Goal: Task Accomplishment & Management: Manage account settings

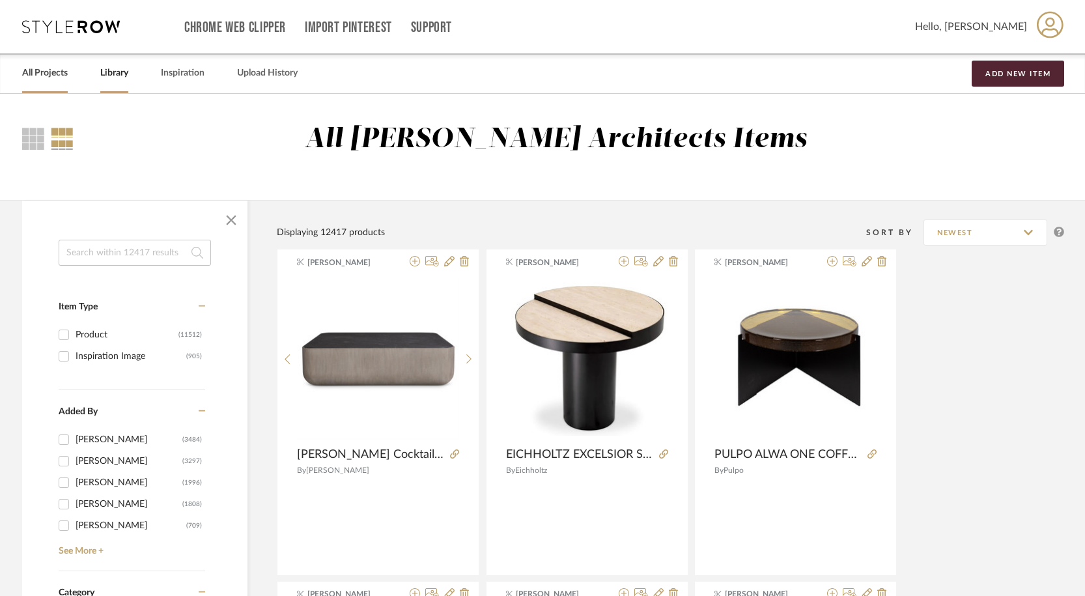
click at [65, 74] on link "All Projects" at bounding box center [45, 73] width 46 height 18
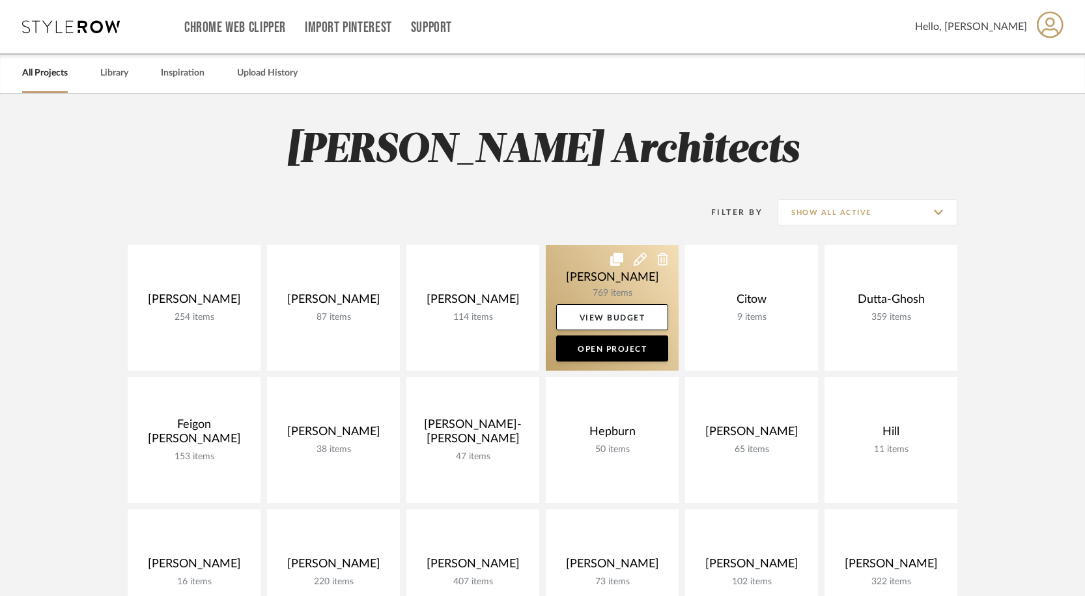
click at [638, 296] on link at bounding box center [612, 308] width 133 height 126
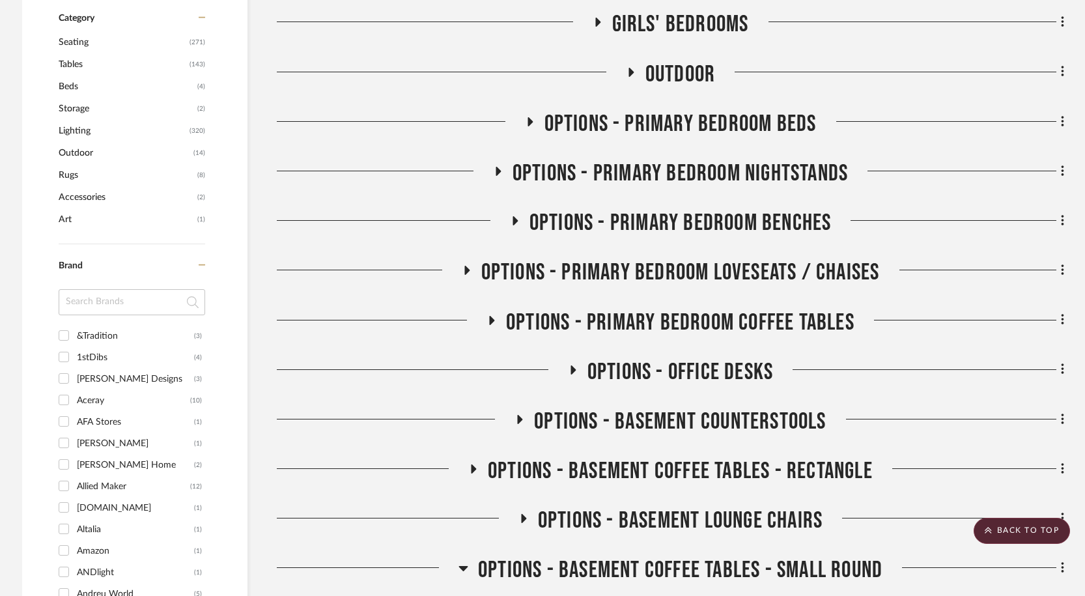
scroll to position [795, 0]
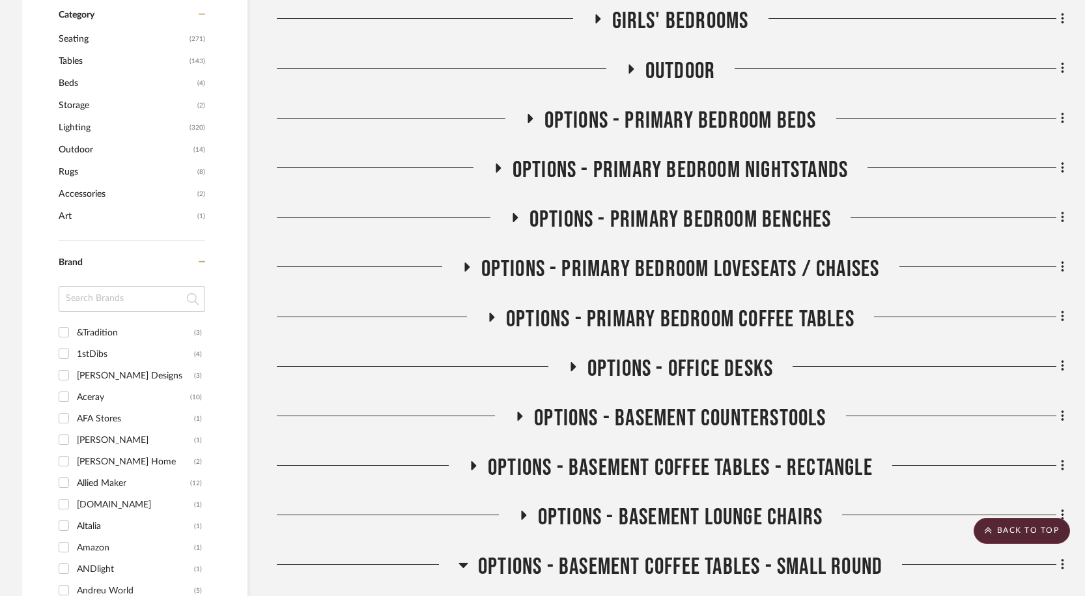
click at [575, 367] on icon at bounding box center [573, 367] width 16 height 10
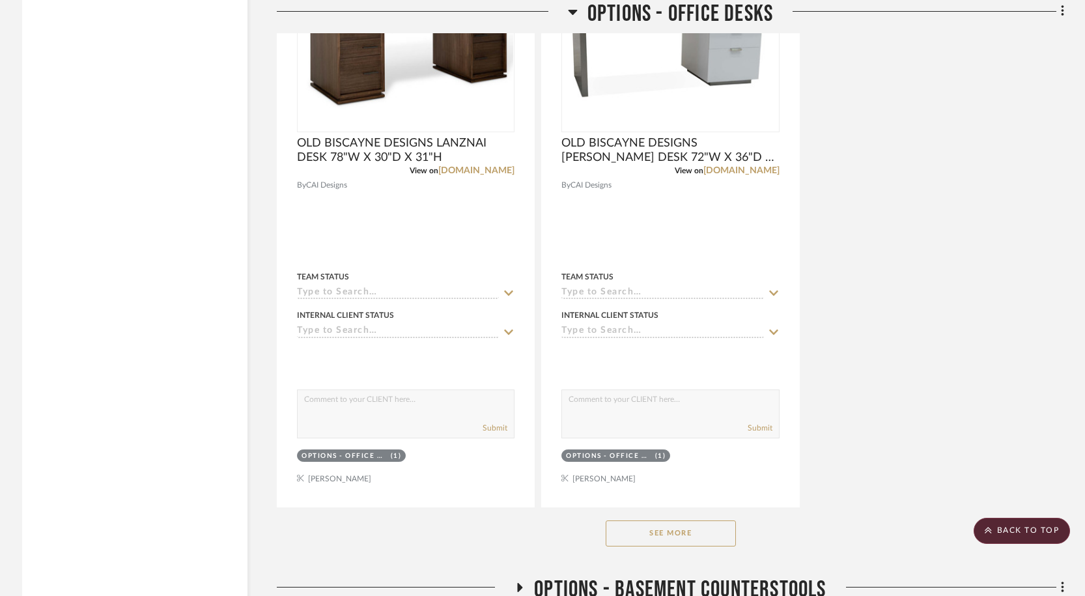
scroll to position [2423, 0]
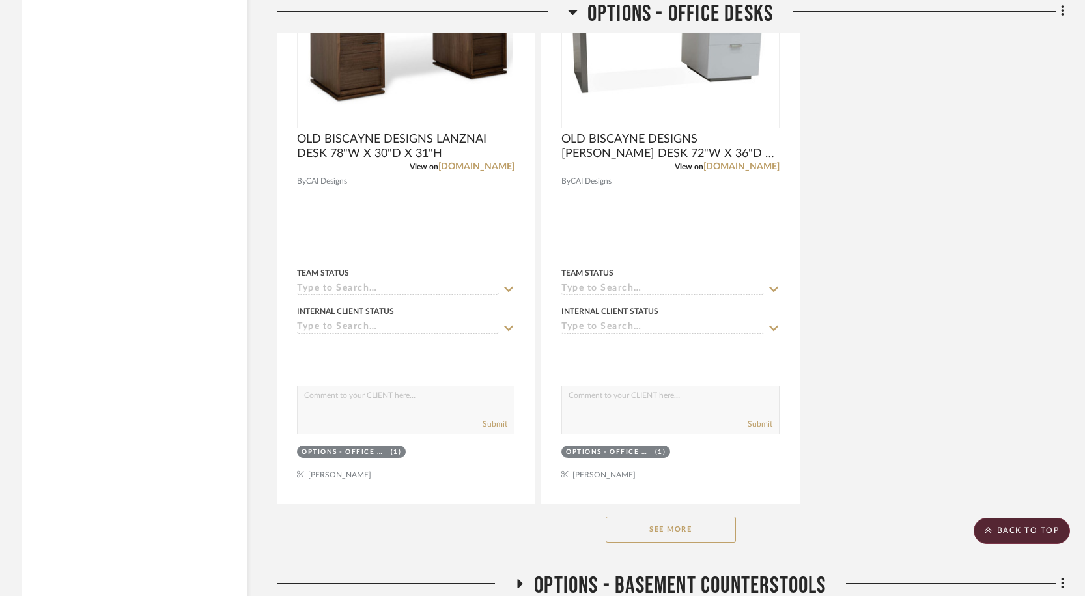
click at [666, 523] on button "See More" at bounding box center [671, 530] width 130 height 26
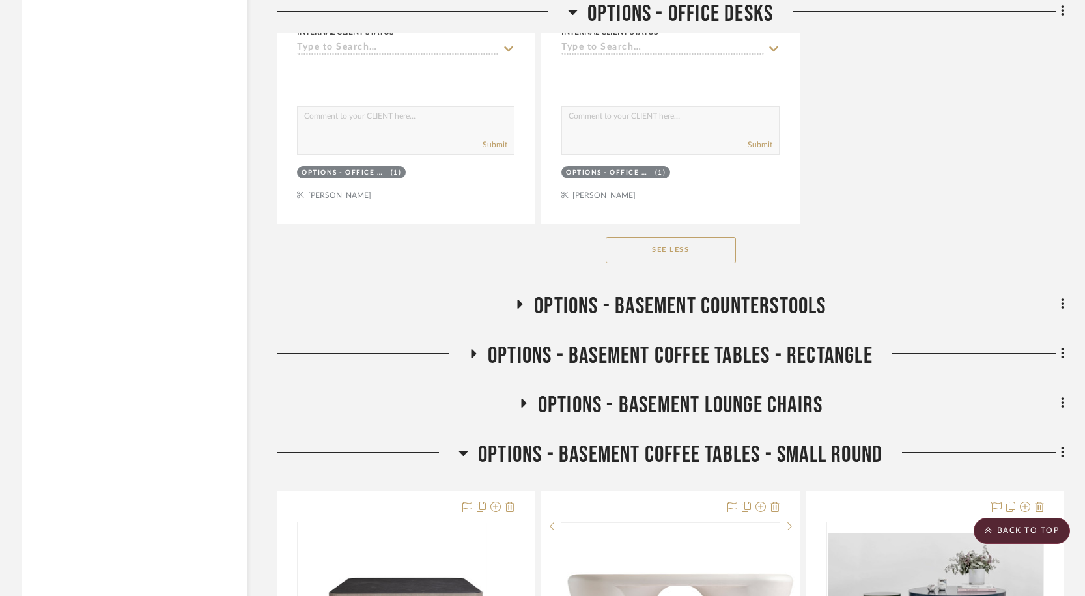
scroll to position [2719, 0]
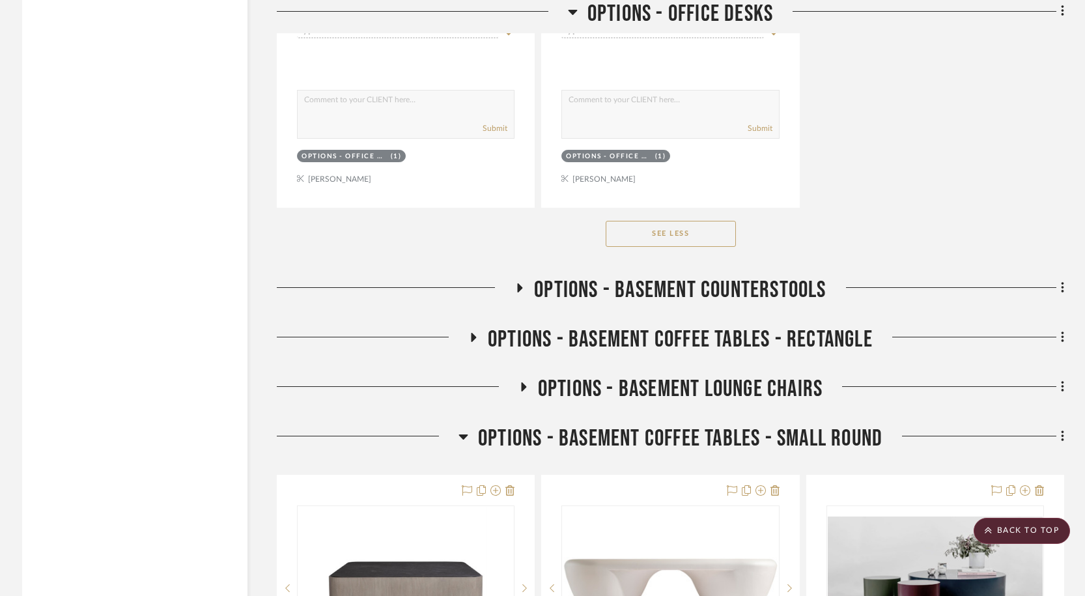
click at [518, 287] on icon at bounding box center [520, 287] width 5 height 9
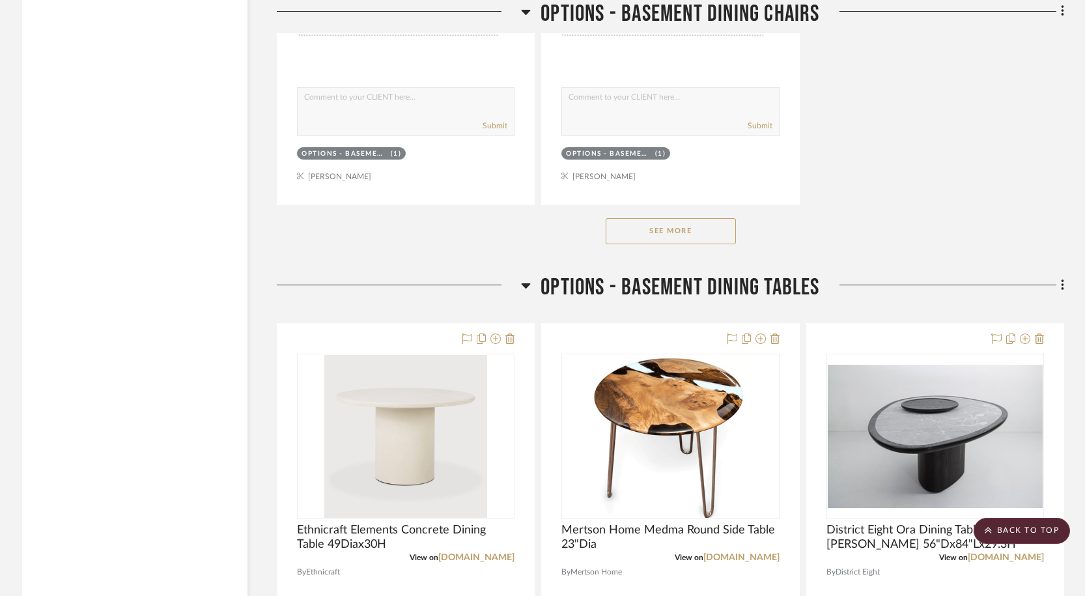
scroll to position [8320, 0]
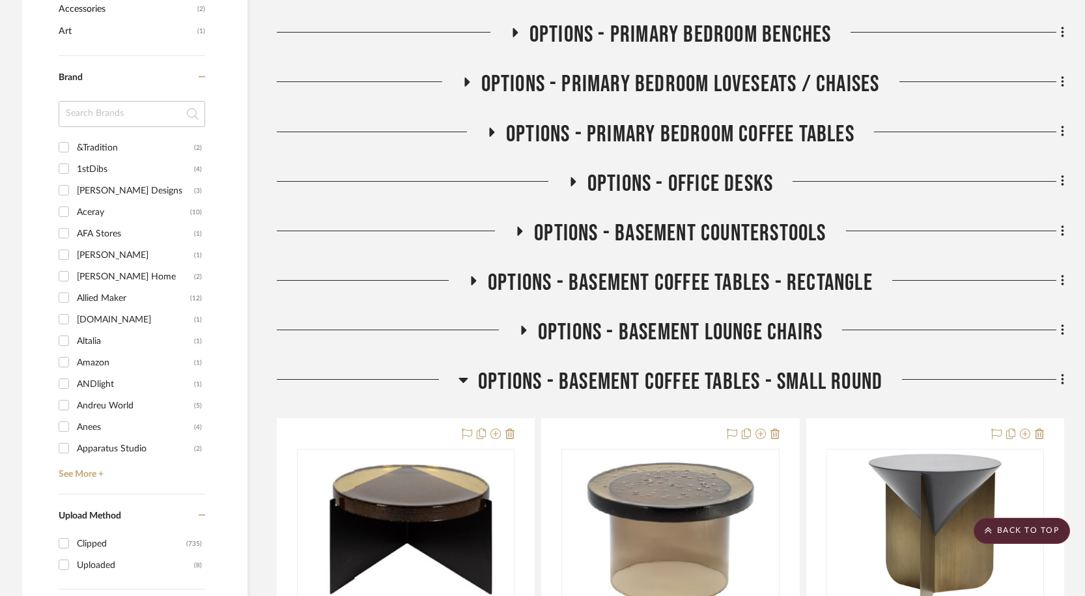
scroll to position [980, 0]
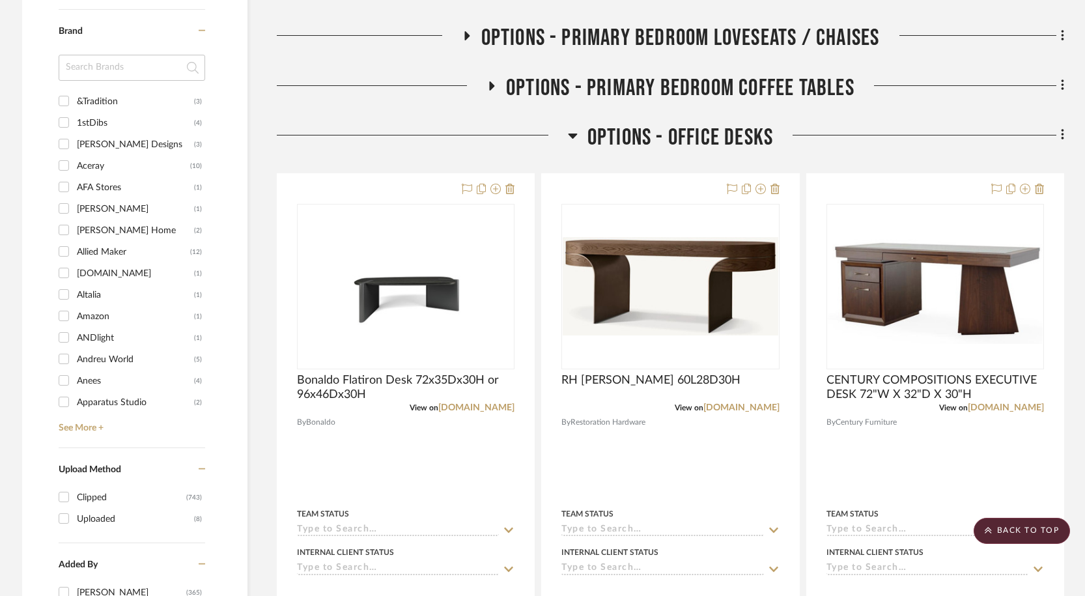
scroll to position [1048, 0]
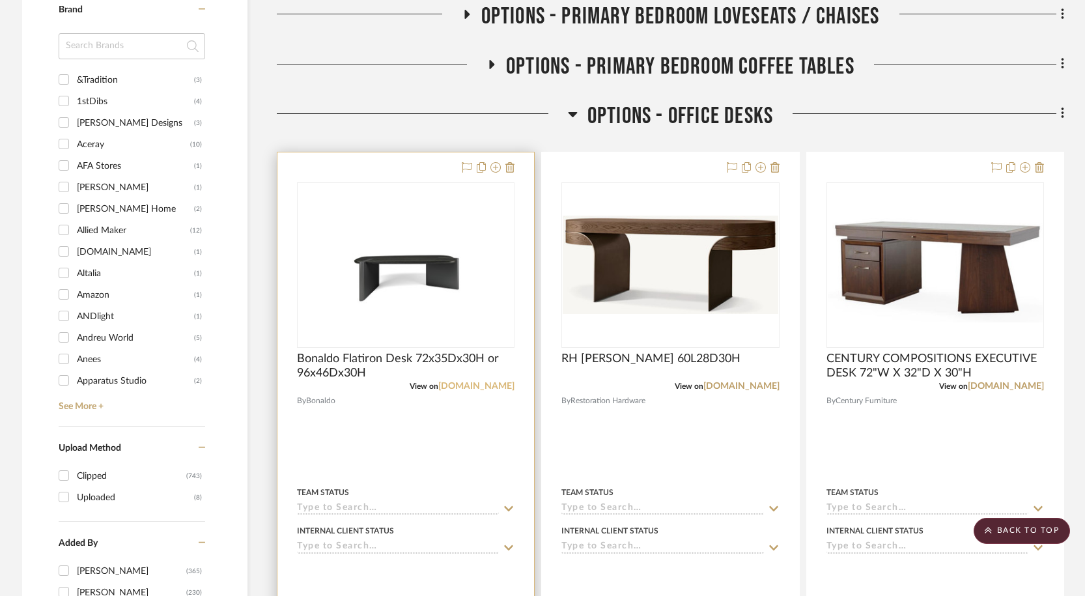
click at [481, 382] on link "bonaldo.com" at bounding box center [476, 386] width 76 height 9
click at [457, 362] on span "Bonaldo Flatiron Desk 72x35Dx30H or 96x46Dx30H" at bounding box center [406, 366] width 218 height 29
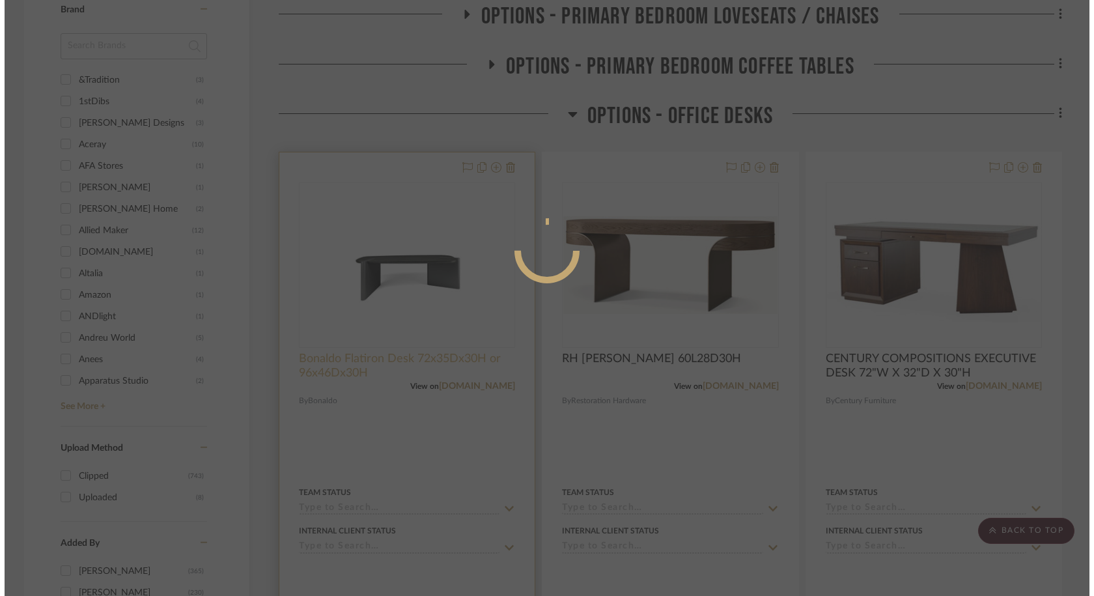
scroll to position [0, 0]
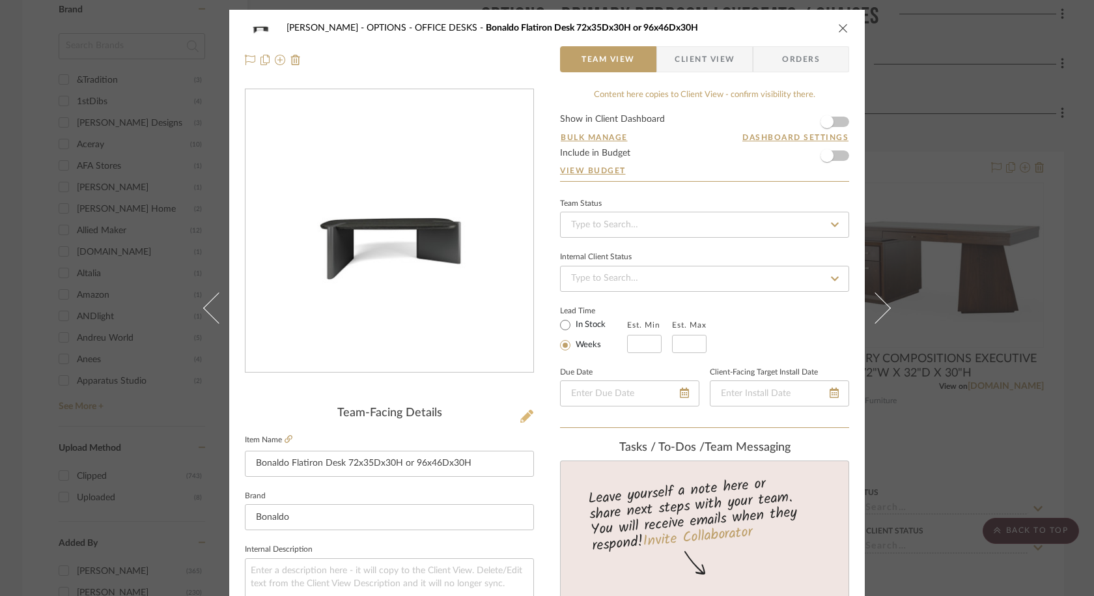
click at [521, 414] on icon at bounding box center [527, 416] width 13 height 13
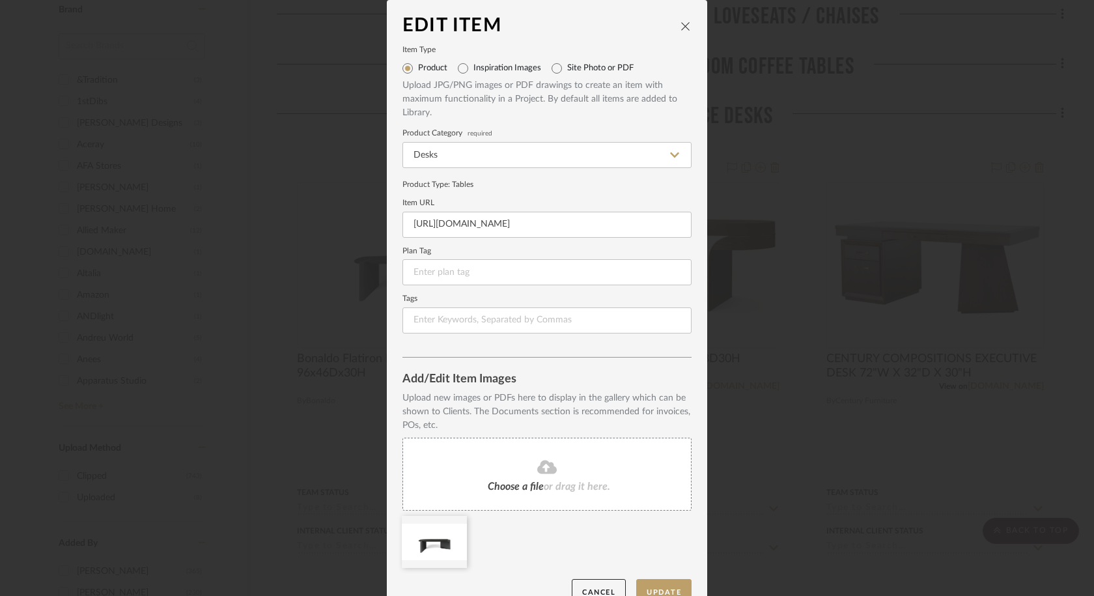
scroll to position [25, 0]
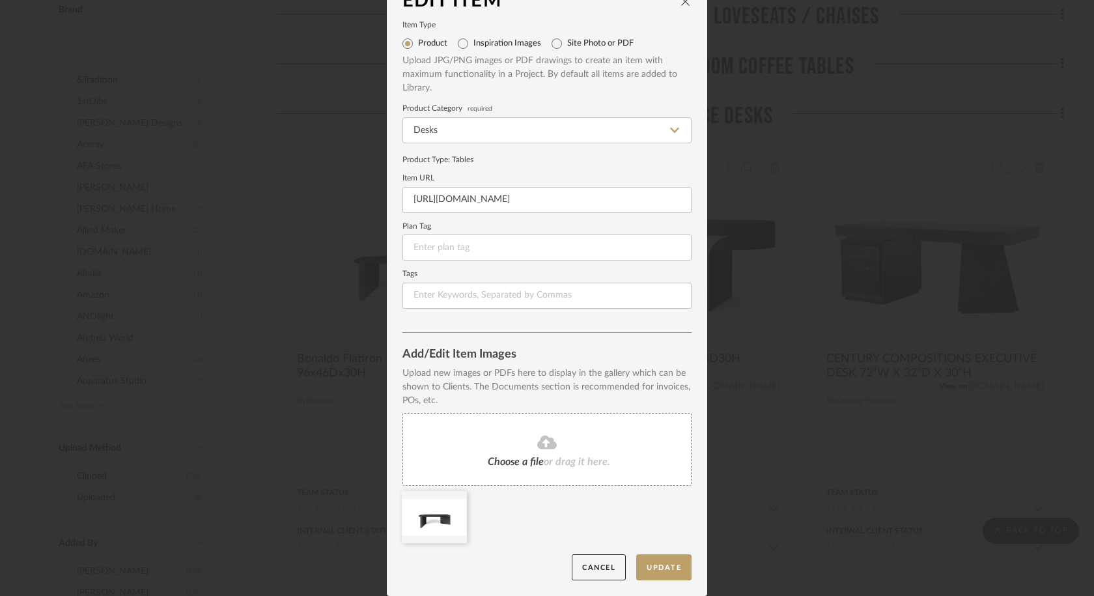
click at [517, 455] on div "Choose a file or drag it here." at bounding box center [547, 449] width 289 height 73
click at [455, 511] on div at bounding box center [434, 517] width 65 height 52
click at [453, 502] on icon at bounding box center [457, 499] width 9 height 10
click at [659, 558] on button "Update" at bounding box center [663, 567] width 55 height 27
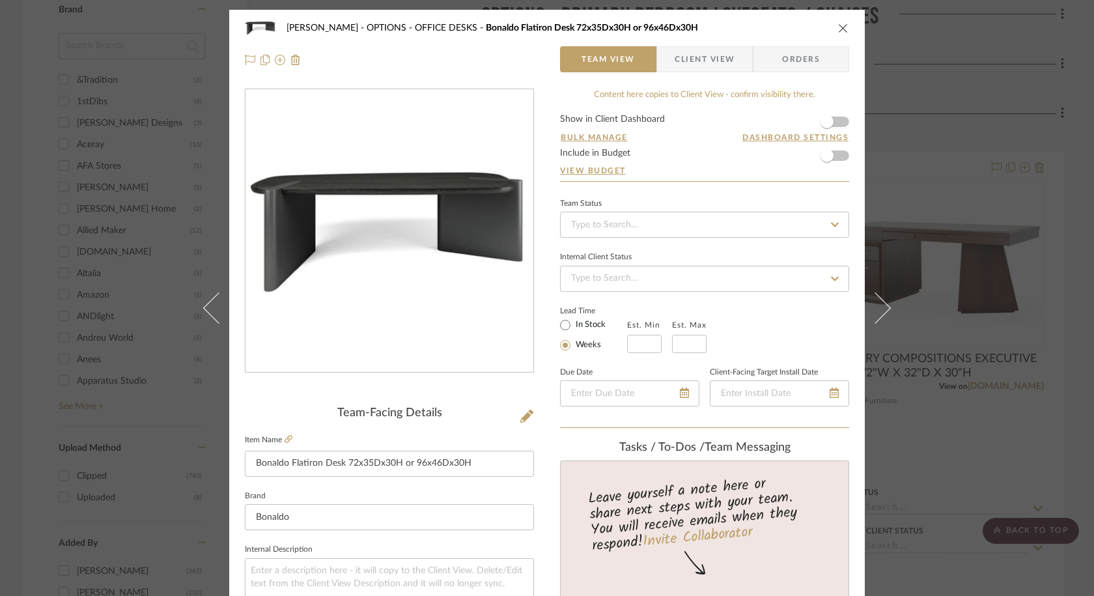
click at [838, 25] on icon "close" at bounding box center [843, 28] width 10 height 10
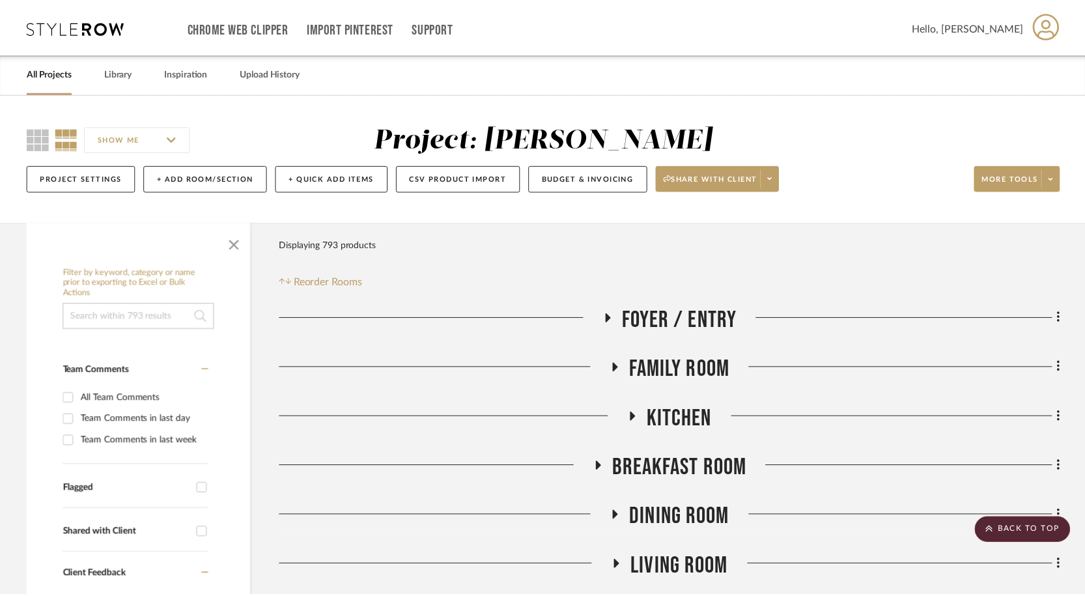
scroll to position [1048, 0]
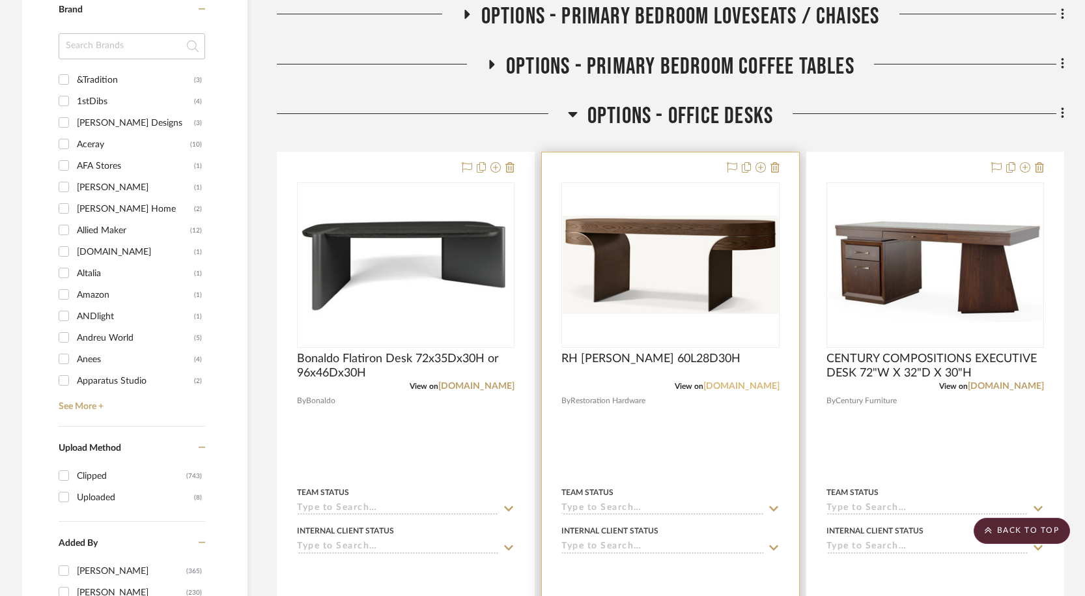
click at [762, 384] on link "rh.com" at bounding box center [742, 386] width 76 height 9
click at [768, 385] on link "rh.com" at bounding box center [742, 386] width 76 height 9
click at [678, 353] on span "RH Elodi Desk 60L28D30H" at bounding box center [651, 359] width 179 height 14
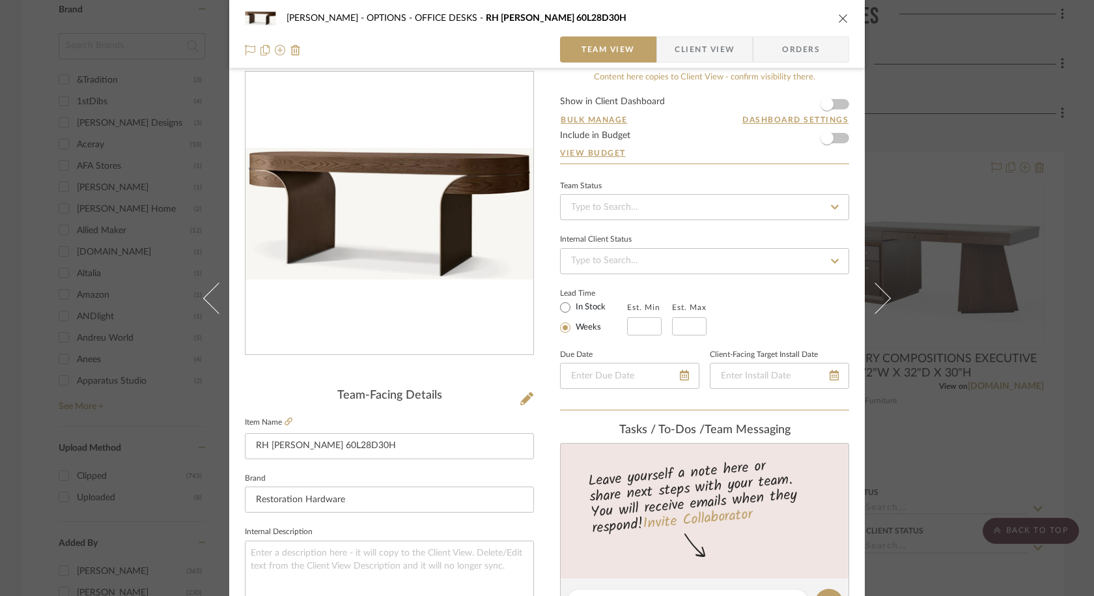
scroll to position [0, 0]
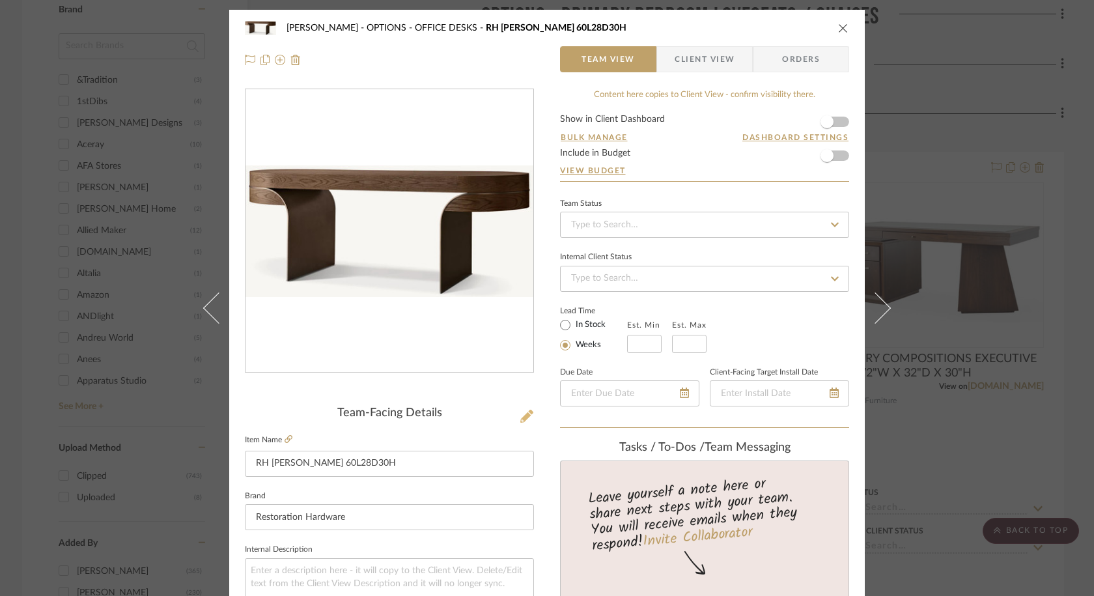
click at [521, 415] on icon at bounding box center [527, 416] width 13 height 13
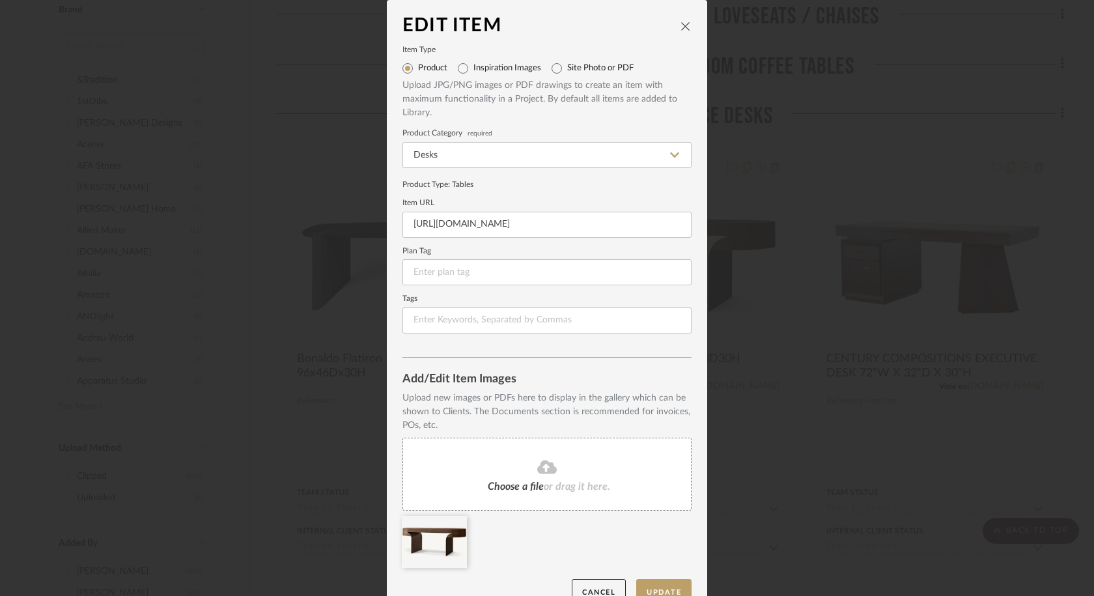
click at [494, 470] on fa-icon at bounding box center [547, 467] width 119 height 17
click at [453, 530] on fa-icon at bounding box center [457, 525] width 9 height 16
click at [661, 588] on button "Update" at bounding box center [663, 592] width 55 height 27
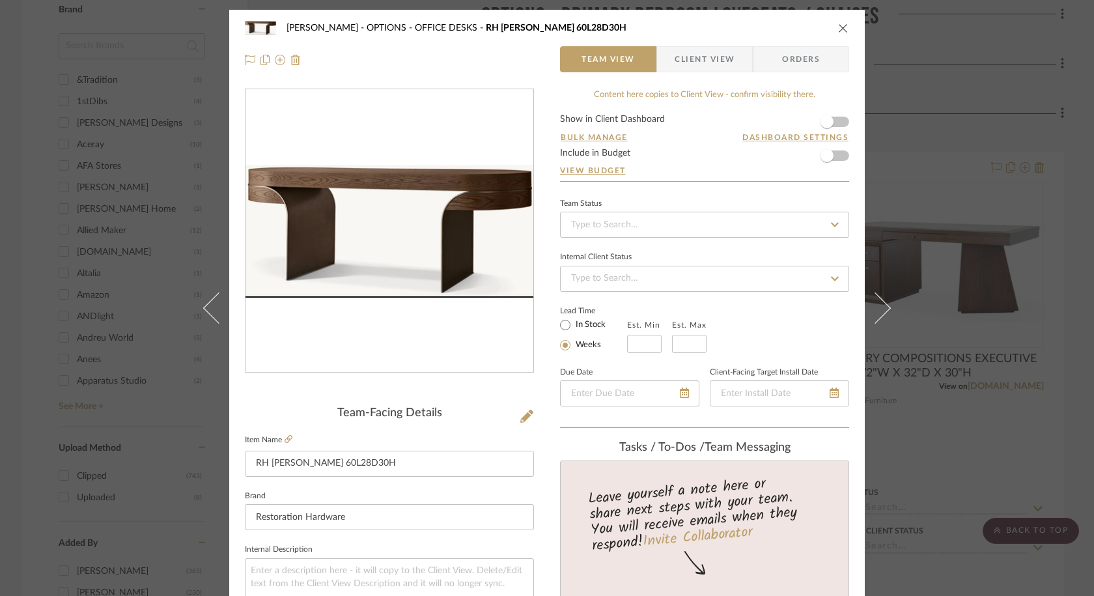
click at [839, 21] on div "Chernawsky OPTIONS - OFFICE DESKS RH Elodi Desk 60L28D30H" at bounding box center [547, 28] width 605 height 26
click at [839, 25] on icon "close" at bounding box center [843, 28] width 10 height 10
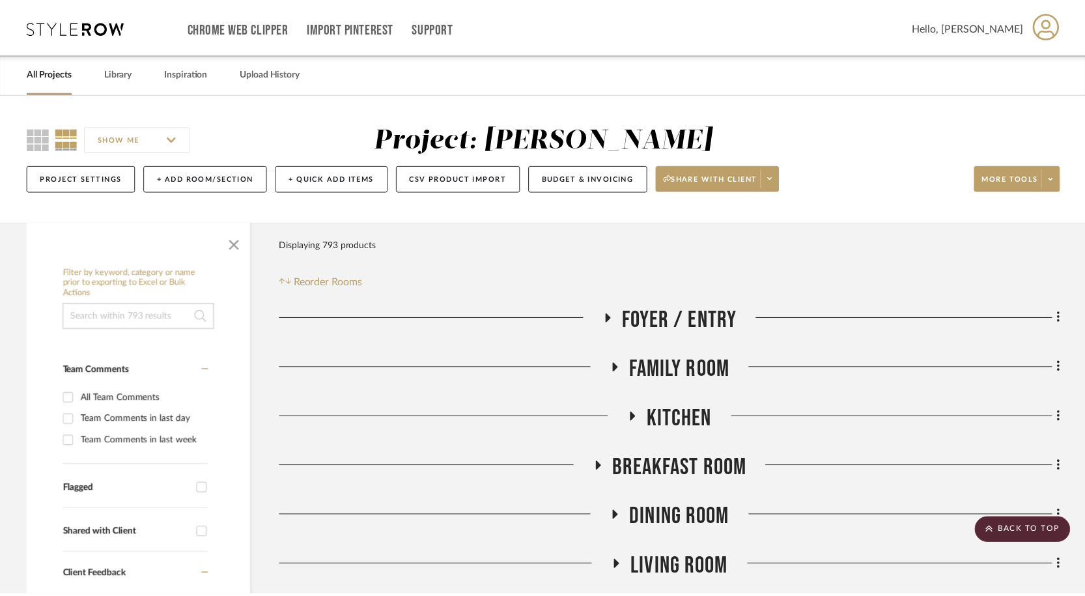
scroll to position [1048, 0]
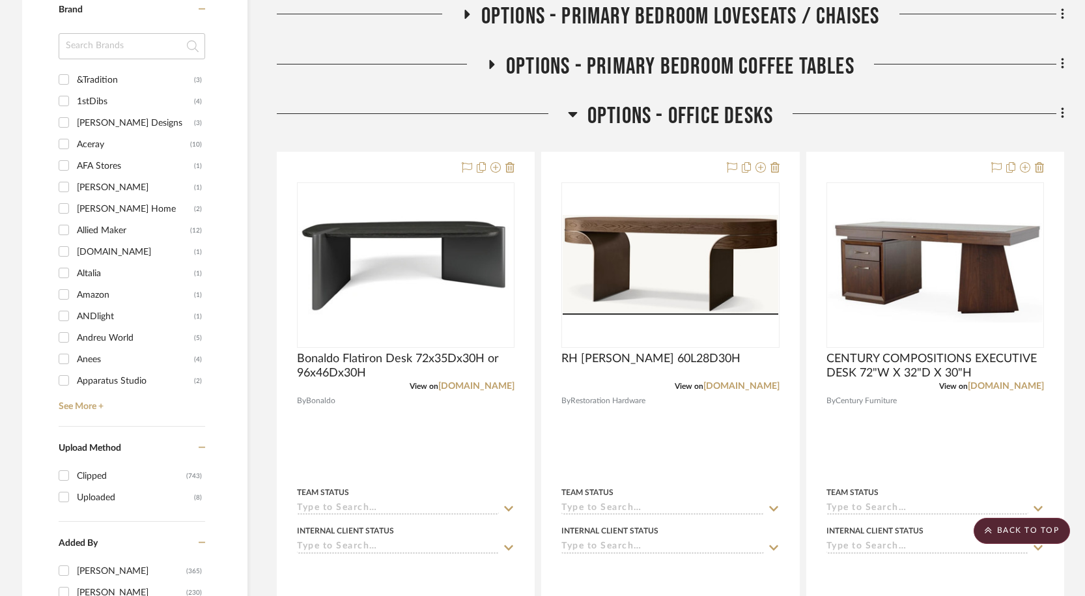
click at [571, 115] on icon at bounding box center [572, 114] width 9 height 5
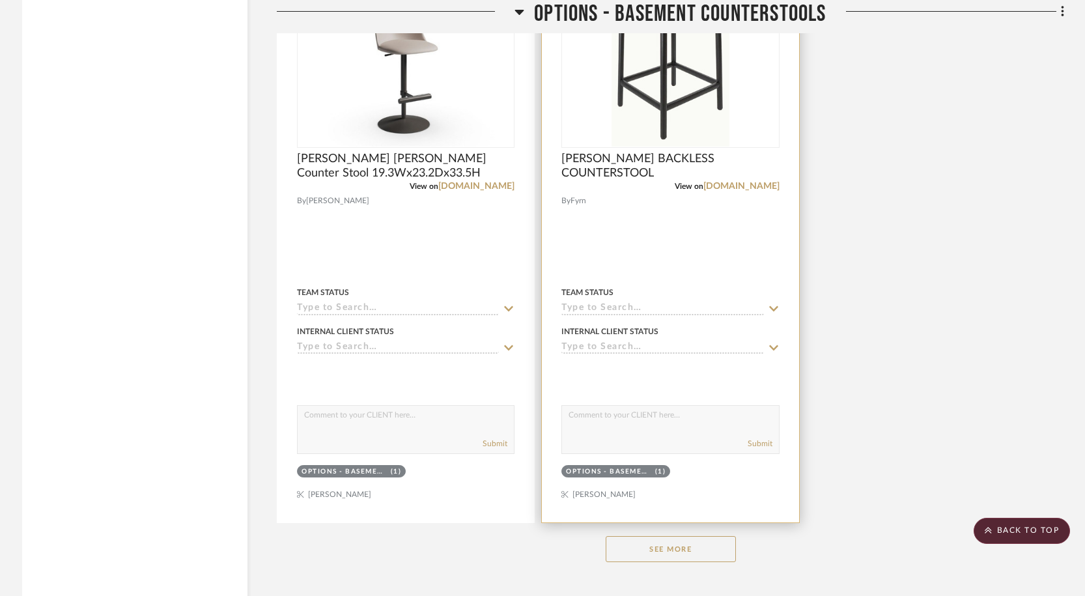
scroll to position [2460, 0]
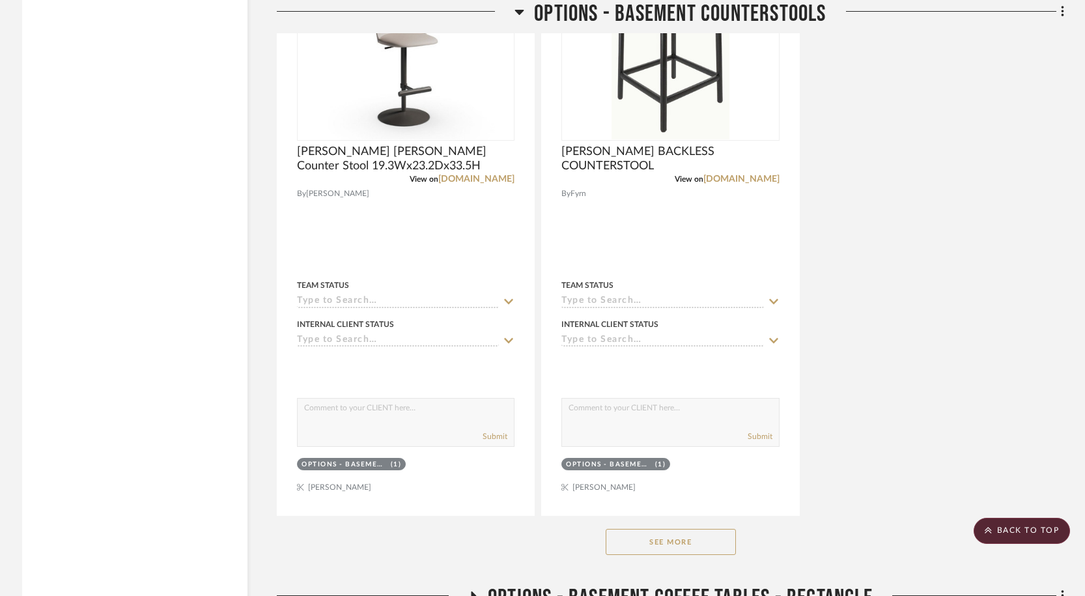
click at [688, 536] on button "See More" at bounding box center [671, 542] width 130 height 26
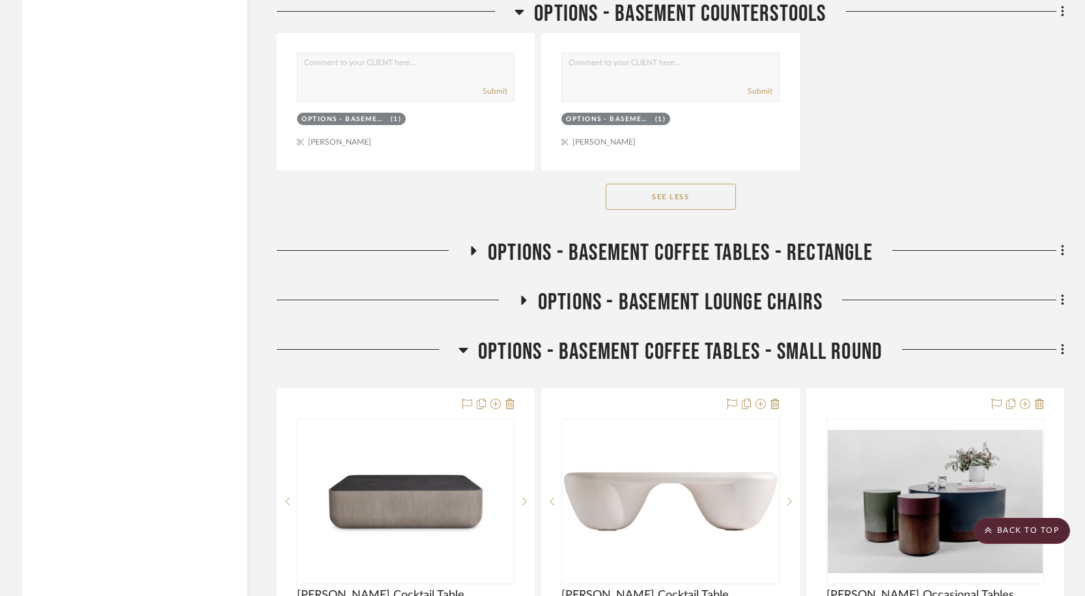
scroll to position [2808, 0]
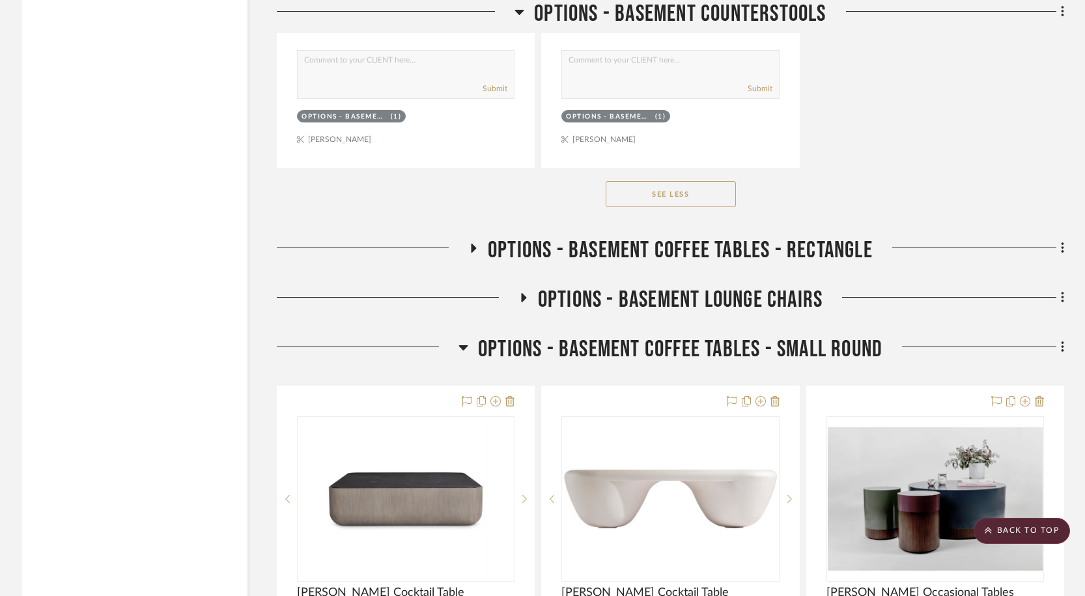
click at [473, 244] on icon at bounding box center [474, 249] width 16 height 10
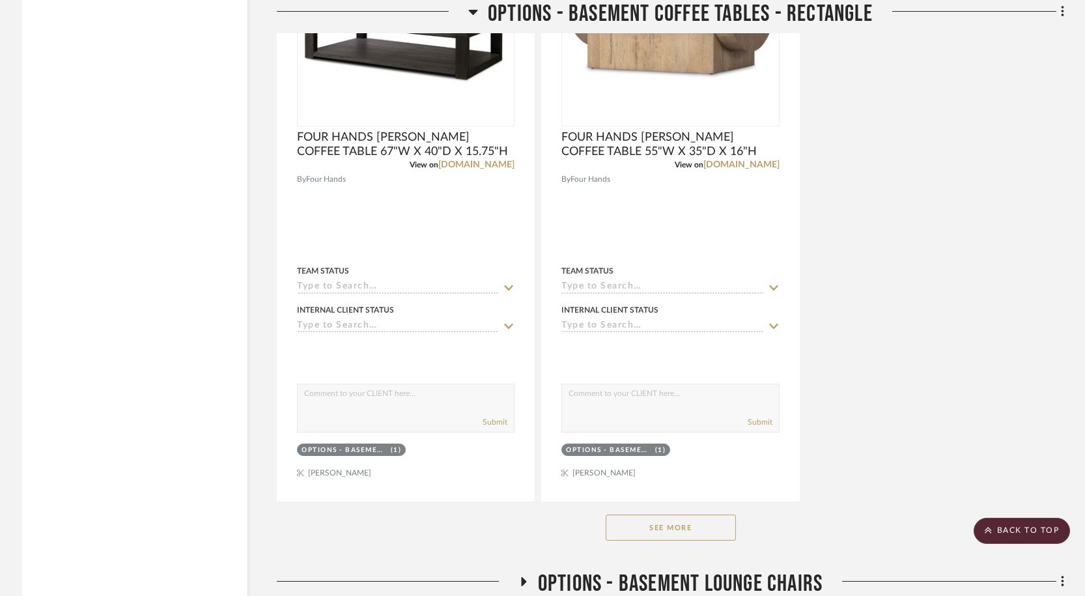
scroll to position [4322, 0]
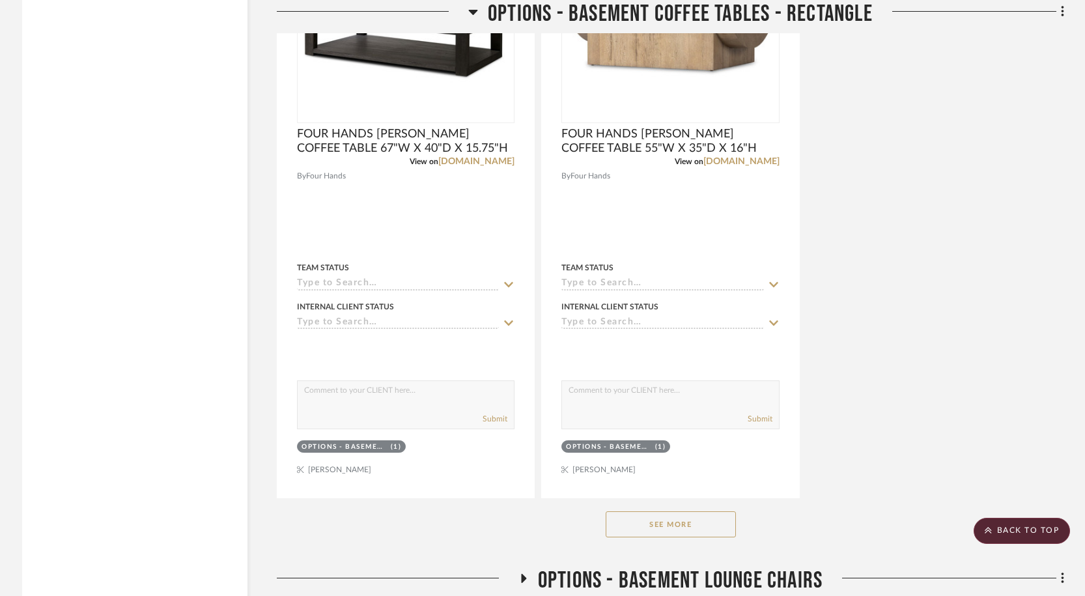
click at [704, 535] on button "See More" at bounding box center [671, 524] width 130 height 26
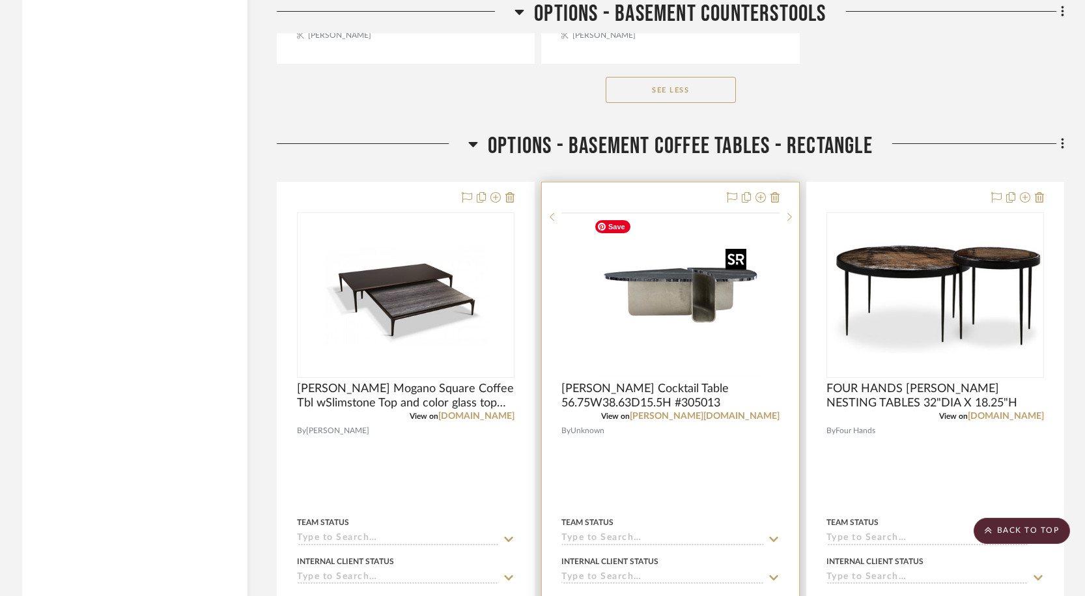
scroll to position [2935, 0]
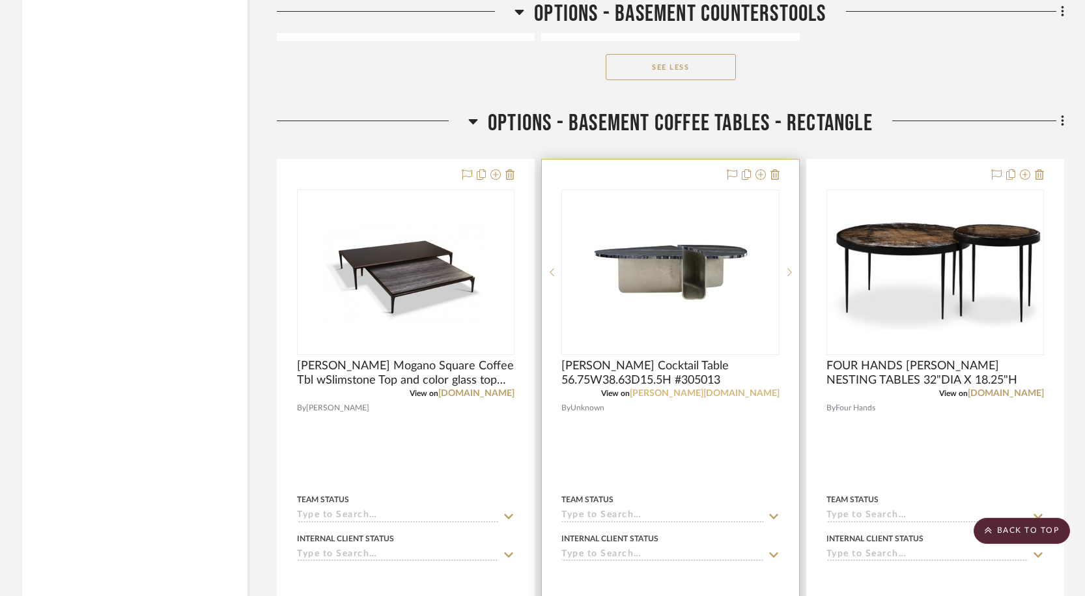
click at [751, 398] on link "[PERSON_NAME][DOMAIN_NAME]" at bounding box center [705, 393] width 150 height 9
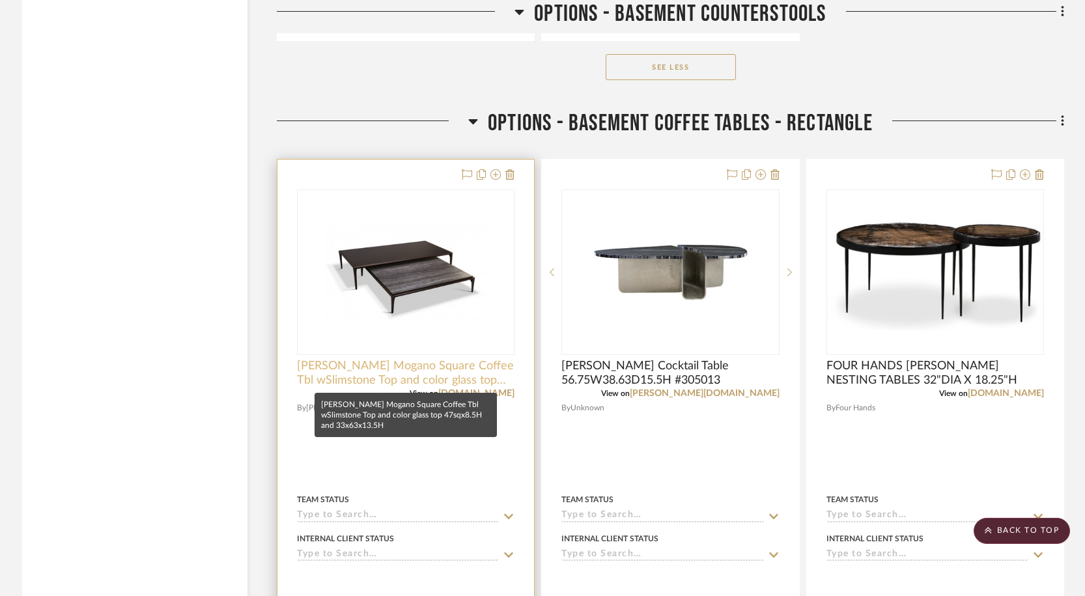
click at [465, 374] on span "Saccaro Mogano Square Coffee Tbl wSlimstone Top and color glass top 47sqx8.5H a…" at bounding box center [406, 373] width 218 height 29
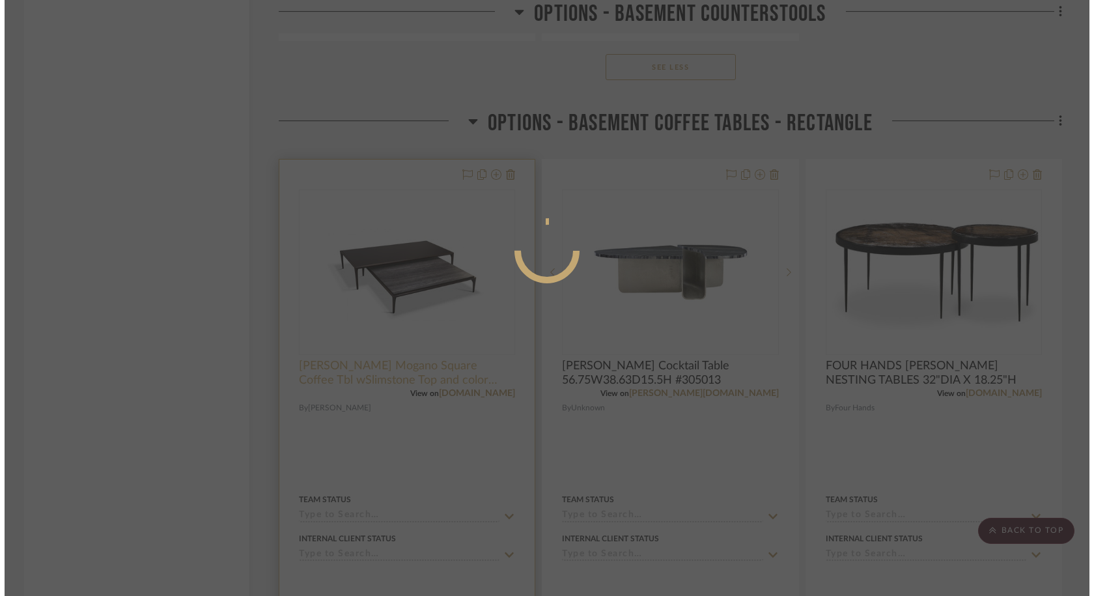
scroll to position [0, 0]
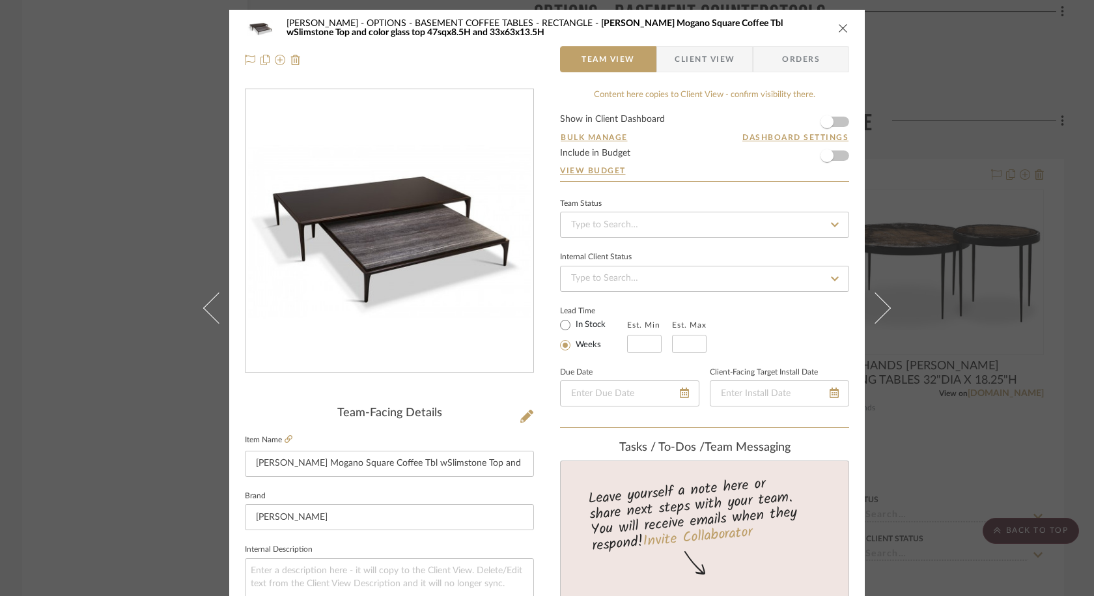
click at [290, 440] on fieldset "Item Name Saccaro Mogano Square Coffee Tbl wSlimstone Top and color glass top 4…" at bounding box center [389, 454] width 289 height 46
click at [287, 440] on icon at bounding box center [289, 439] width 8 height 8
drag, startPoint x: 251, startPoint y: 466, endPoint x: 377, endPoint y: 457, distance: 125.4
click at [377, 457] on input "Saccaro Mogano Square Coffee Tbl wSlimstone Top and color glass top 47sqx8.5H a…" at bounding box center [389, 464] width 289 height 26
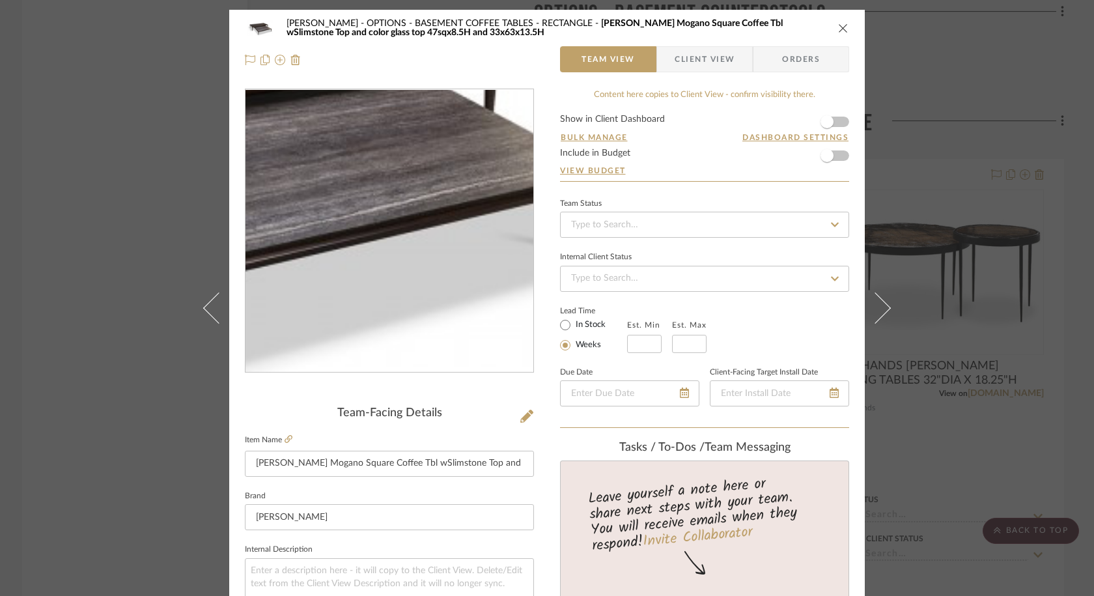
click at [429, 257] on img "0" at bounding box center [389, 231] width 283 height 283
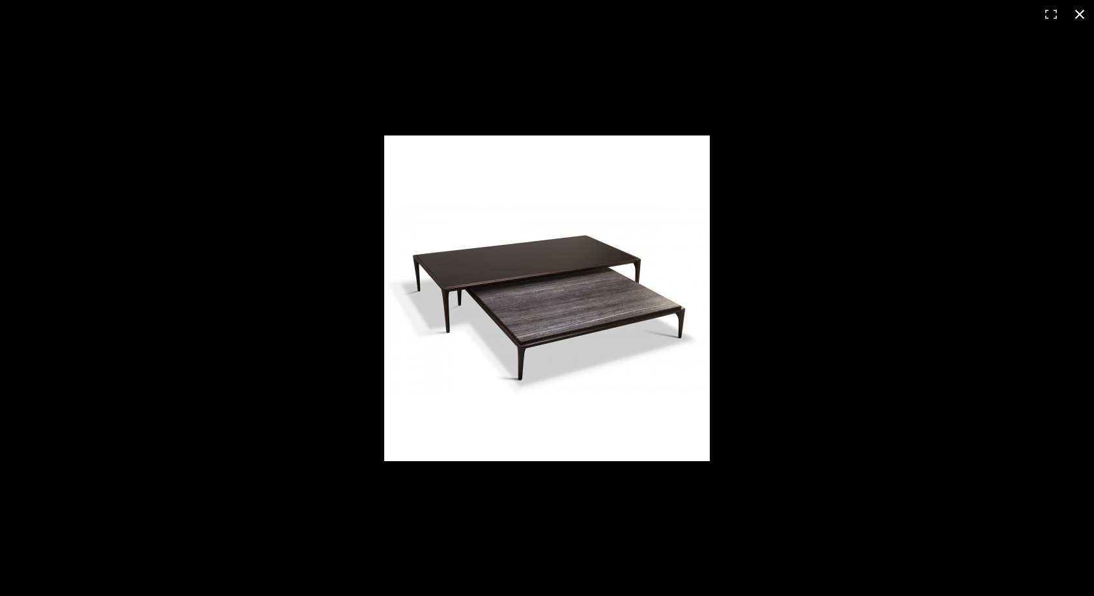
click at [633, 520] on div at bounding box center [547, 298] width 1094 height 596
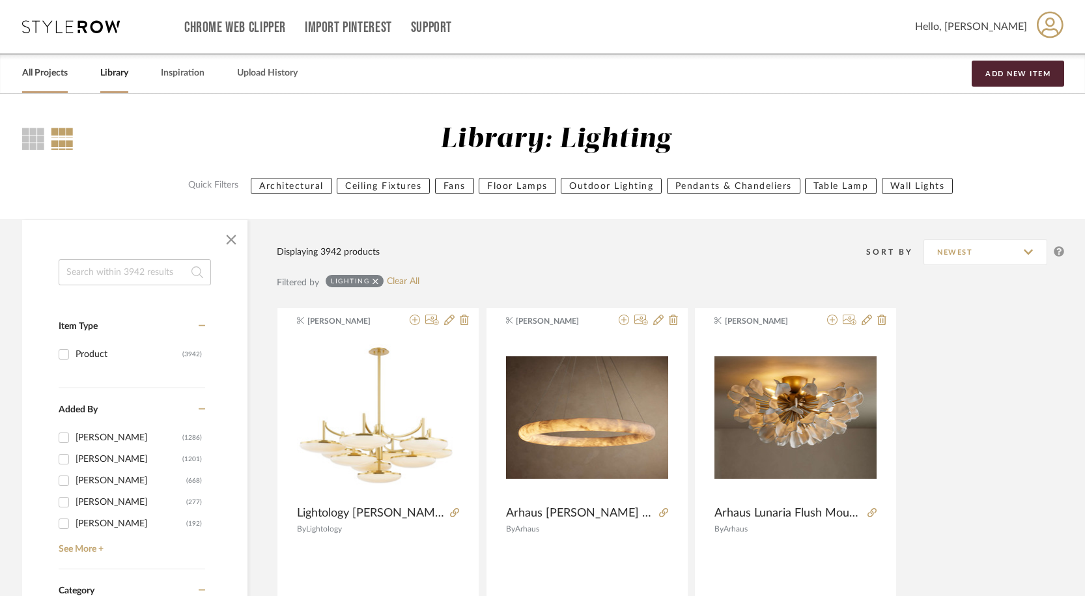
click at [60, 71] on link "All Projects" at bounding box center [45, 73] width 46 height 18
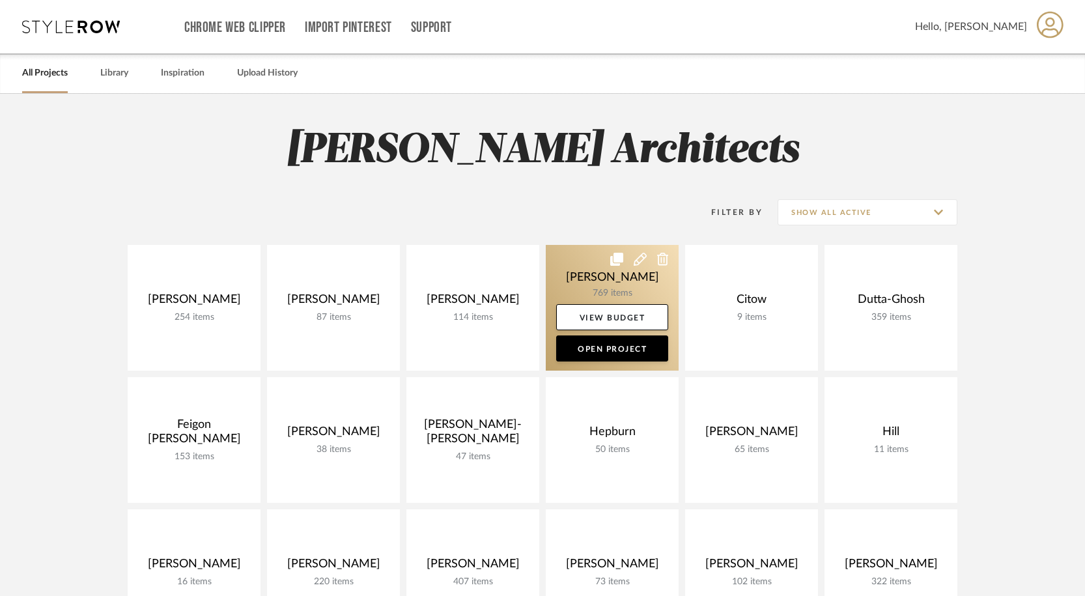
click at [635, 281] on link at bounding box center [612, 308] width 133 height 126
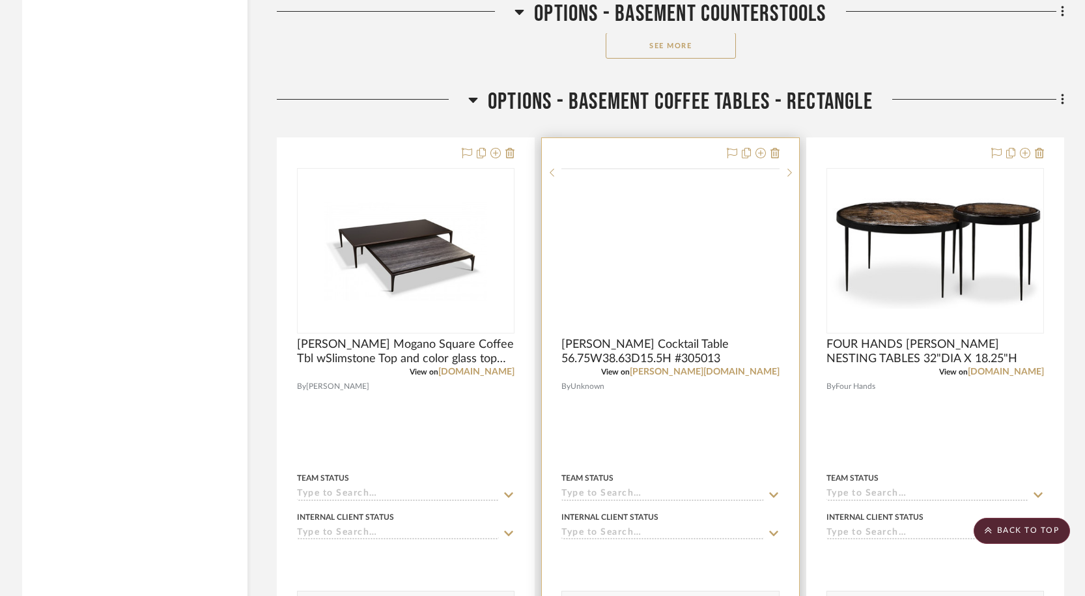
scroll to position [2965, 0]
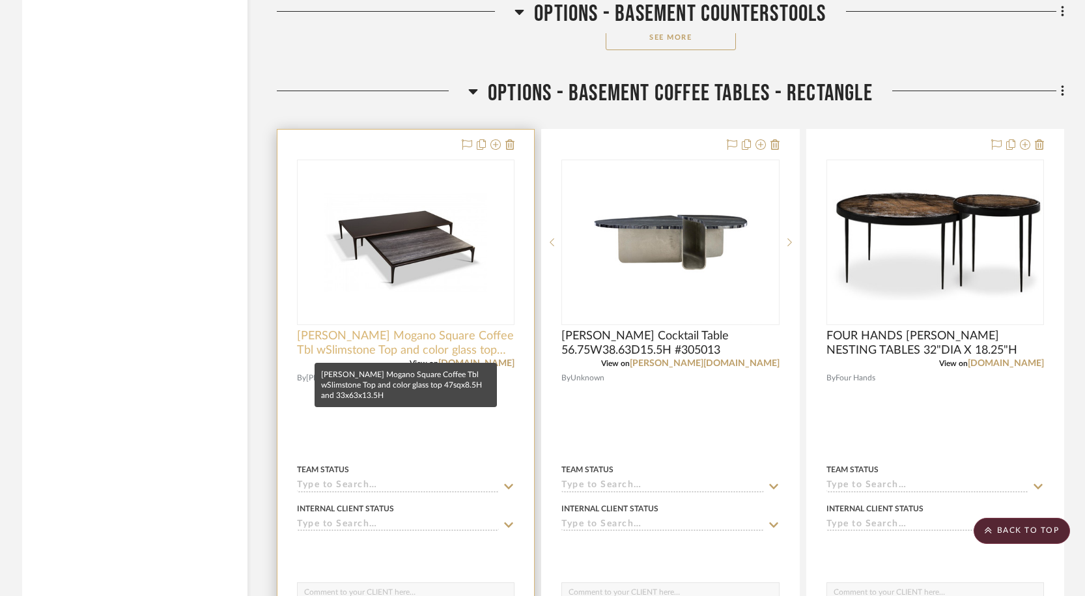
click at [430, 342] on span "Saccaro Mogano Square Coffee Tbl wSlimstone Top and color glass top 47sqx8.5H a…" at bounding box center [406, 343] width 218 height 29
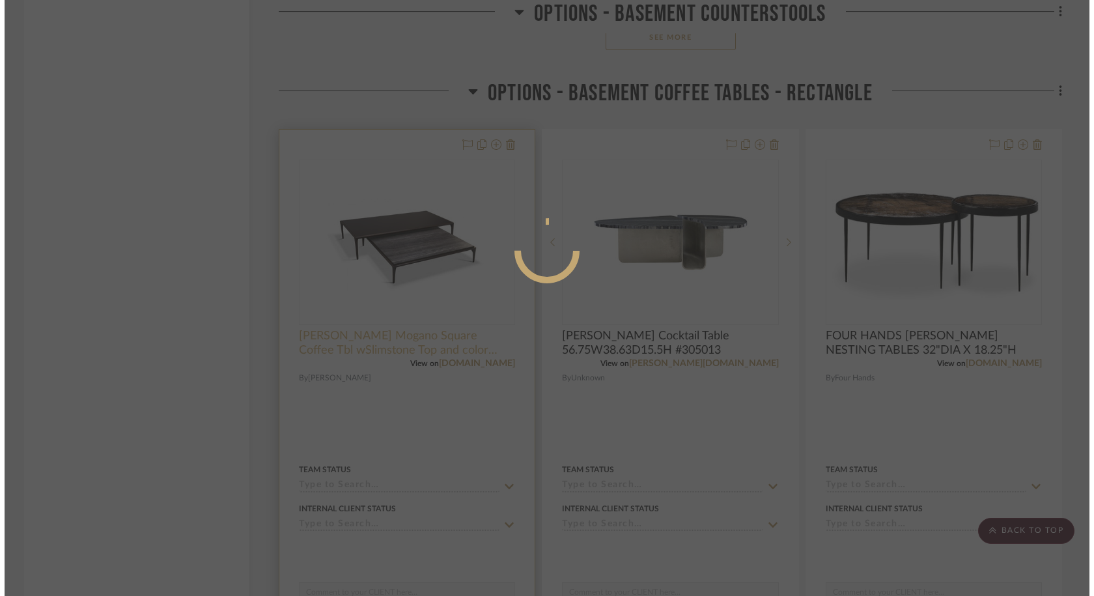
scroll to position [0, 0]
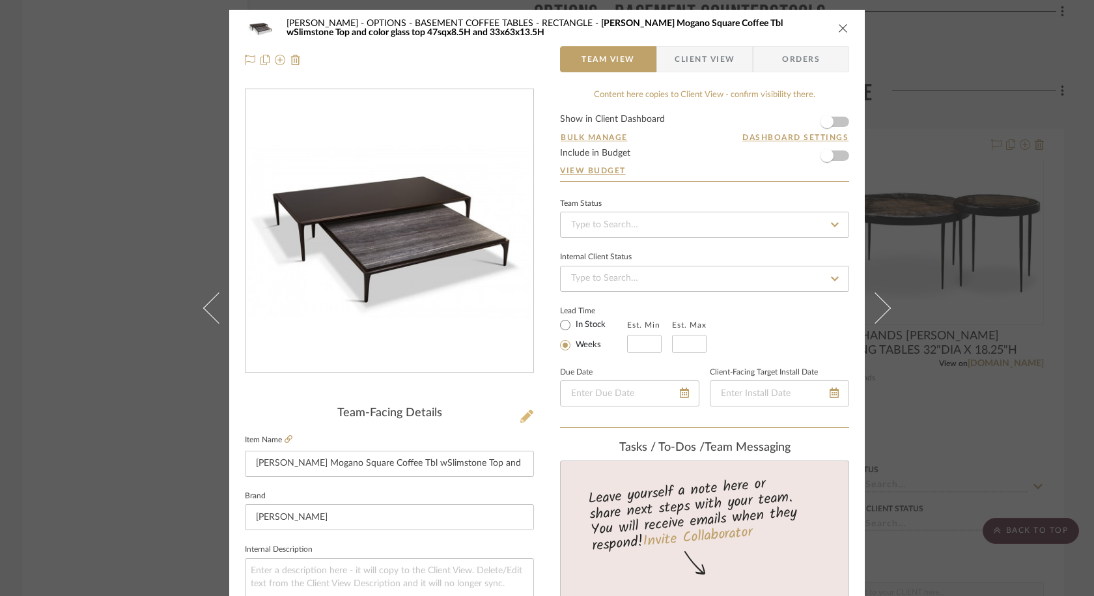
click at [521, 421] on icon at bounding box center [527, 416] width 13 height 13
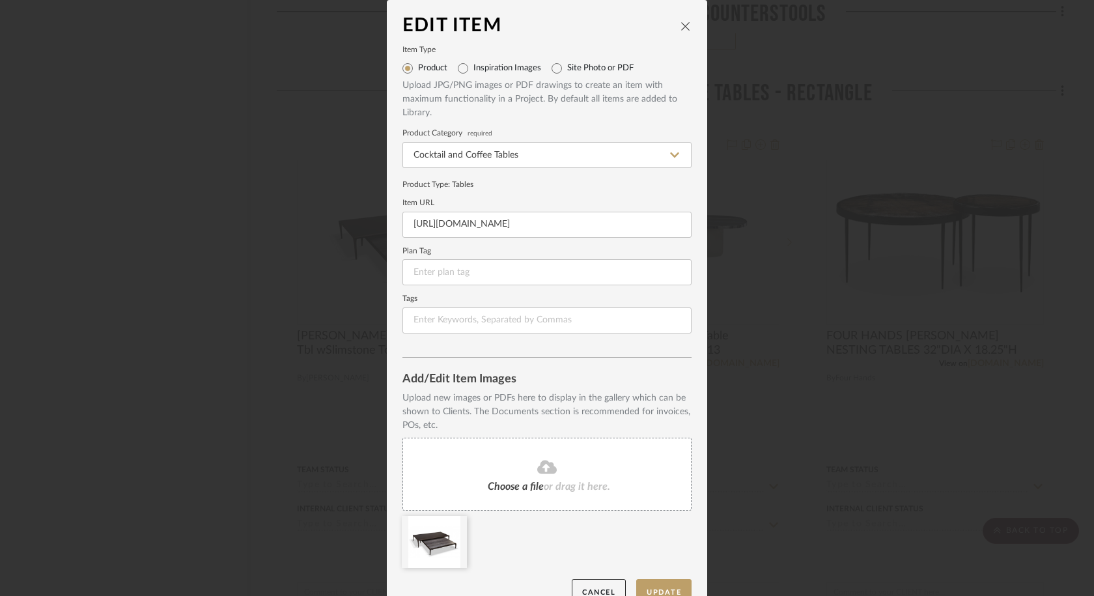
click at [514, 464] on fa-icon at bounding box center [547, 467] width 119 height 17
click at [455, 536] on div at bounding box center [434, 542] width 65 height 52
click at [454, 530] on fa-icon at bounding box center [457, 525] width 9 height 16
click at [677, 573] on button "Update" at bounding box center [663, 592] width 55 height 27
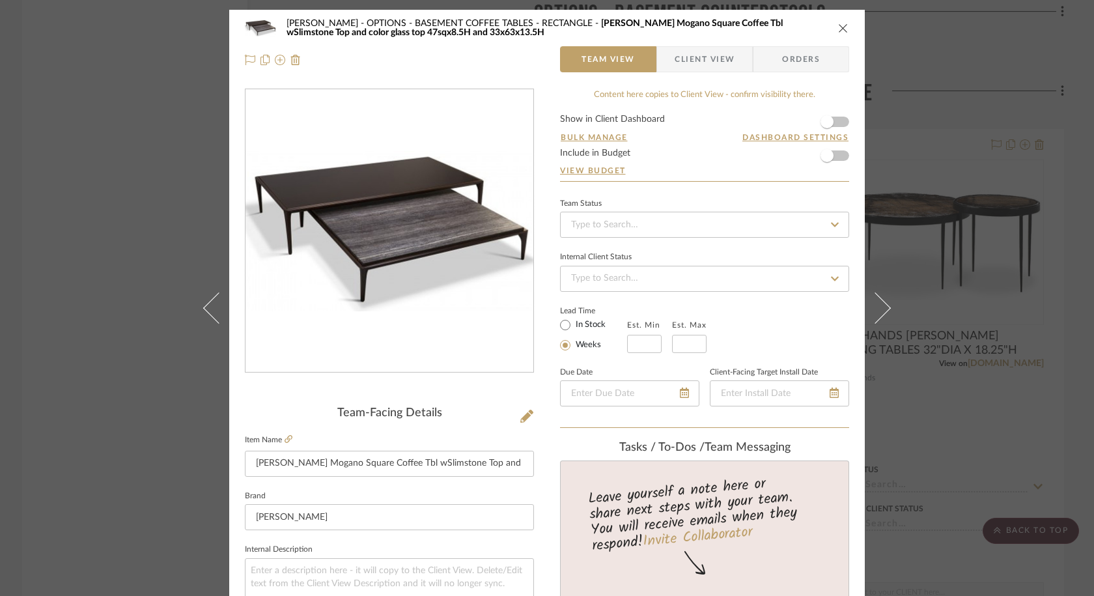
click at [838, 30] on icon "close" at bounding box center [843, 28] width 10 height 10
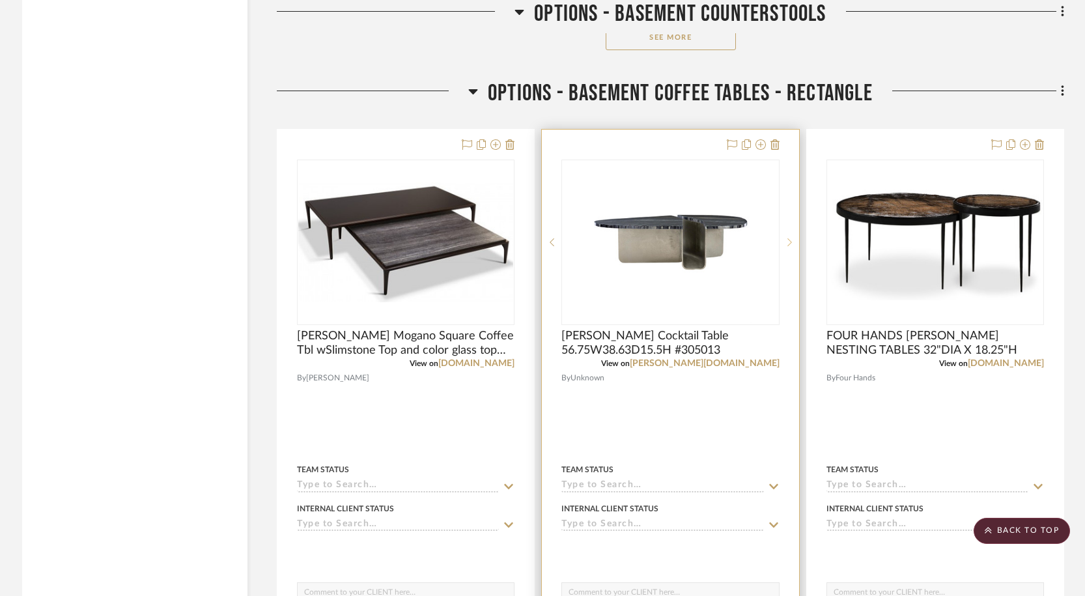
scroll to position [2973, 0]
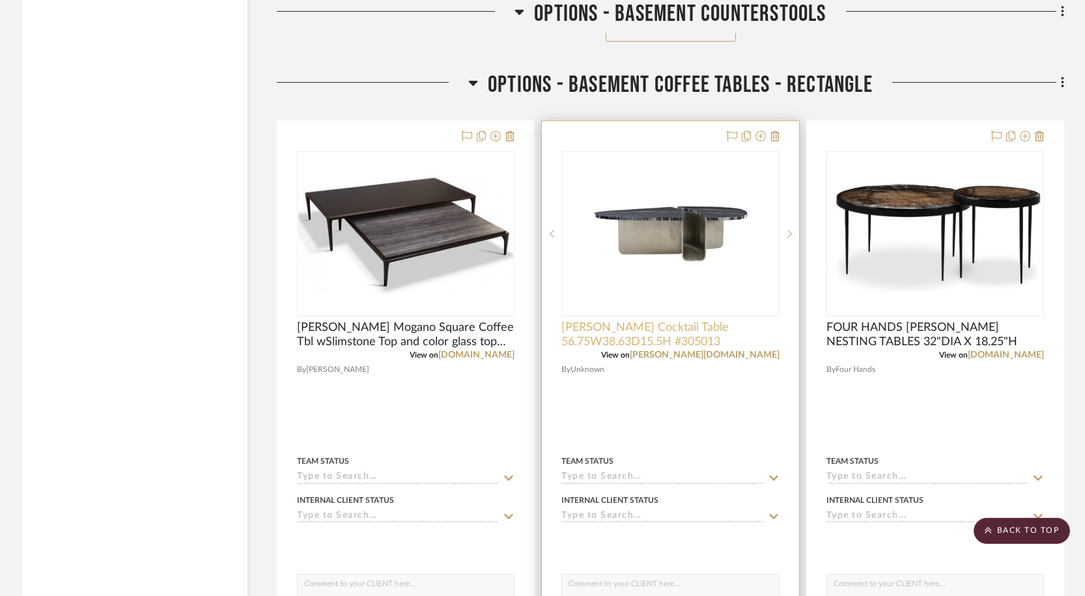
click at [722, 342] on span "Bernhardt Tegan Cocktail Table 56.75W38.63D15.5H #305013" at bounding box center [671, 335] width 218 height 29
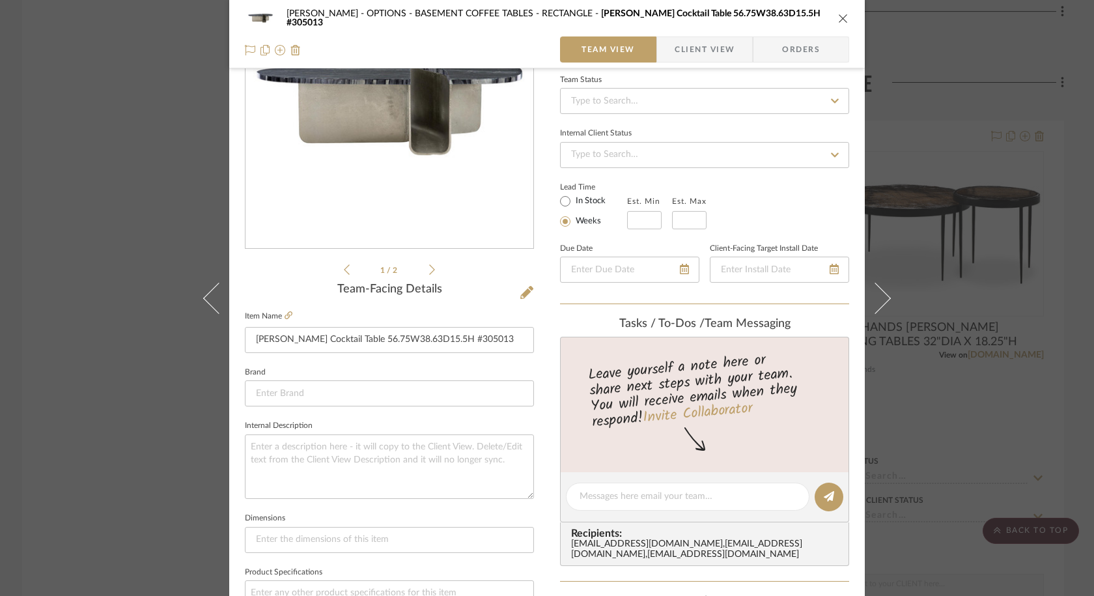
scroll to position [114, 0]
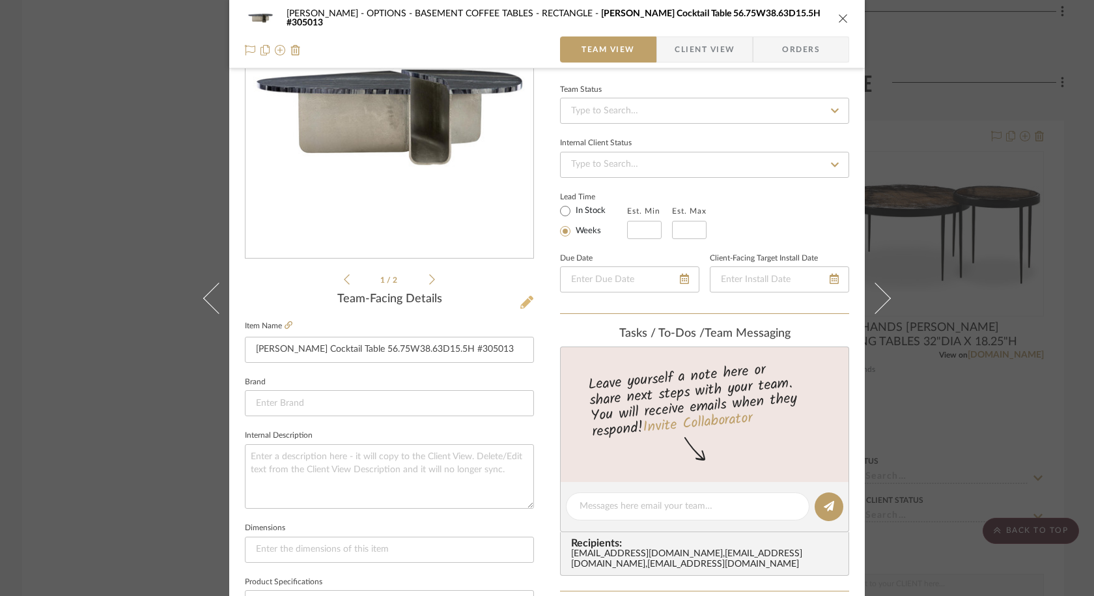
click at [522, 298] on icon at bounding box center [527, 302] width 13 height 13
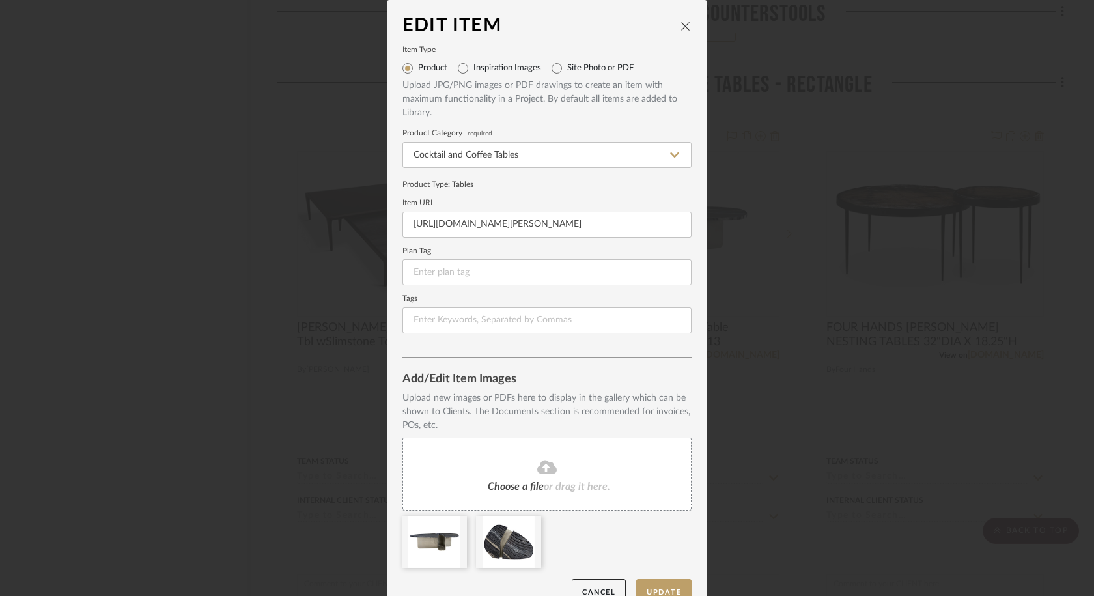
click at [550, 483] on span "or drag it here." at bounding box center [577, 486] width 66 height 10
click at [453, 526] on icon at bounding box center [457, 524] width 9 height 10
click at [659, 573] on button "Update" at bounding box center [663, 592] width 55 height 27
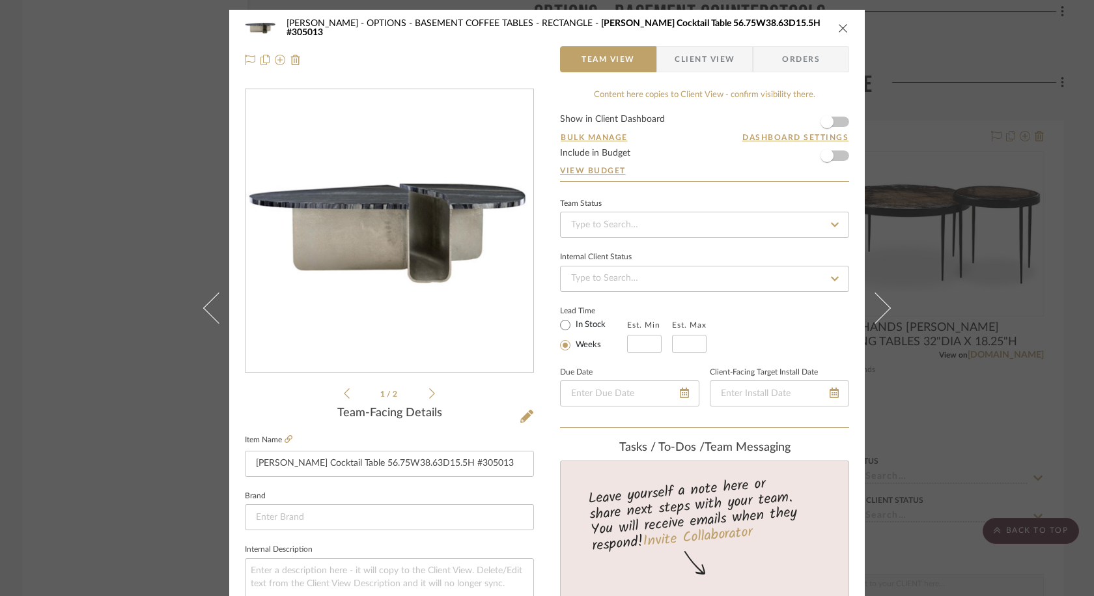
click at [838, 29] on icon "close" at bounding box center [843, 28] width 10 height 10
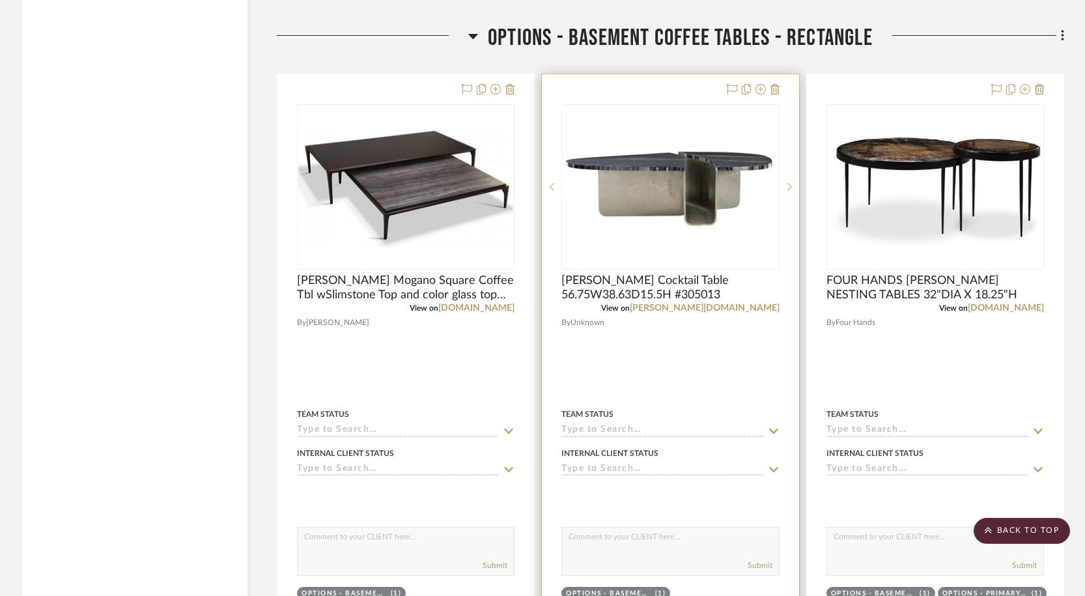
scroll to position [2942, 0]
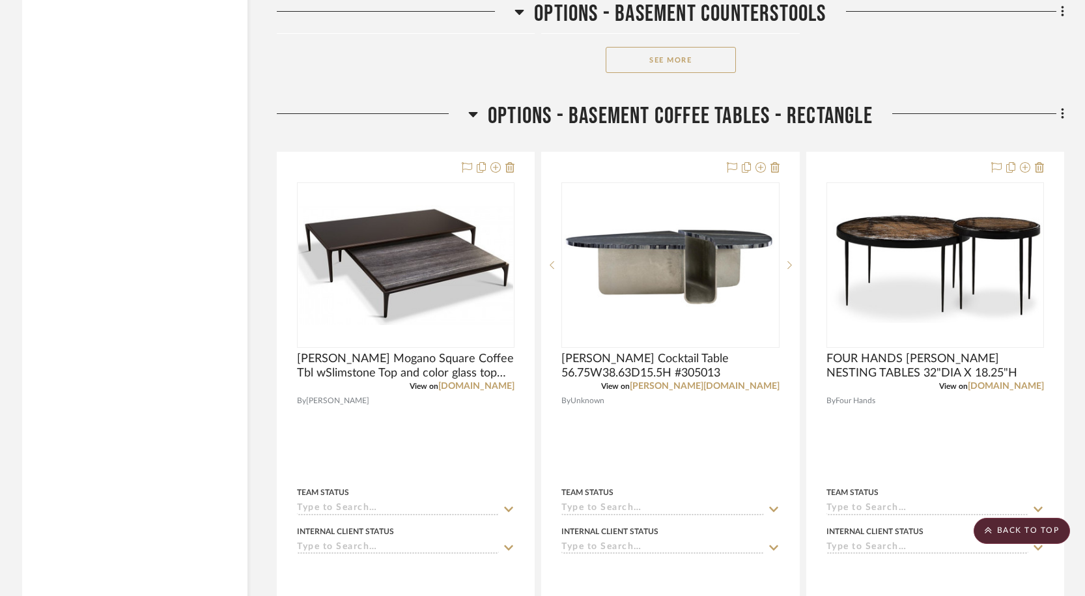
click at [472, 118] on icon at bounding box center [473, 114] width 10 height 16
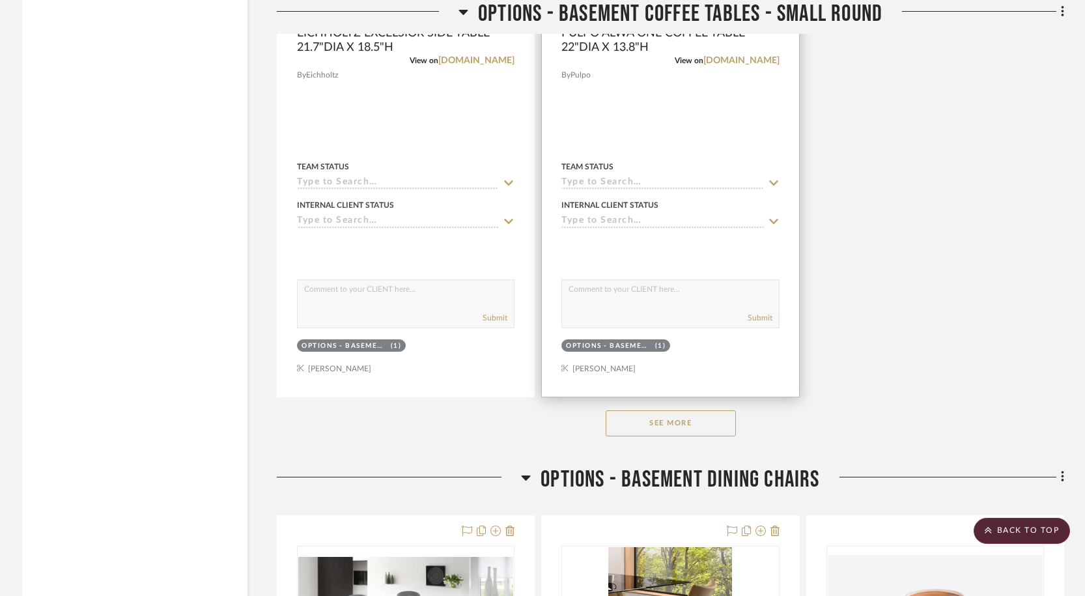
scroll to position [4556, 0]
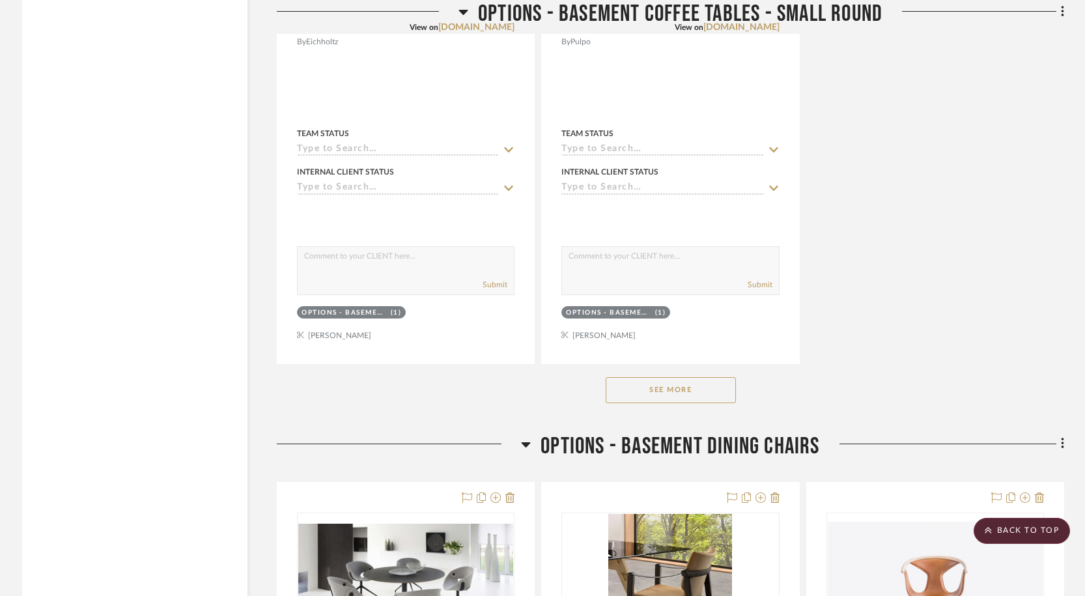
click at [677, 390] on button "See More" at bounding box center [671, 390] width 130 height 26
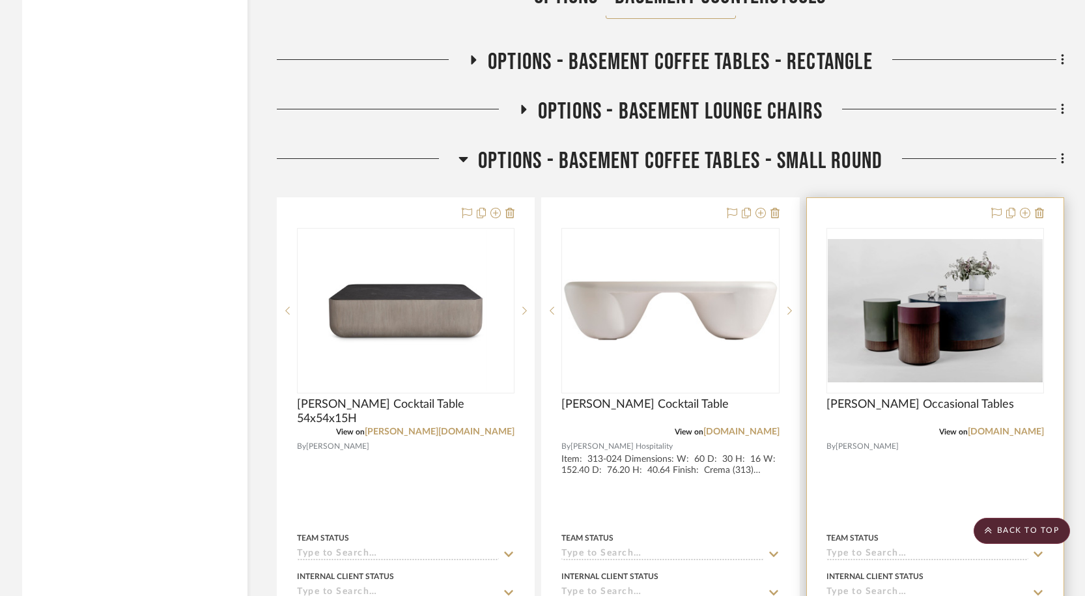
scroll to position [3005, 0]
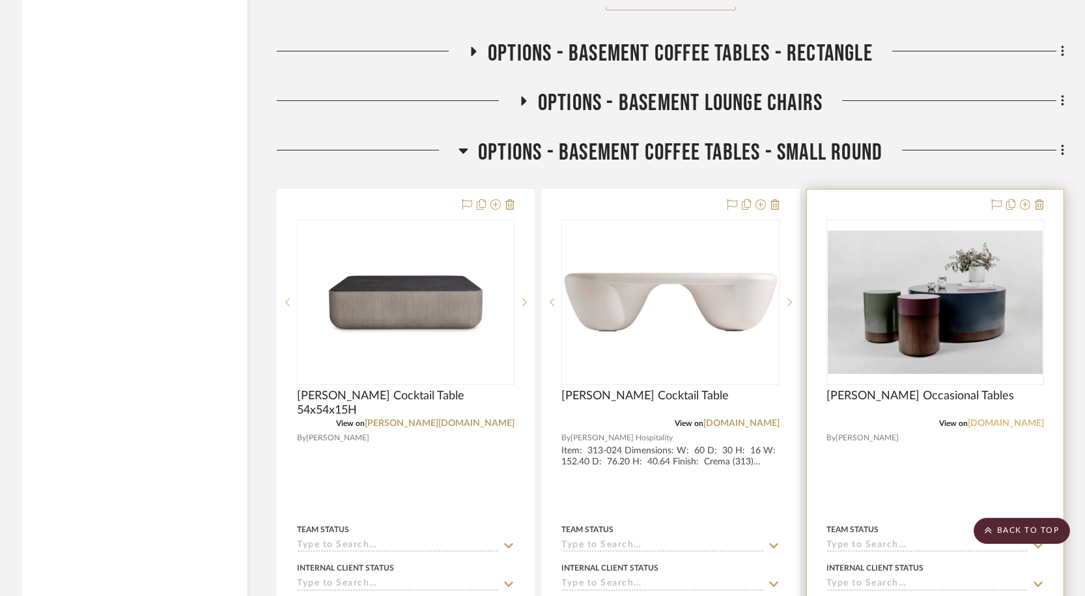
click at [971, 420] on link "[DOMAIN_NAME]" at bounding box center [1006, 423] width 76 height 9
click at [918, 399] on span "[PERSON_NAME] Occasional Tables" at bounding box center [921, 396] width 188 height 14
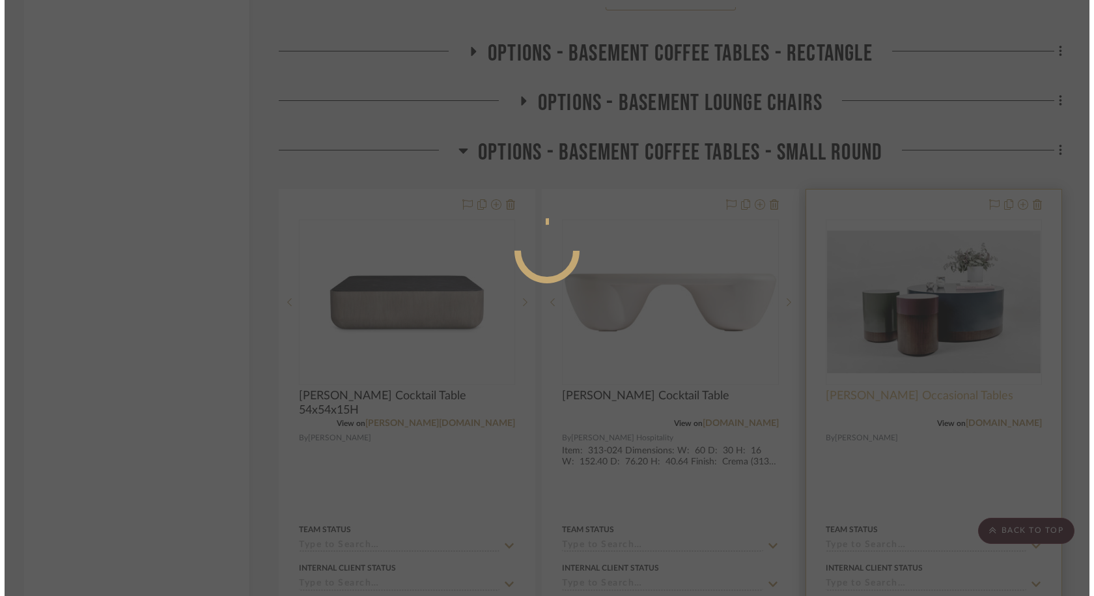
scroll to position [0, 0]
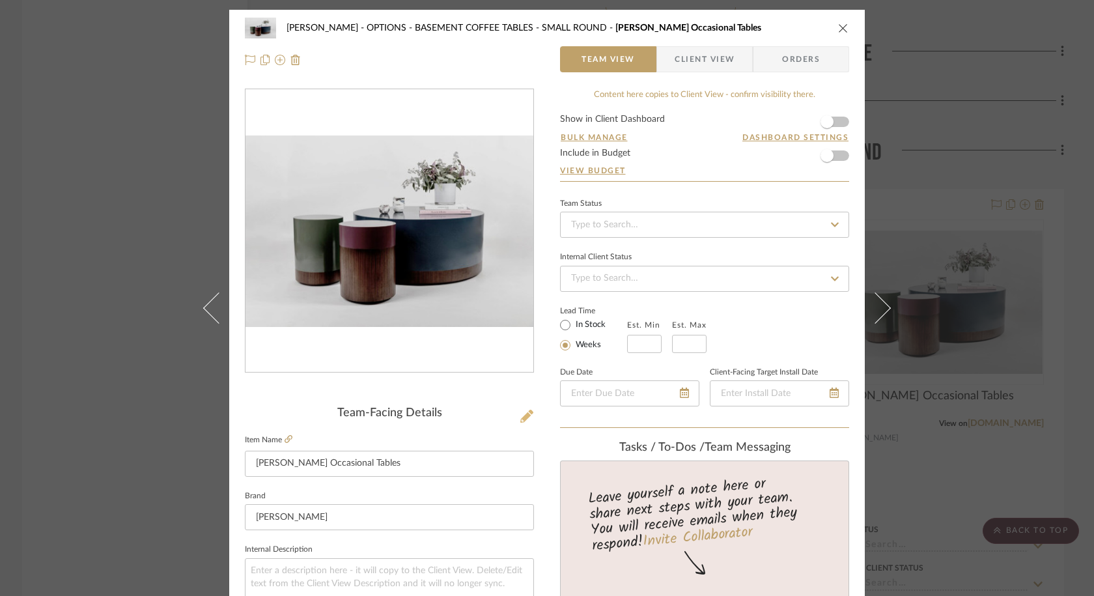
click at [526, 412] on icon at bounding box center [527, 416] width 13 height 13
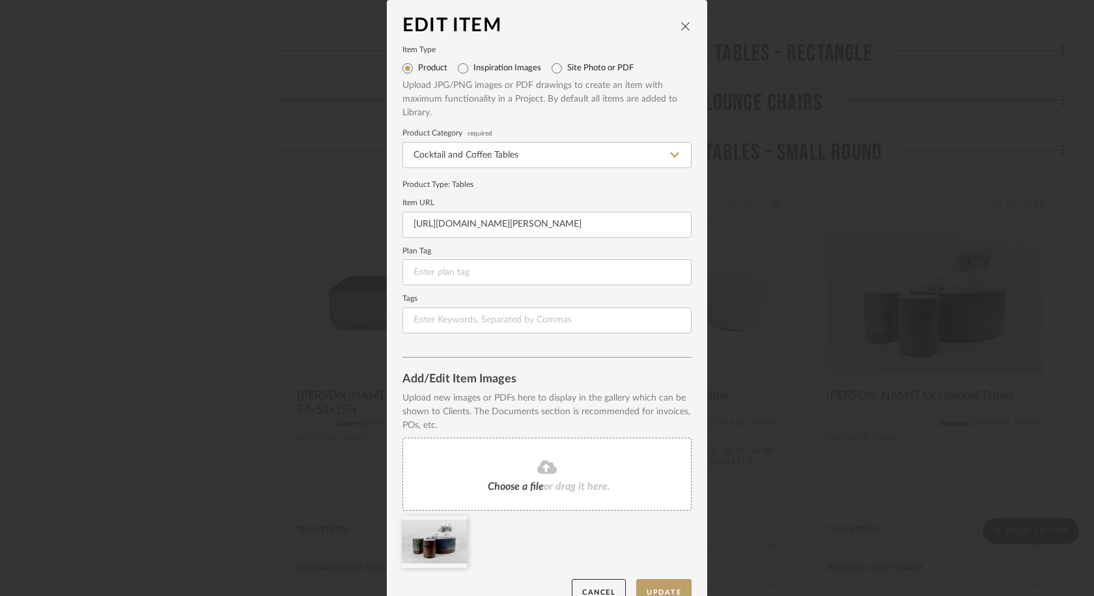
click at [537, 477] on div "Choose a file or drag it here." at bounding box center [547, 474] width 289 height 73
click at [458, 527] on div at bounding box center [434, 542] width 65 height 52
click at [455, 527] on icon at bounding box center [457, 524] width 9 height 10
click at [655, 573] on button "Update" at bounding box center [663, 592] width 55 height 27
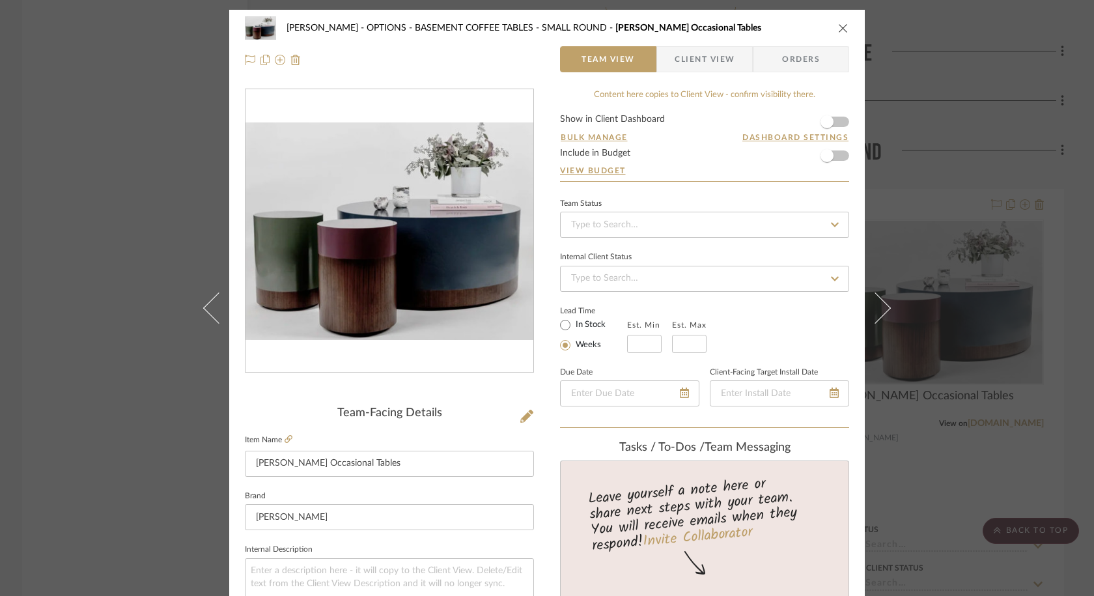
click at [840, 30] on icon "close" at bounding box center [843, 28] width 10 height 10
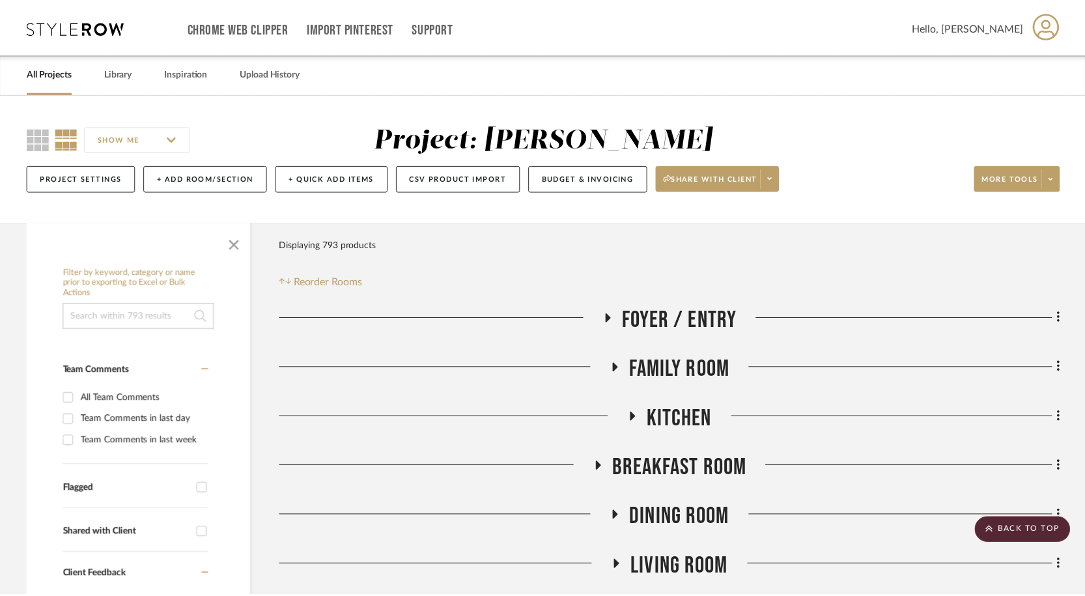
scroll to position [3005, 0]
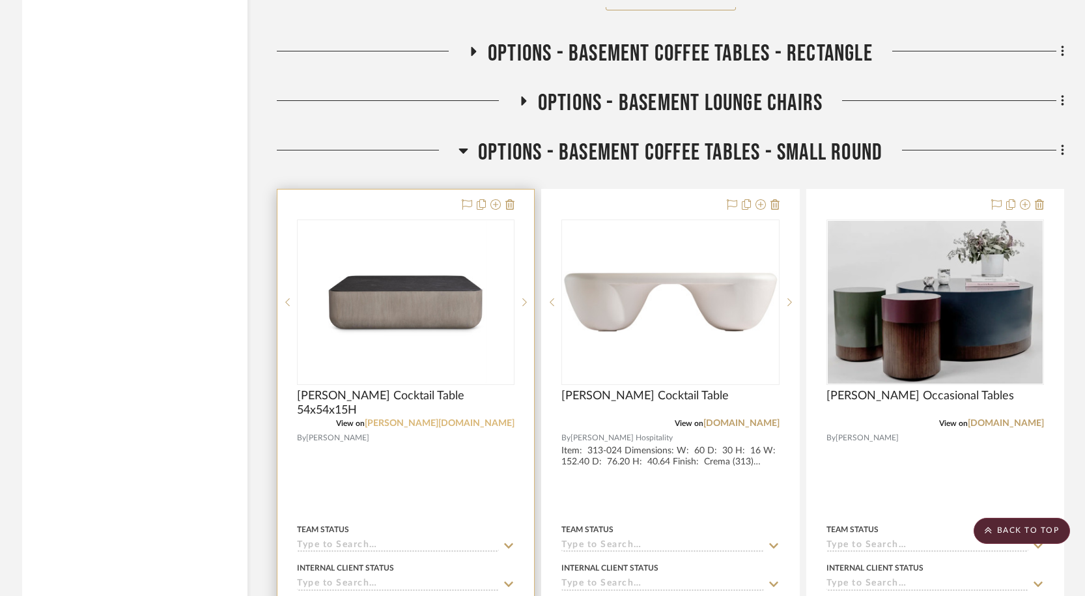
click at [478, 426] on link "[PERSON_NAME][DOMAIN_NAME]" at bounding box center [440, 423] width 150 height 9
click at [406, 394] on span "[PERSON_NAME] Cocktail Table 54x54x15H" at bounding box center [406, 403] width 218 height 29
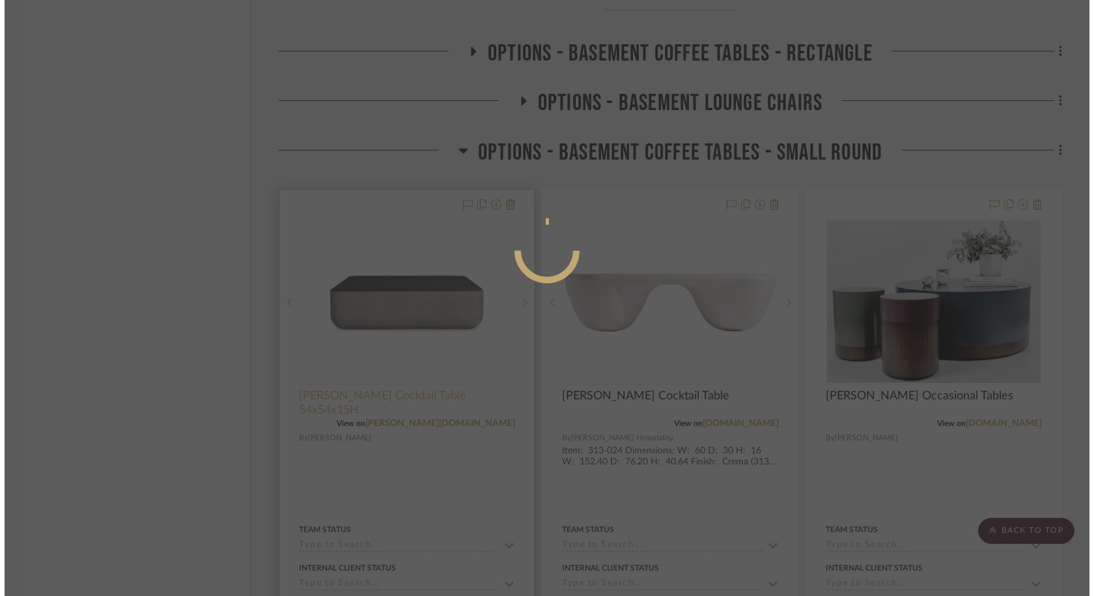
scroll to position [0, 0]
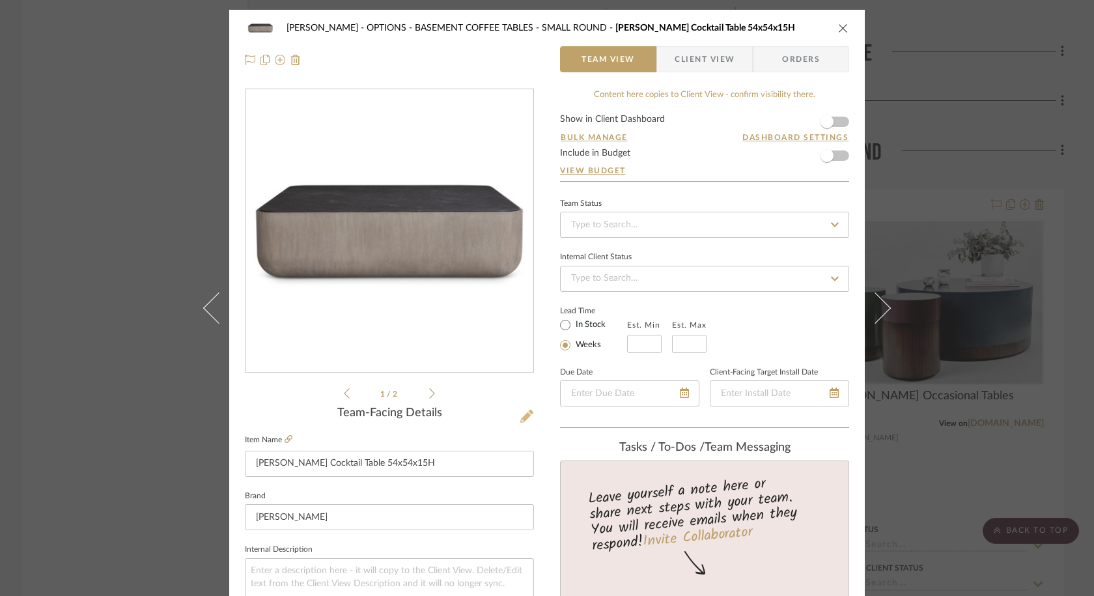
click at [524, 411] on icon at bounding box center [527, 416] width 13 height 13
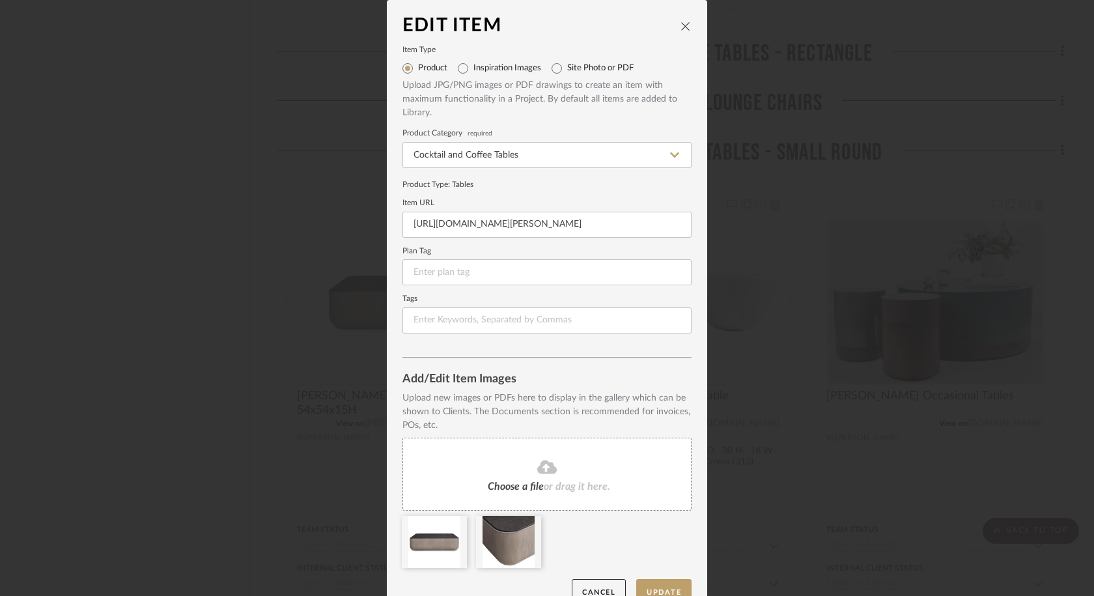
click at [498, 477] on div "Choose a file or drag it here." at bounding box center [547, 474] width 289 height 73
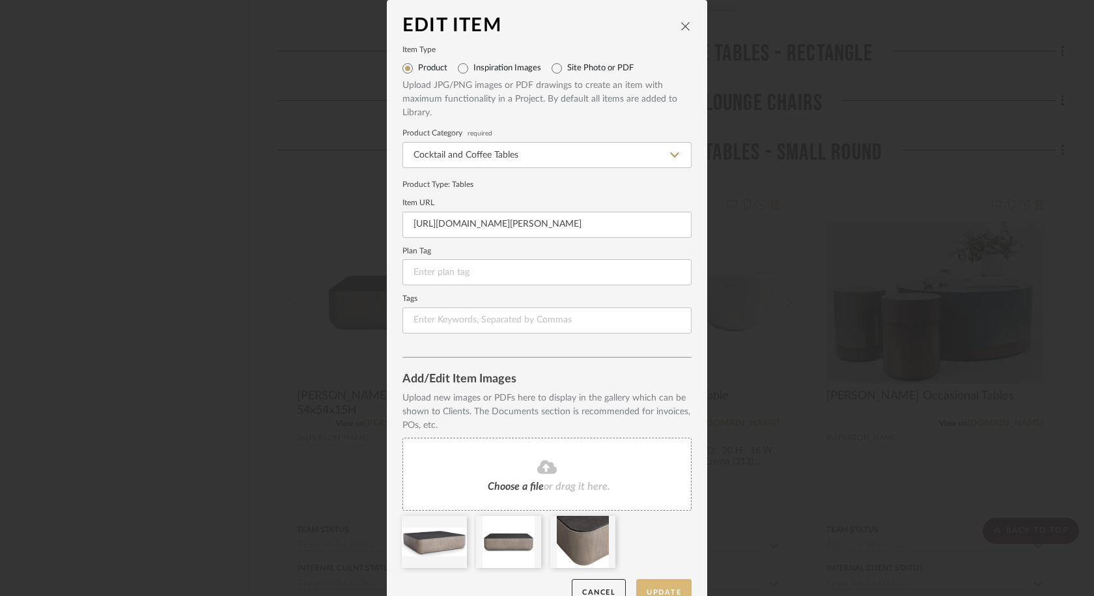
click at [668, 573] on button "Update" at bounding box center [663, 592] width 55 height 27
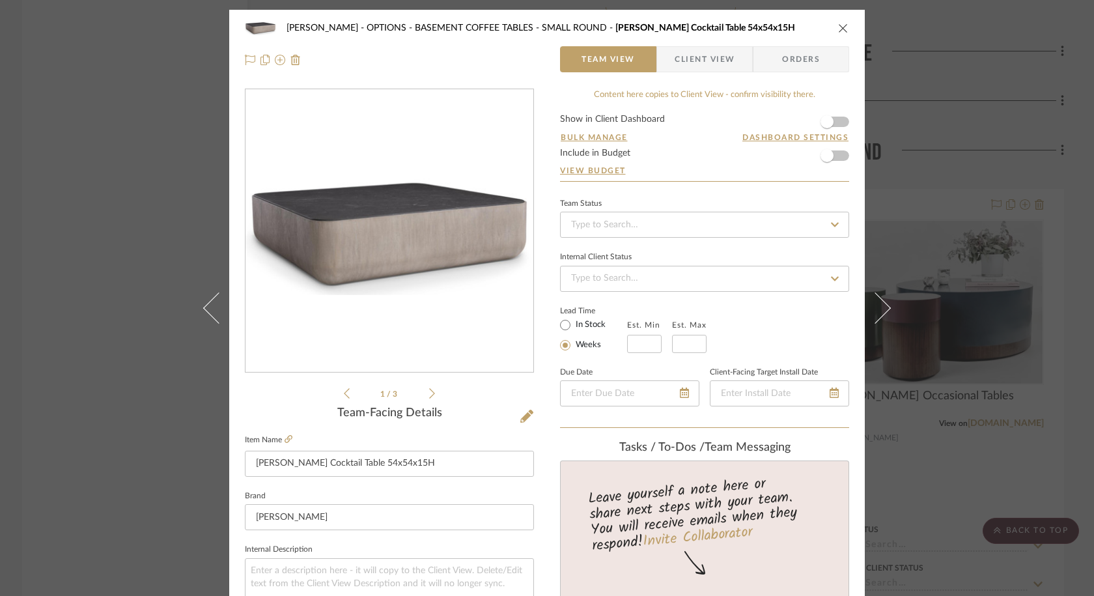
click at [842, 26] on icon "close" at bounding box center [843, 28] width 10 height 10
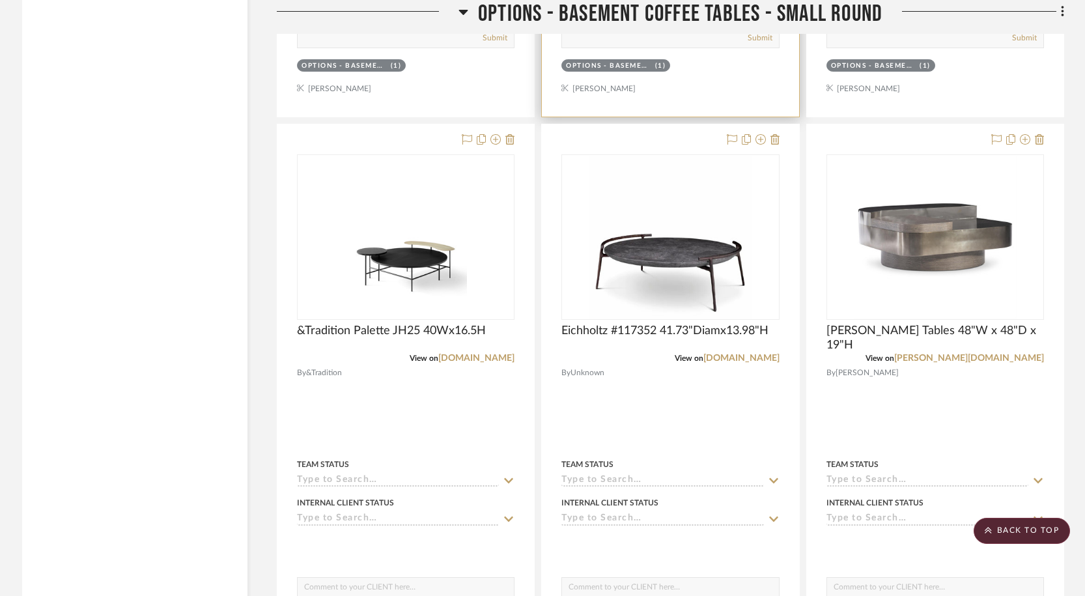
scroll to position [3655, 0]
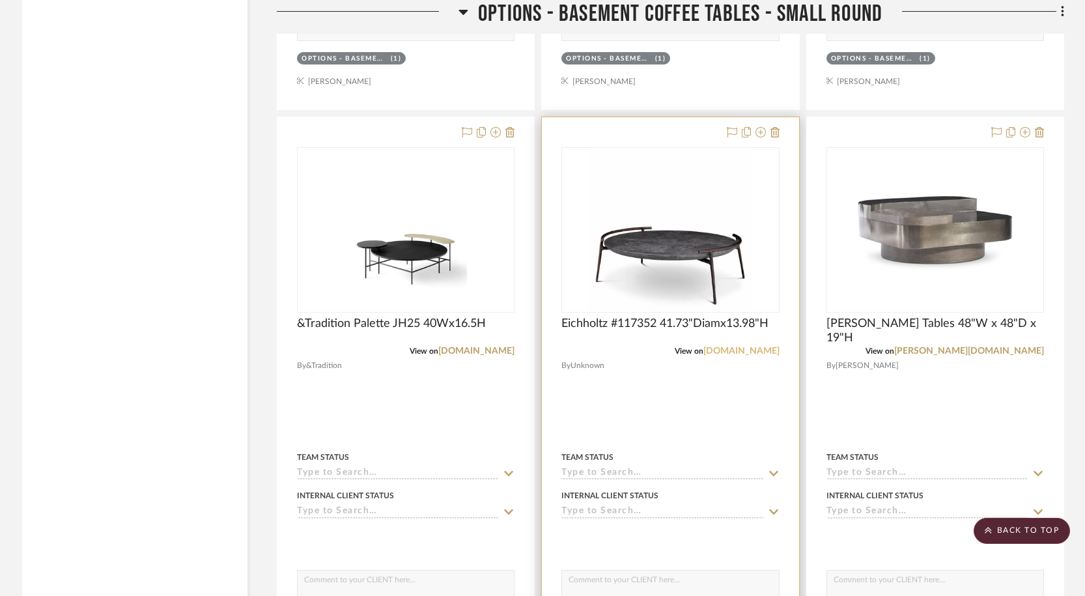
click at [743, 348] on link "[DOMAIN_NAME]" at bounding box center [742, 351] width 76 height 9
click at [735, 329] on span "Eichholtz #117352 41.73"Diamx13.98"H" at bounding box center [665, 324] width 207 height 14
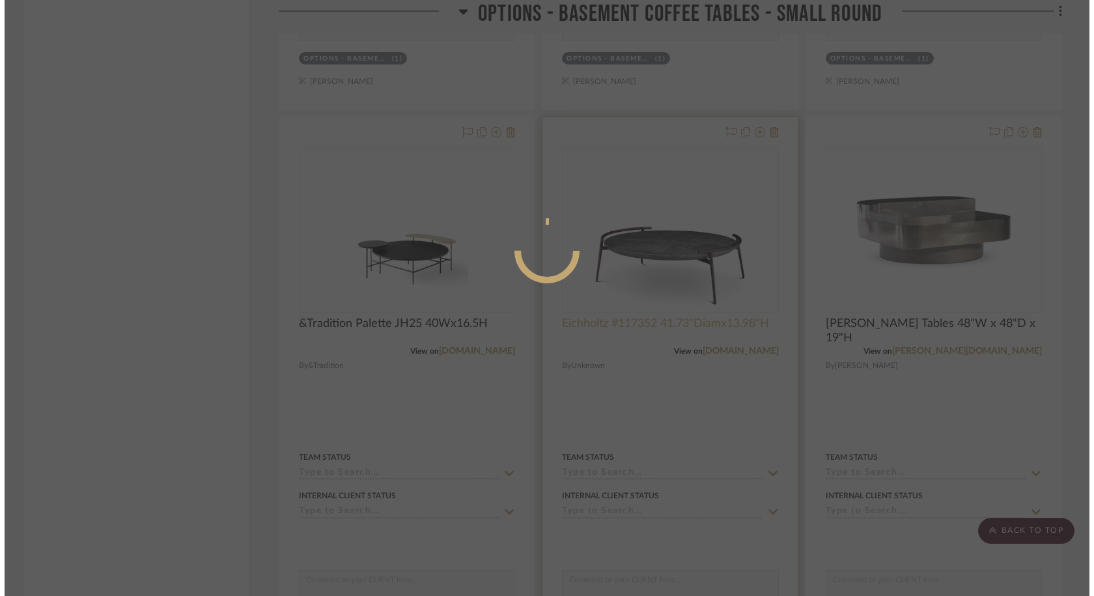
scroll to position [0, 0]
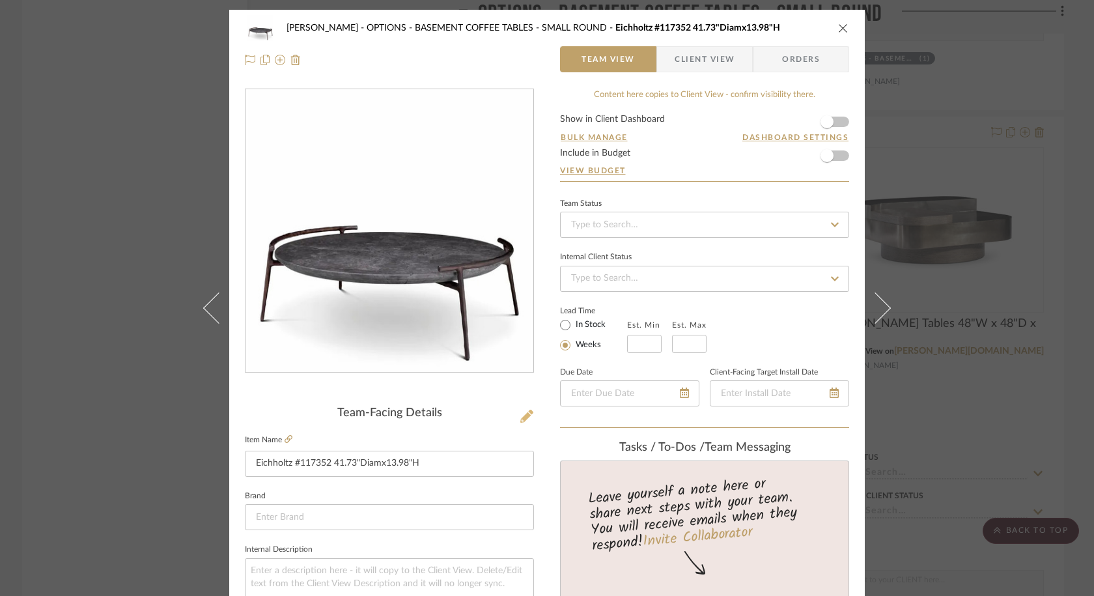
click at [526, 420] on icon at bounding box center [527, 416] width 13 height 13
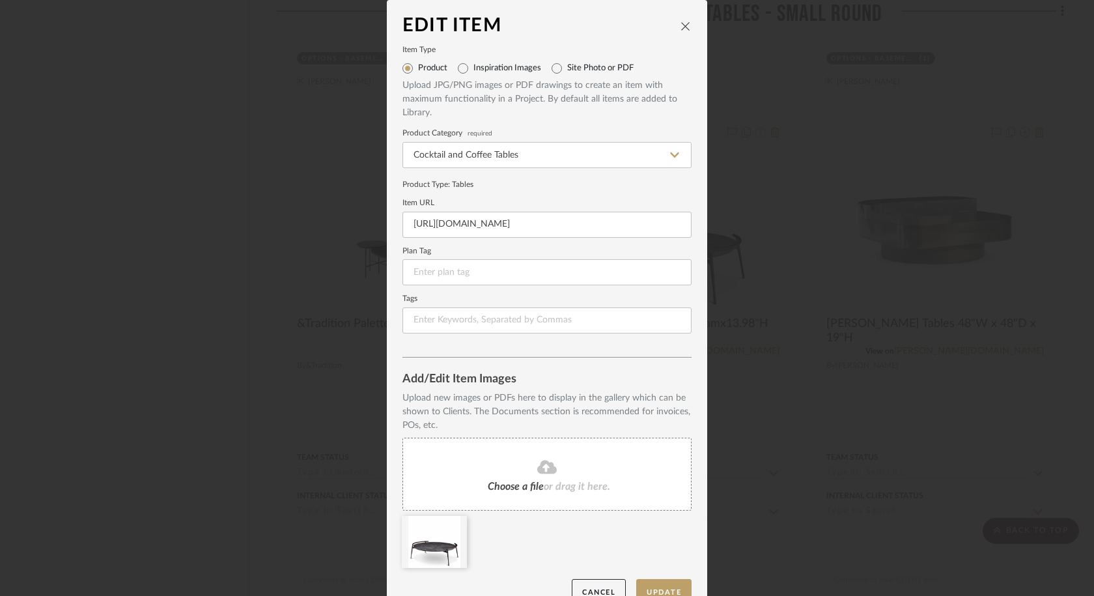
click at [507, 464] on fa-icon at bounding box center [547, 467] width 119 height 17
click at [453, 528] on icon at bounding box center [457, 524] width 9 height 10
click at [670, 573] on button "Update" at bounding box center [663, 592] width 55 height 27
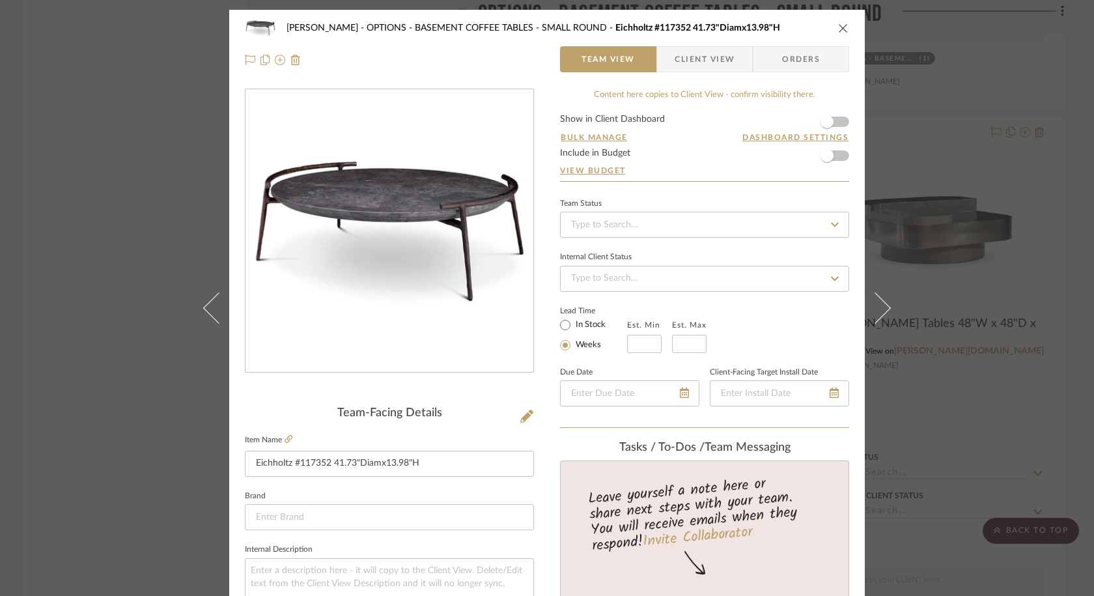
click at [841, 29] on icon "close" at bounding box center [843, 28] width 10 height 10
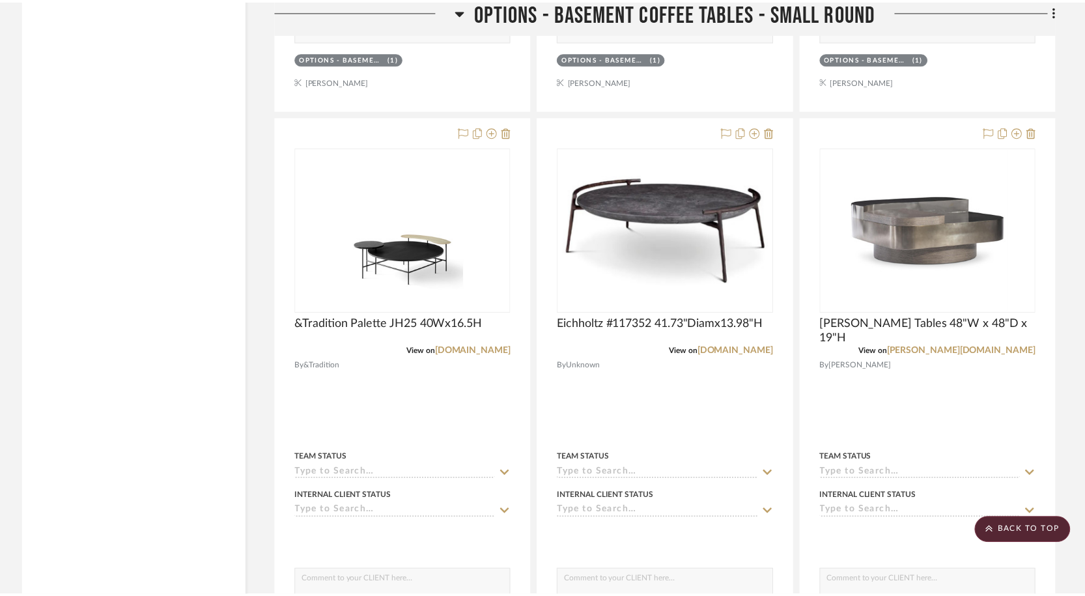
scroll to position [3655, 0]
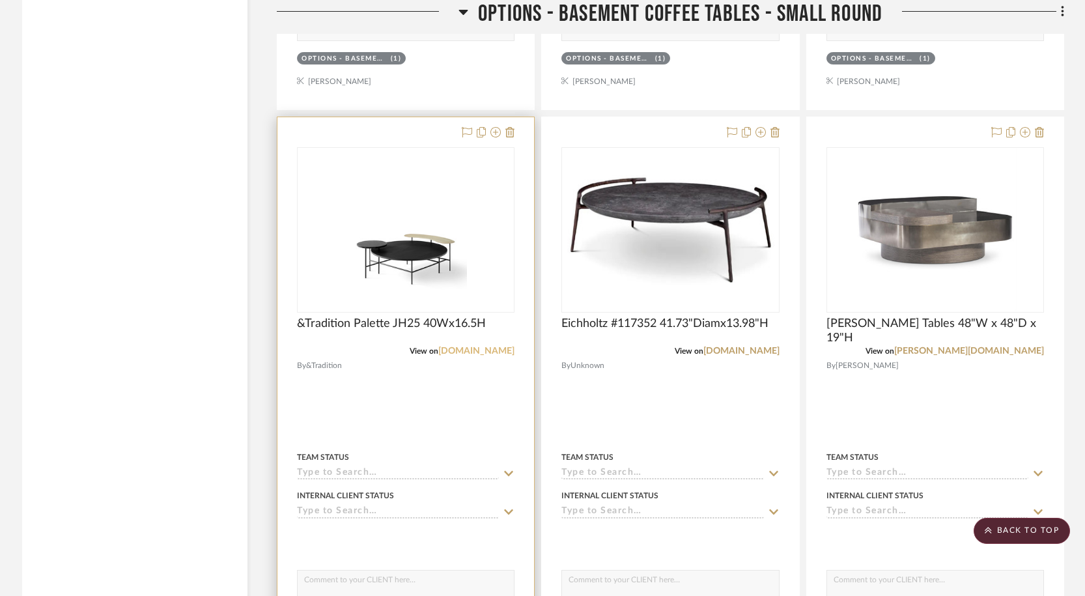
click at [471, 350] on link "[DOMAIN_NAME]" at bounding box center [476, 351] width 76 height 9
click at [461, 326] on span "&Tradition Palette JH25 40Wx16.5H" at bounding box center [391, 324] width 189 height 14
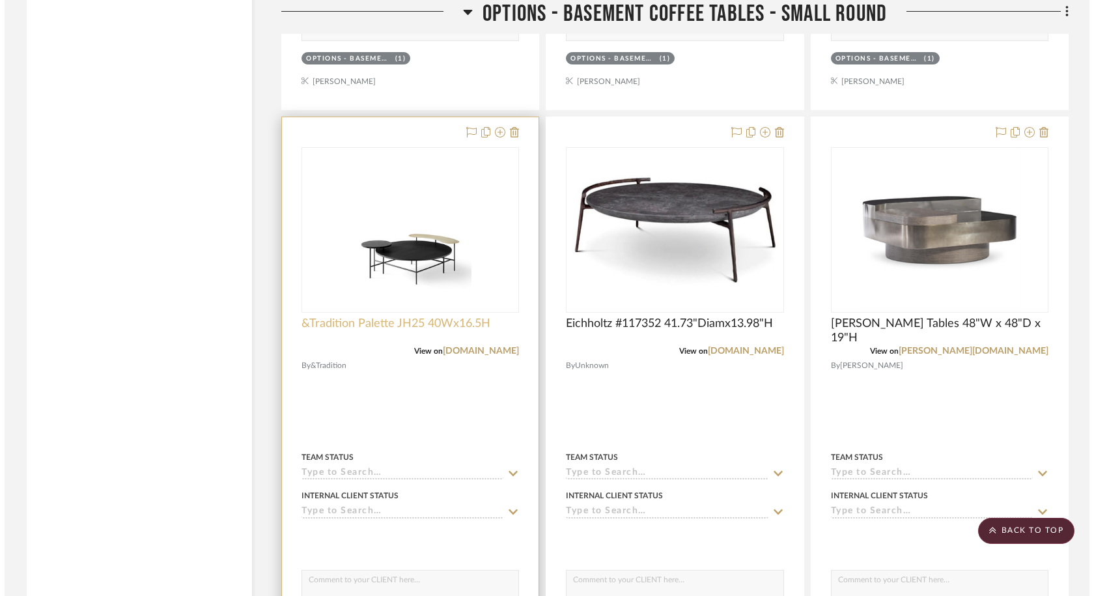
scroll to position [0, 0]
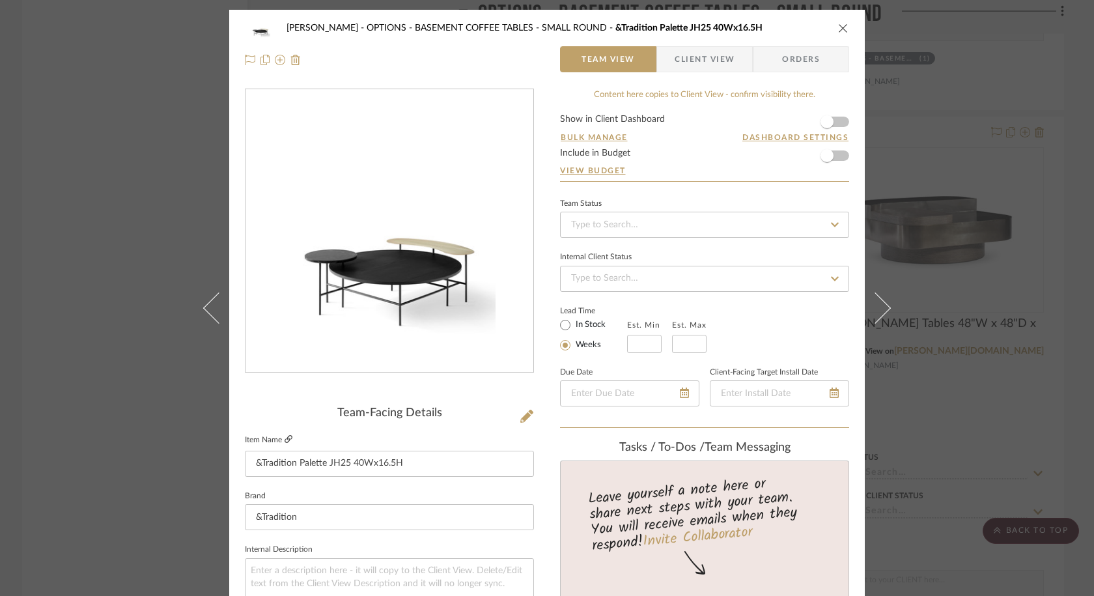
click at [285, 438] on icon at bounding box center [289, 439] width 8 height 8
click at [523, 407] on button at bounding box center [527, 417] width 14 height 21
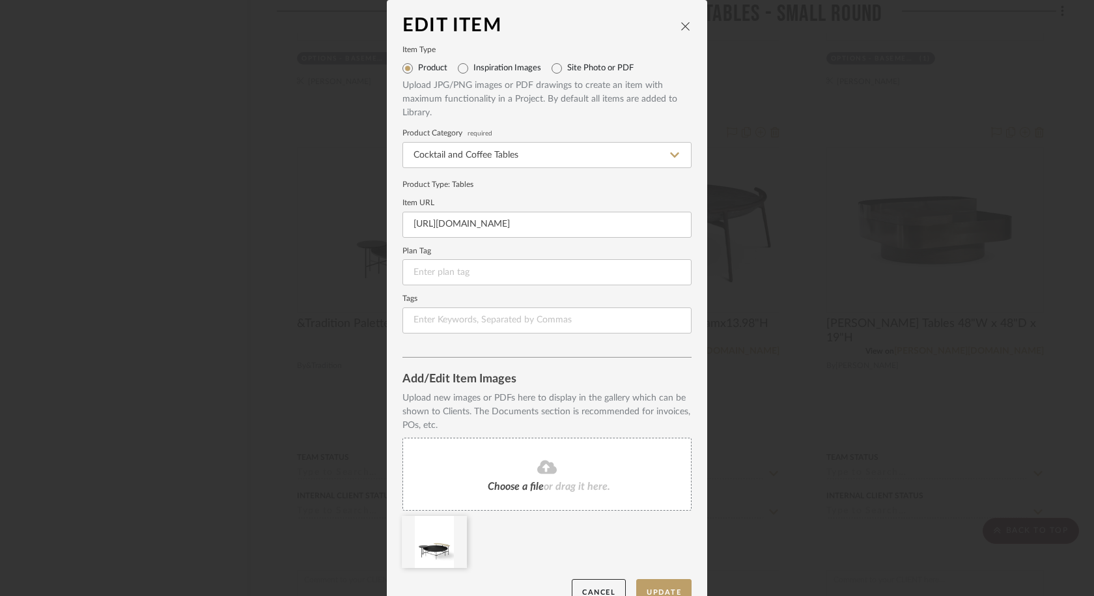
click at [526, 470] on fa-icon at bounding box center [547, 467] width 119 height 17
click at [453, 530] on fa-icon at bounding box center [457, 525] width 9 height 16
click at [674, 573] on button "Update" at bounding box center [663, 592] width 55 height 27
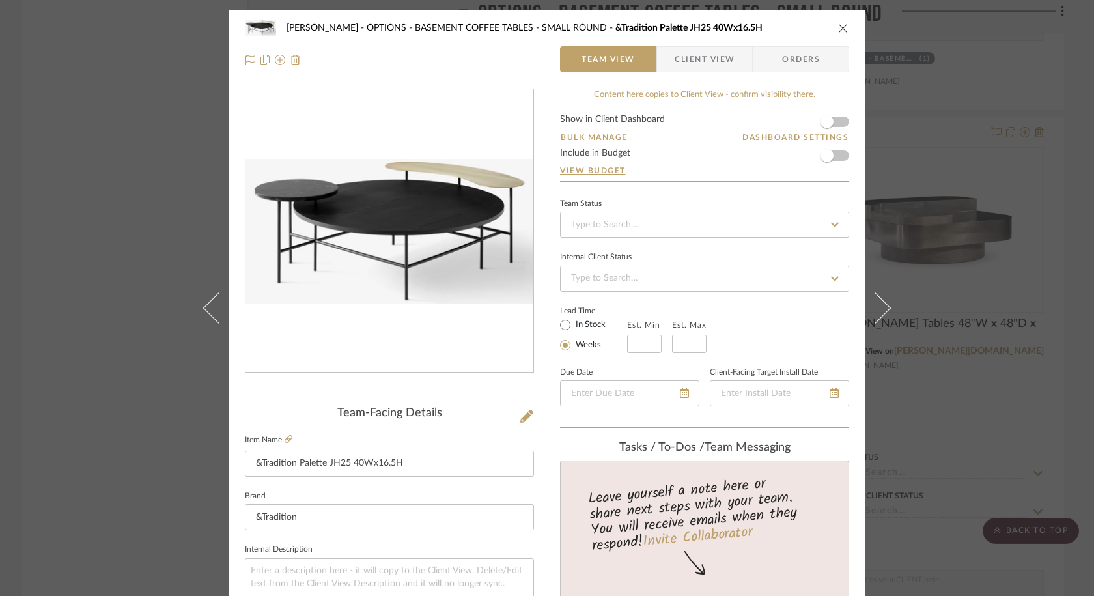
click at [839, 25] on icon "close" at bounding box center [843, 28] width 10 height 10
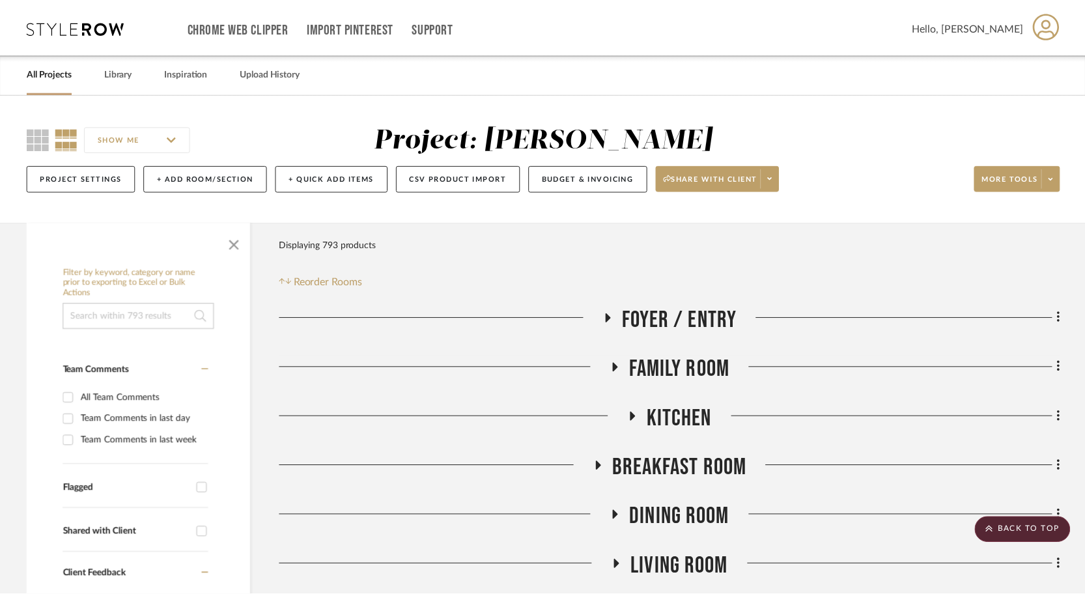
scroll to position [3655, 0]
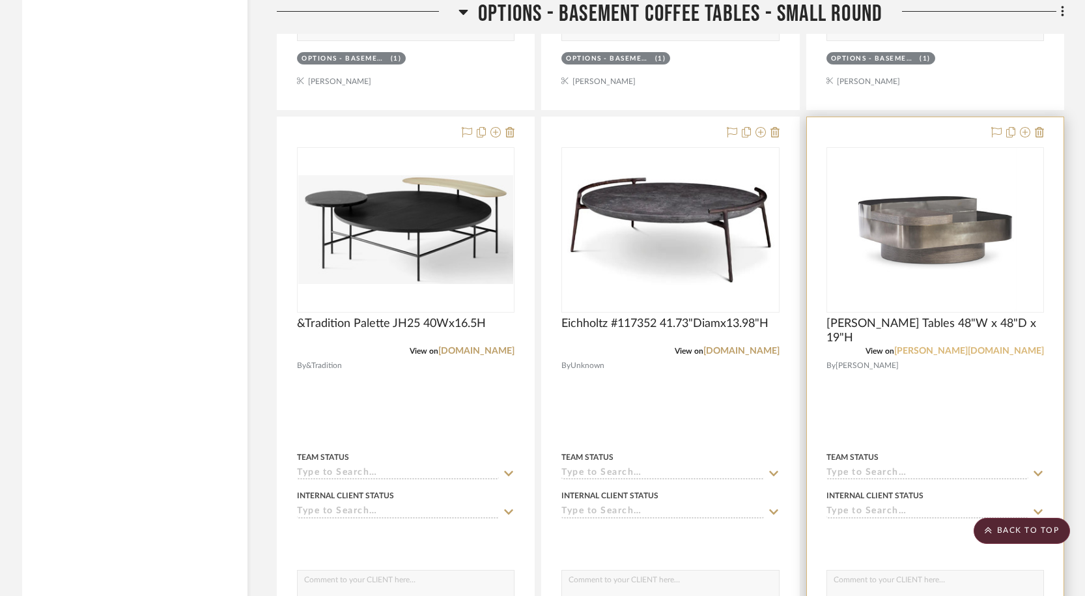
click at [1012, 347] on link "[PERSON_NAME][DOMAIN_NAME]" at bounding box center [969, 351] width 150 height 9
click at [992, 320] on span "[PERSON_NAME] Tables 48"W x 48"D x 19"H" at bounding box center [936, 331] width 218 height 29
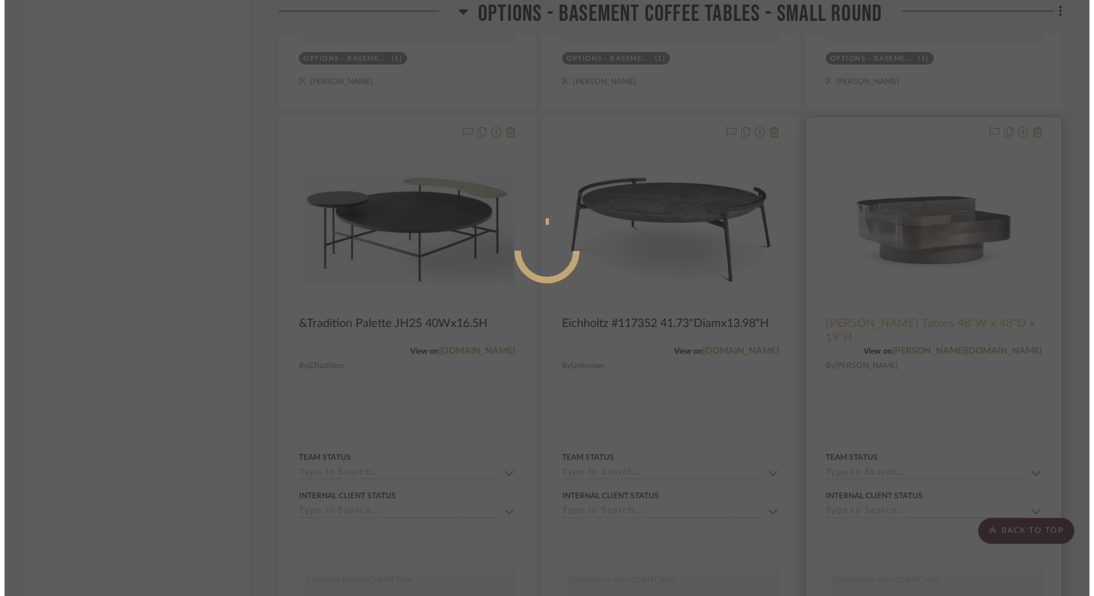
scroll to position [0, 0]
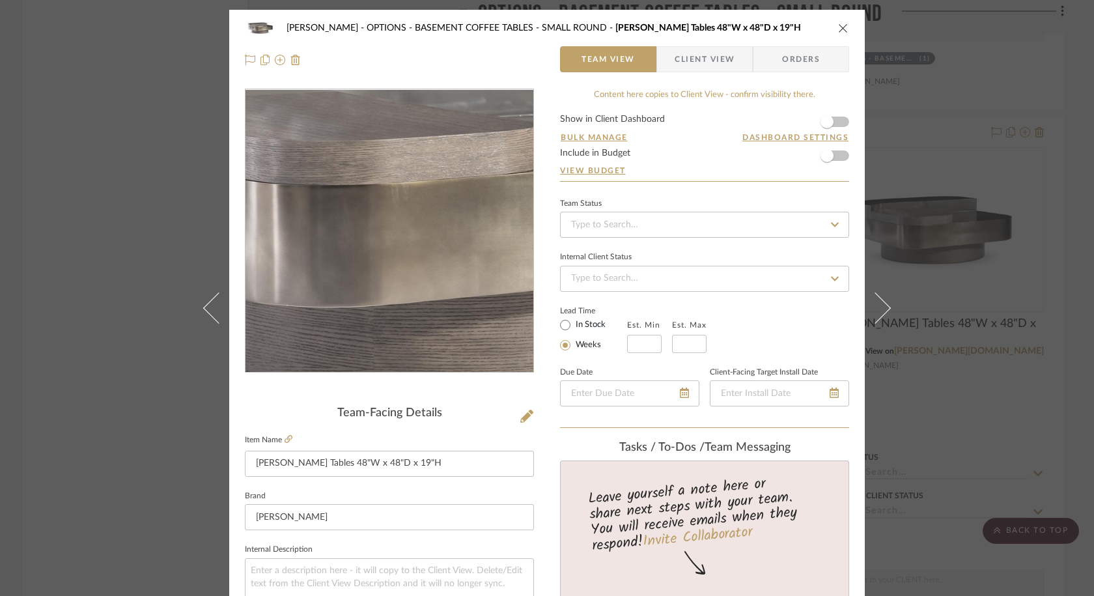
click at [366, 239] on img "0" at bounding box center [389, 231] width 283 height 283
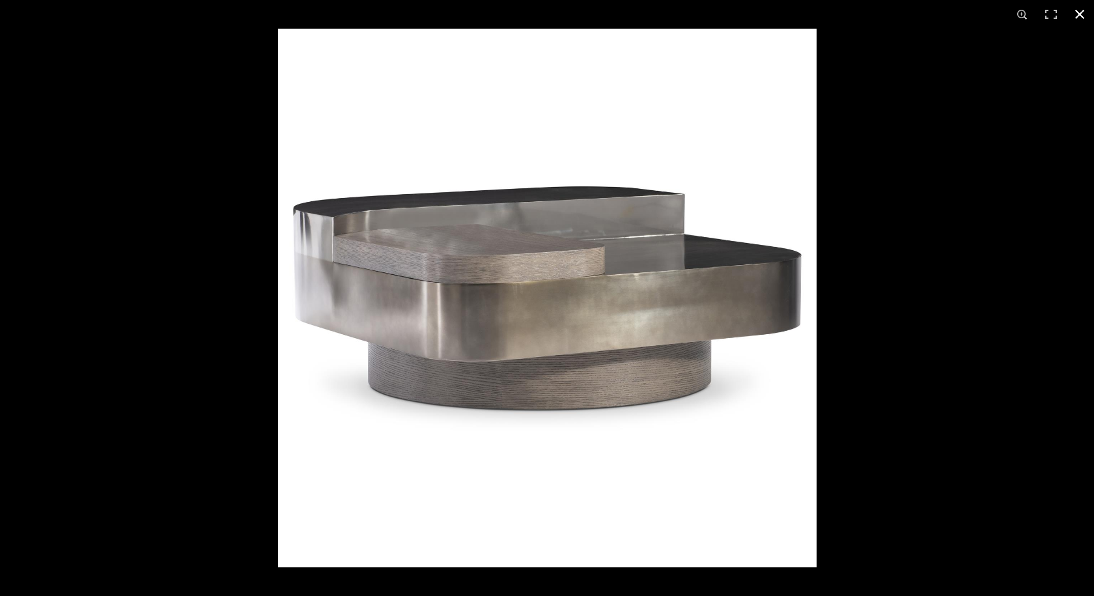
click at [1079, 215] on div at bounding box center [825, 327] width 1094 height 596
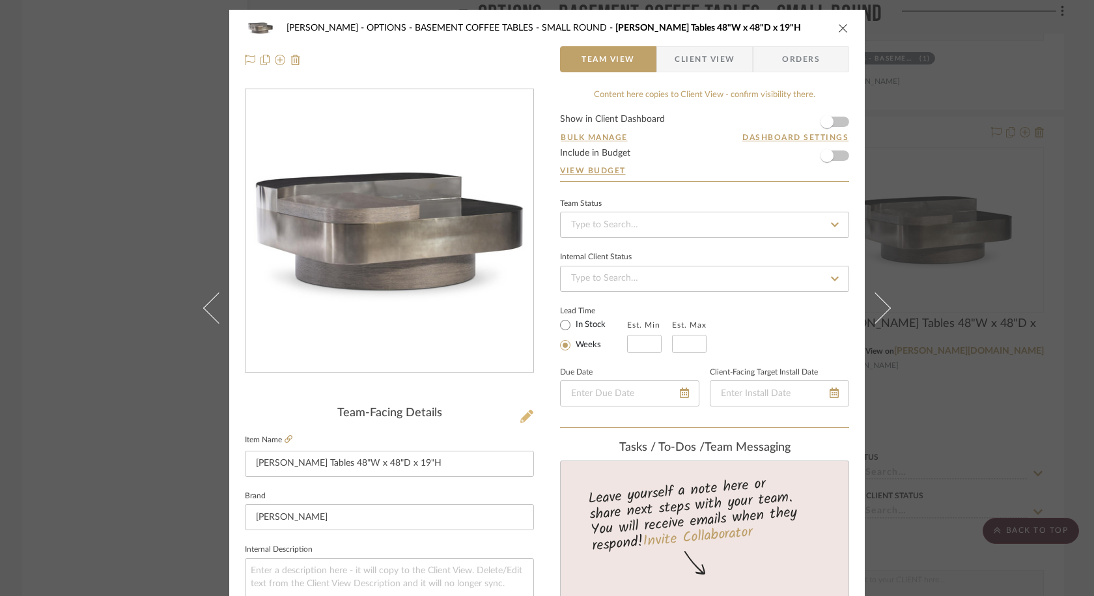
click at [524, 417] on icon at bounding box center [527, 416] width 13 height 13
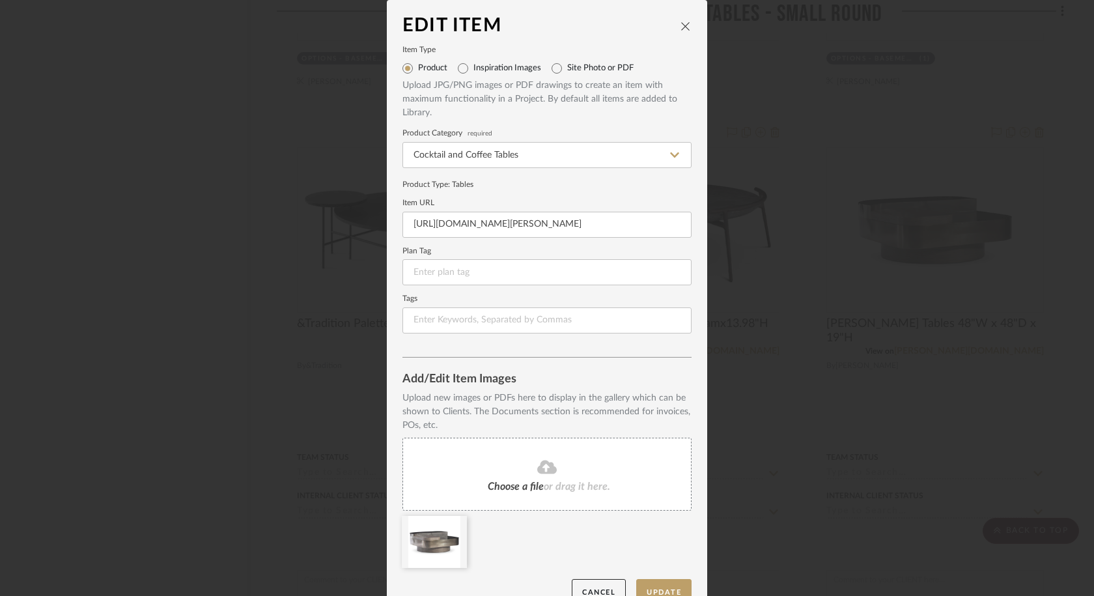
click at [509, 474] on fa-icon at bounding box center [547, 467] width 119 height 17
click at [453, 526] on icon at bounding box center [457, 524] width 9 height 10
click at [670, 573] on button "Update" at bounding box center [663, 592] width 55 height 27
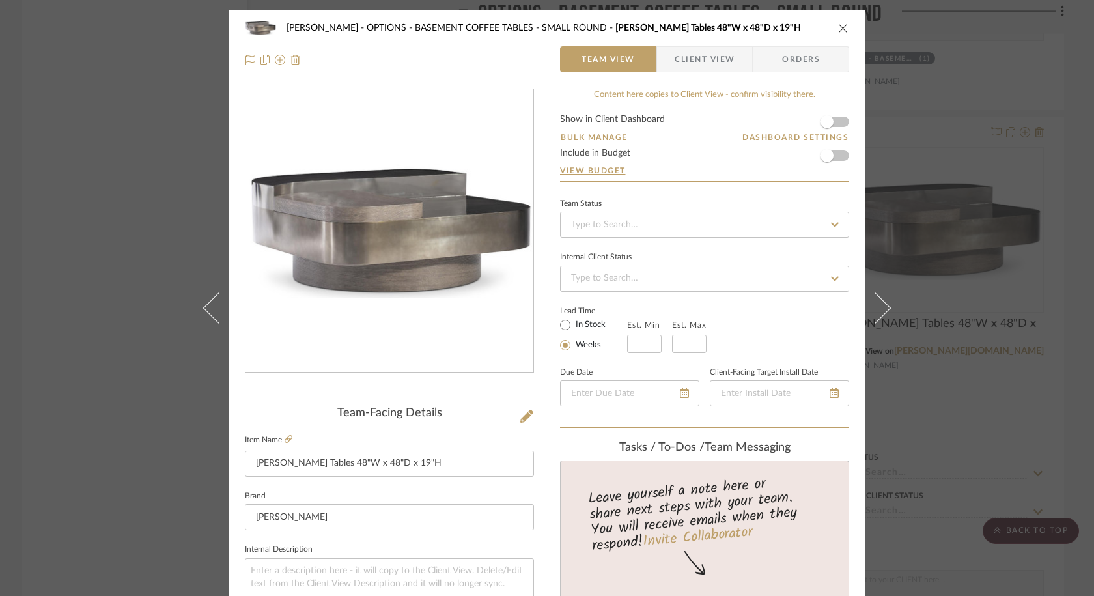
click at [842, 31] on icon "close" at bounding box center [843, 28] width 10 height 10
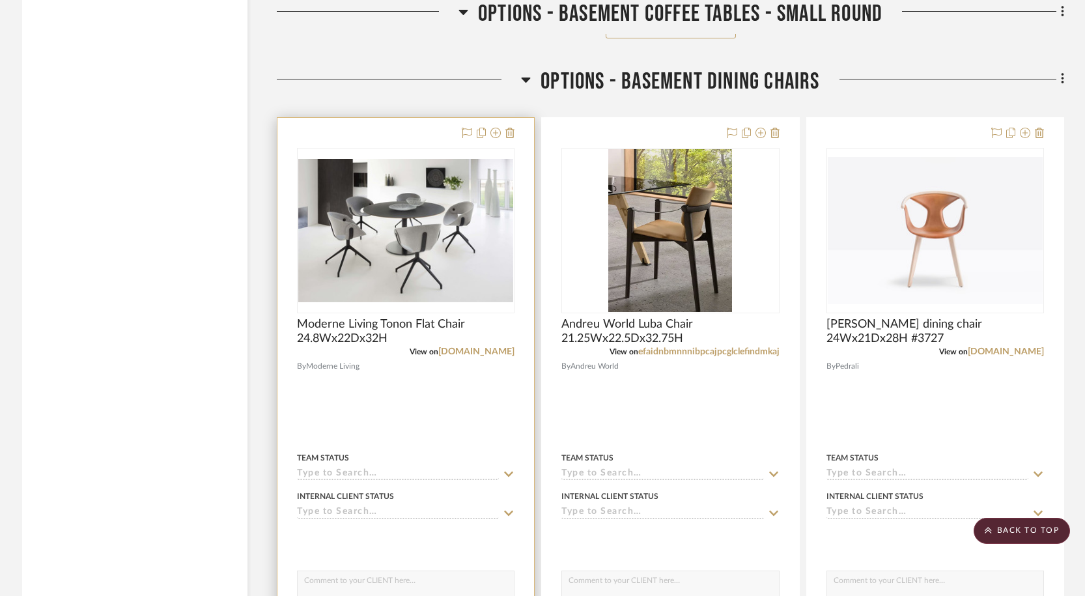
scroll to position [7233, 0]
click at [479, 349] on link "[DOMAIN_NAME]" at bounding box center [476, 351] width 76 height 9
click at [464, 328] on span "Moderne Living Tonon Flat Chair 24.8Wx22Dx32H" at bounding box center [406, 331] width 218 height 29
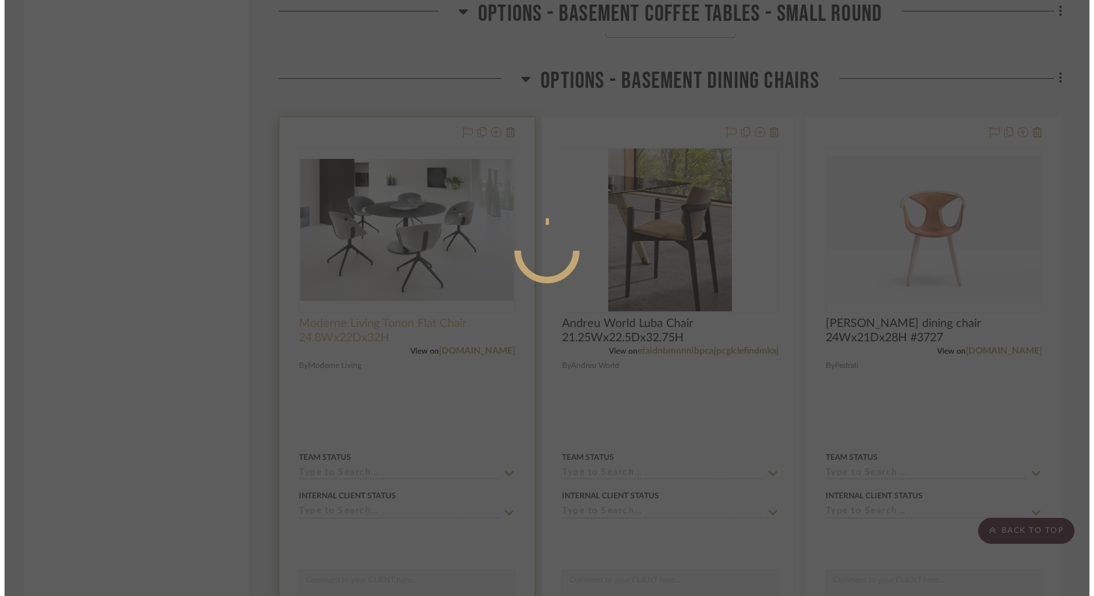
scroll to position [0, 0]
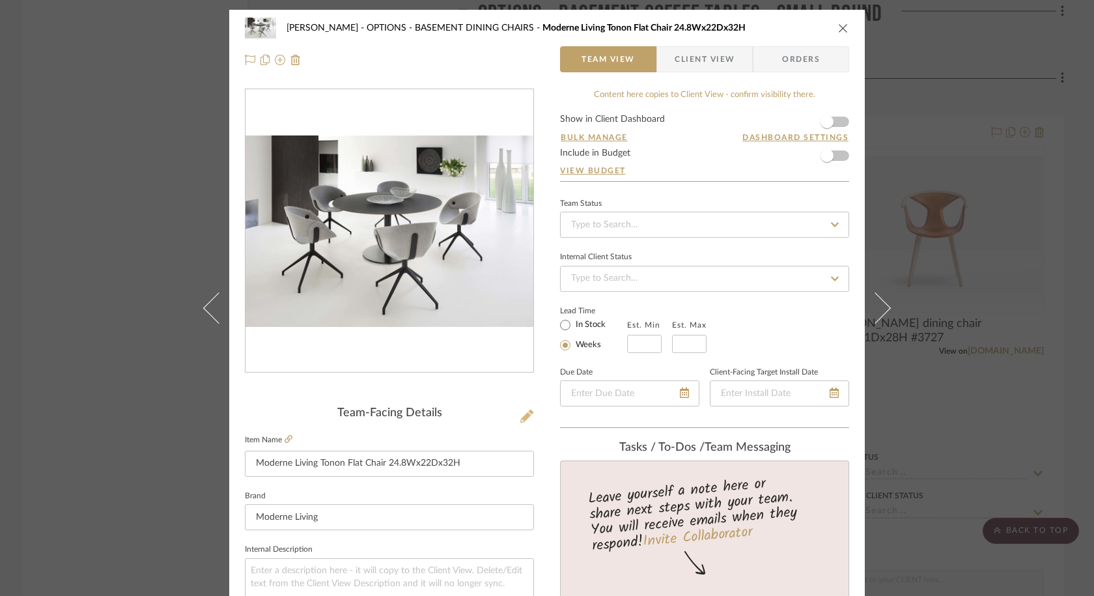
click at [520, 408] on button at bounding box center [527, 417] width 14 height 21
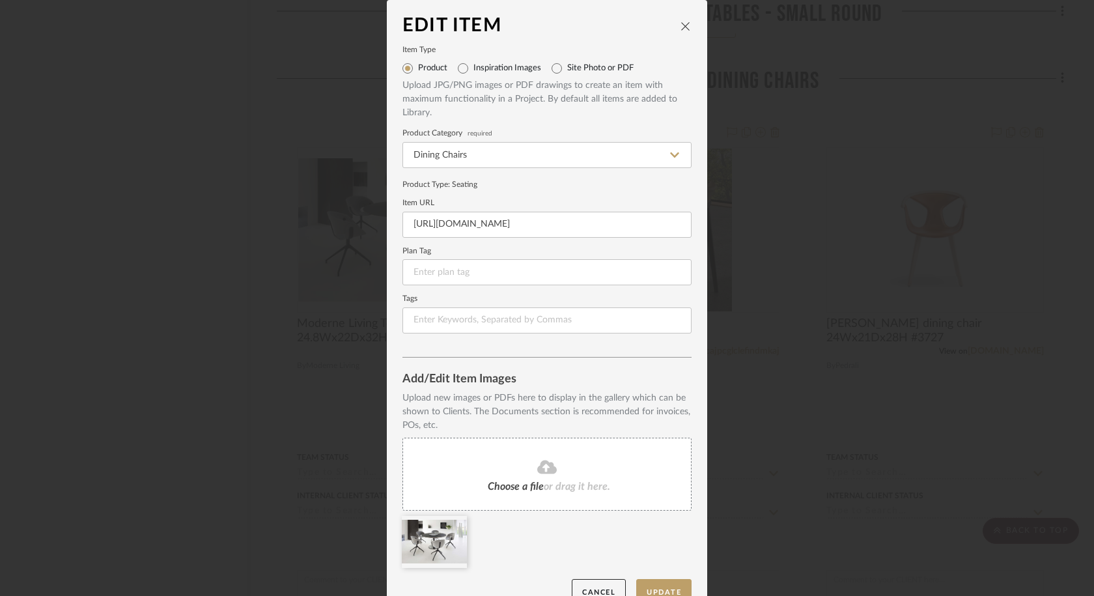
click at [571, 491] on span "or drag it here." at bounding box center [577, 486] width 66 height 10
click at [664, 573] on button "Update" at bounding box center [663, 592] width 55 height 27
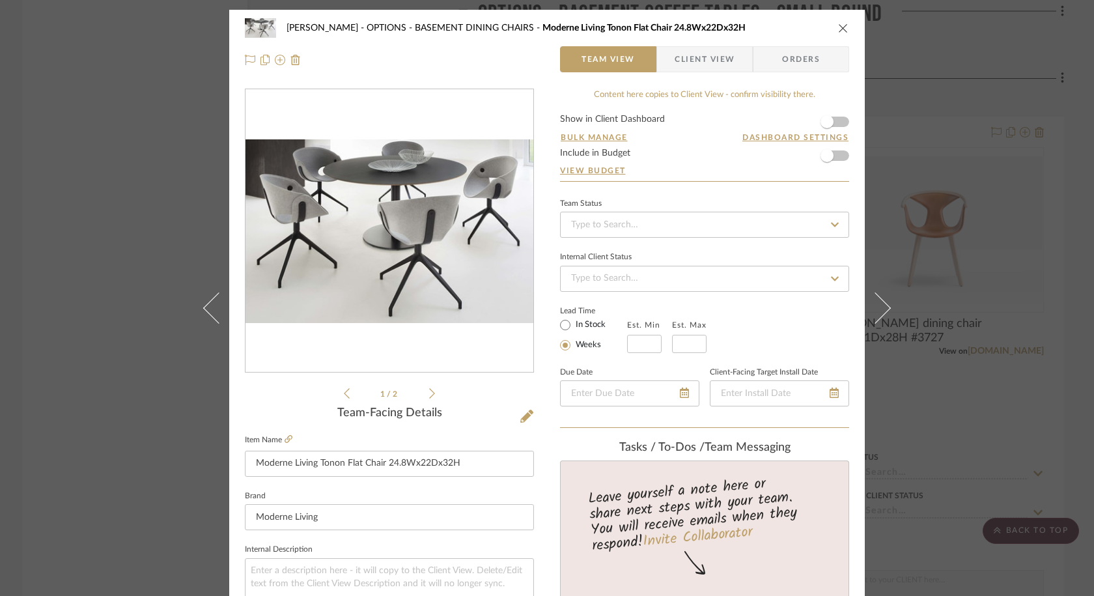
click at [840, 31] on icon "close" at bounding box center [843, 28] width 10 height 10
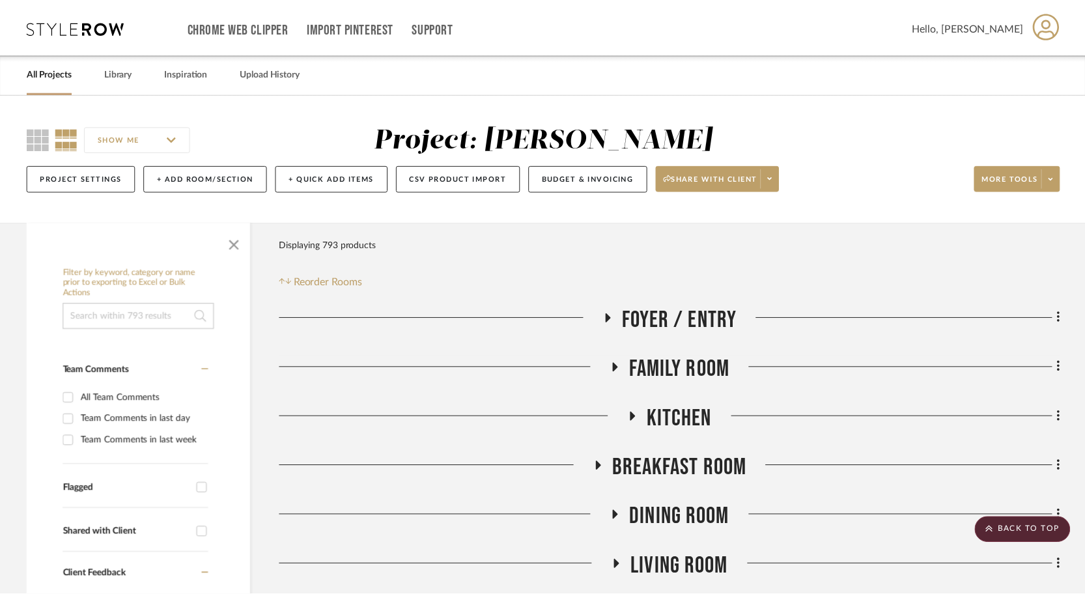
scroll to position [7233, 0]
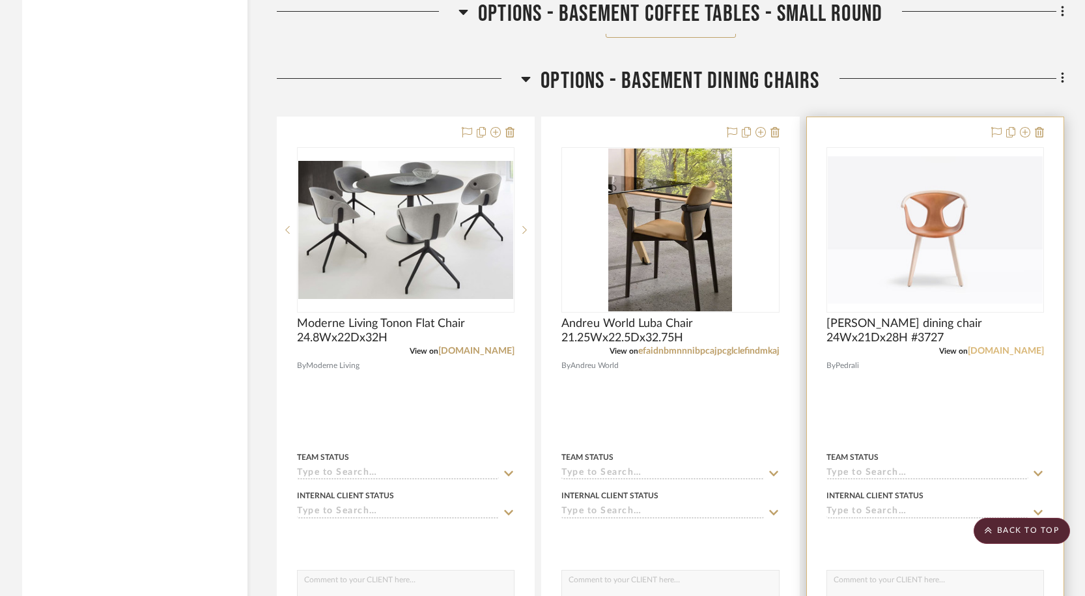
click at [1018, 353] on link "[DOMAIN_NAME]" at bounding box center [1006, 351] width 76 height 9
click at [960, 320] on span "[PERSON_NAME] dining chair 24Wx21Dx28H #3727" at bounding box center [936, 331] width 218 height 29
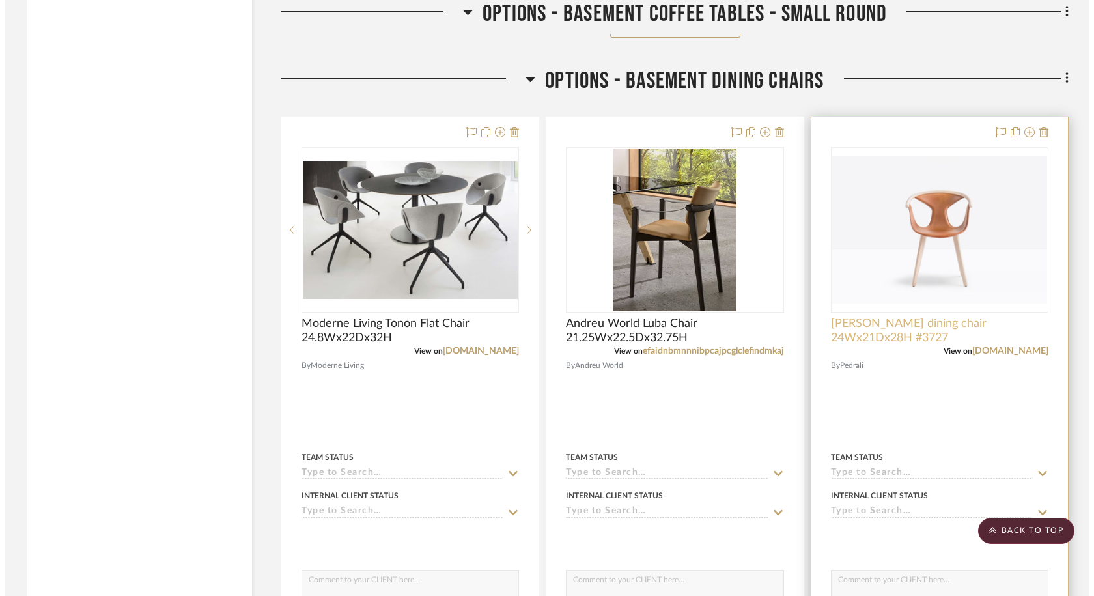
scroll to position [0, 0]
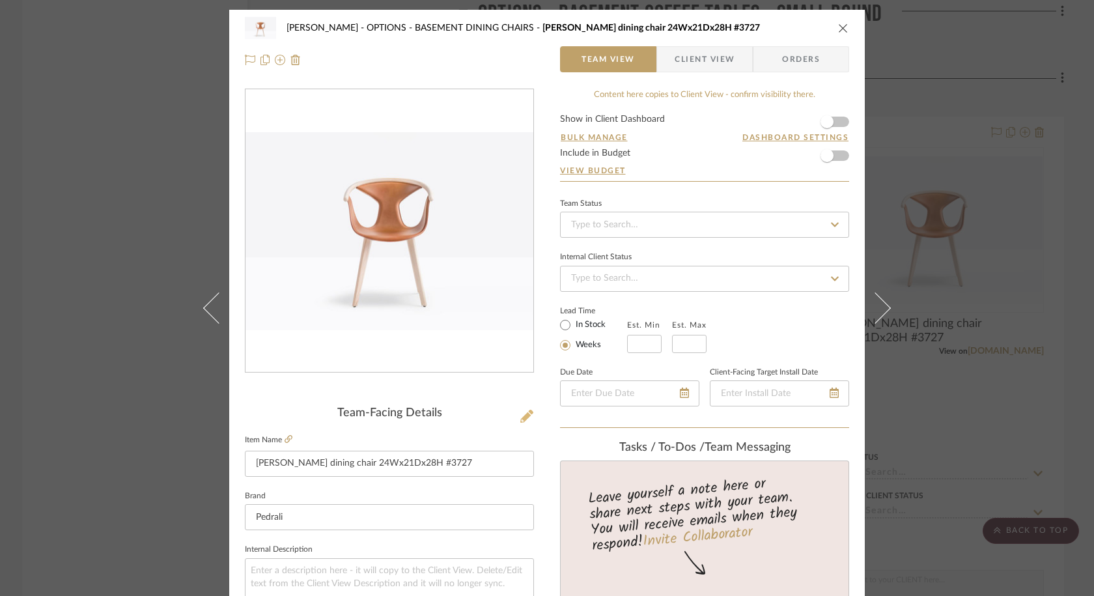
click at [522, 424] on button at bounding box center [527, 417] width 14 height 21
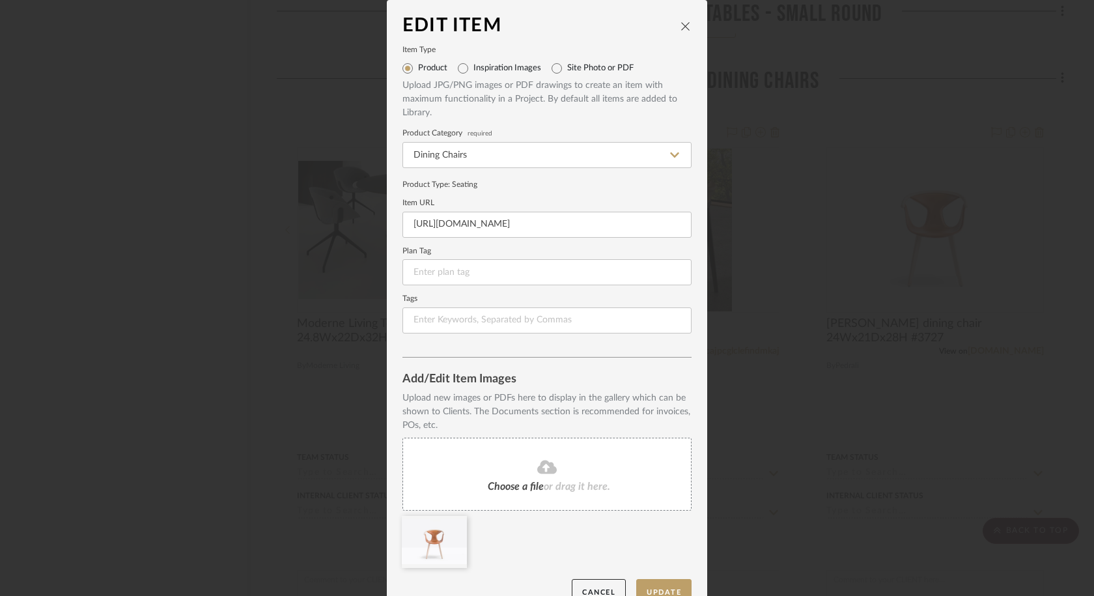
click at [511, 487] on span "Choose a file" at bounding box center [516, 486] width 56 height 10
click at [502, 549] on div at bounding box center [508, 542] width 65 height 52
click at [668, 573] on button "Update" at bounding box center [663, 592] width 55 height 27
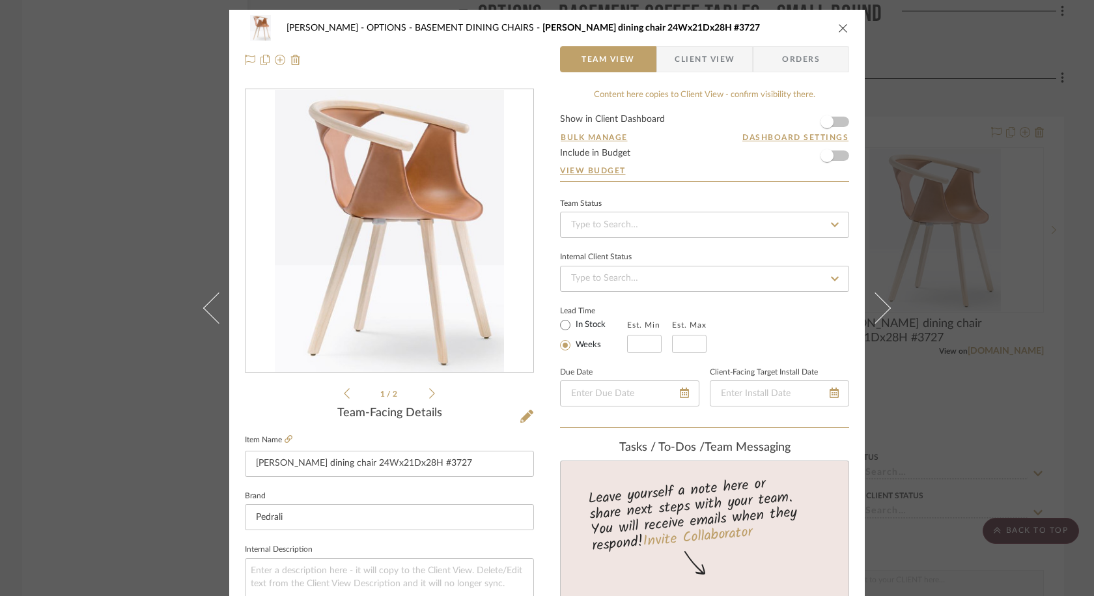
click at [429, 392] on icon at bounding box center [432, 394] width 6 height 12
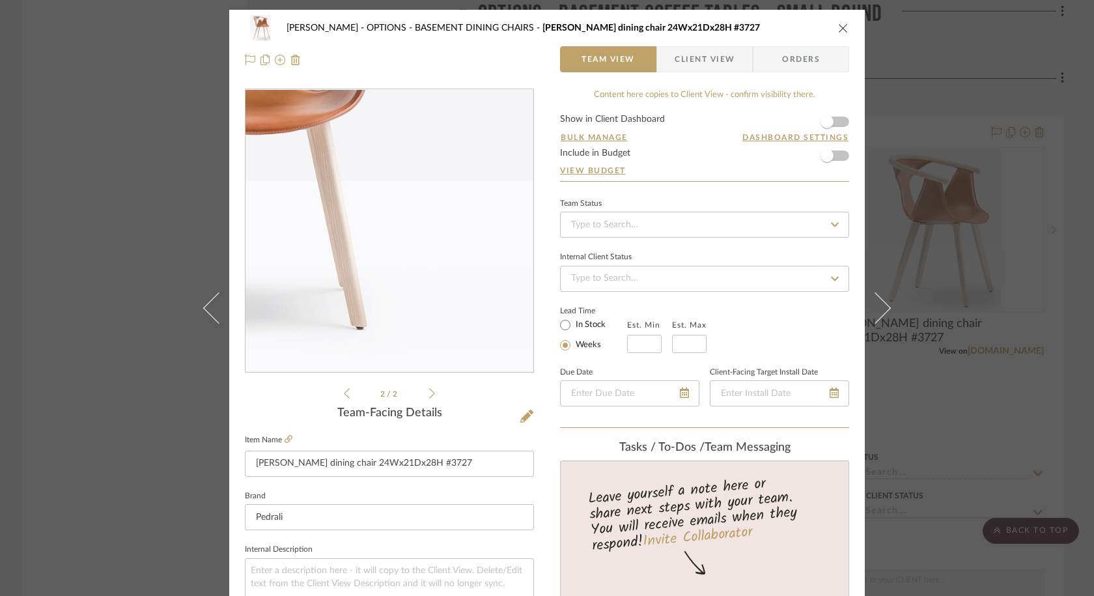
click at [421, 272] on img "1" at bounding box center [390, 231] width 288 height 198
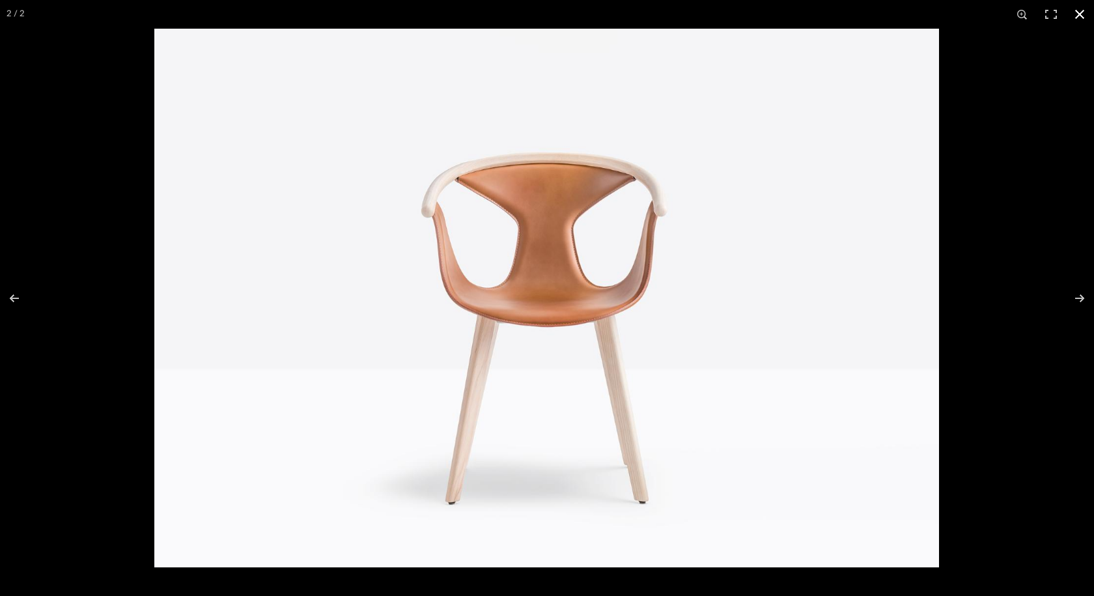
click at [1036, 468] on div at bounding box center [701, 327] width 1094 height 596
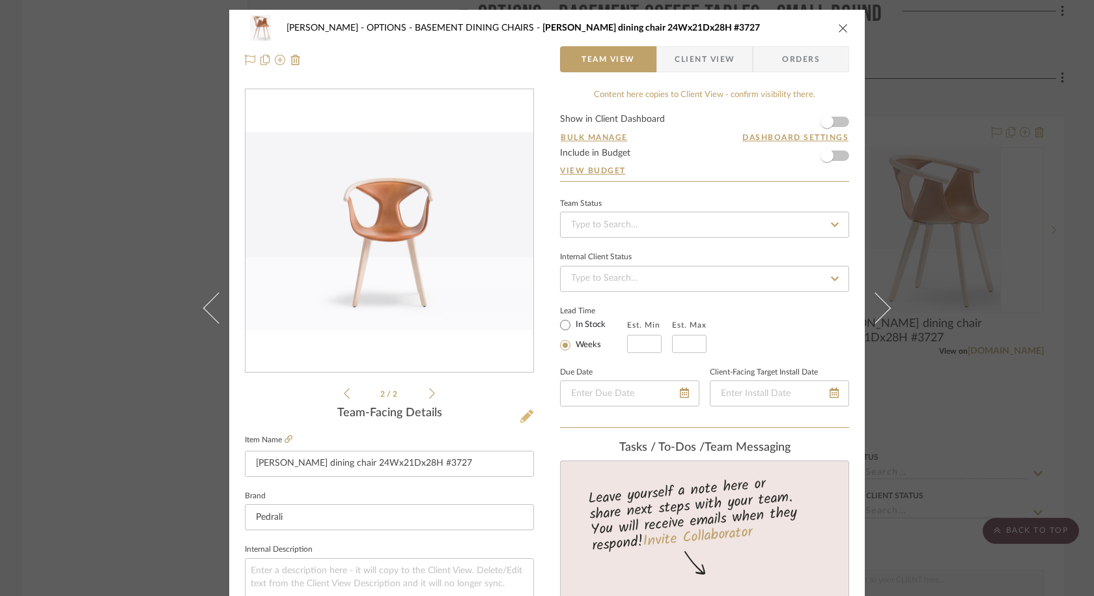
click at [528, 414] on icon at bounding box center [527, 416] width 13 height 13
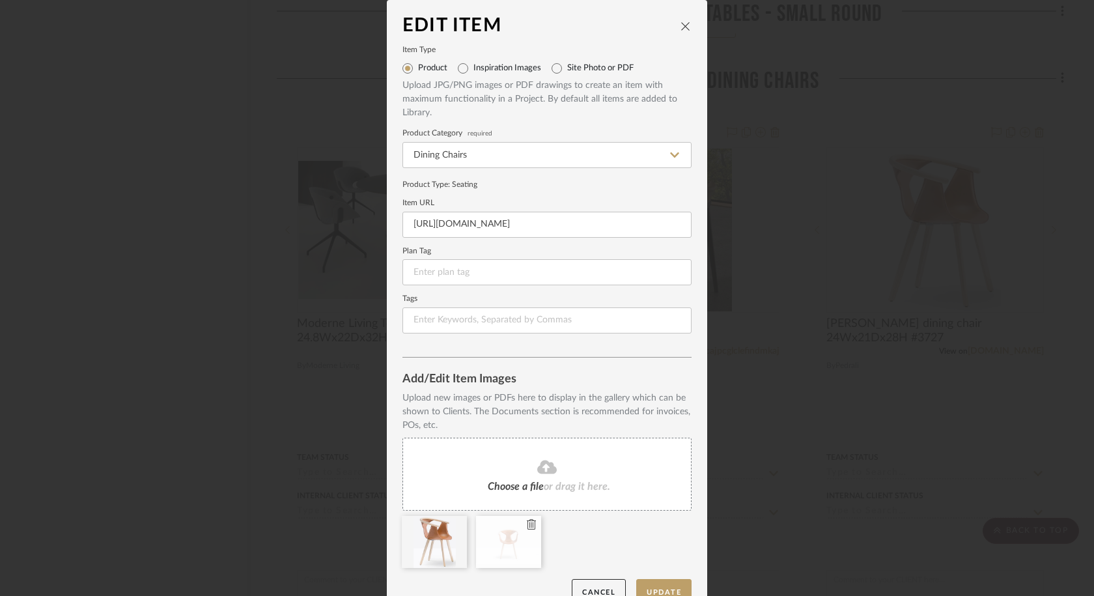
click at [530, 522] on icon at bounding box center [531, 524] width 9 height 10
click at [537, 481] on span "Choose a file" at bounding box center [516, 486] width 56 height 10
click at [653, 573] on button "Update" at bounding box center [663, 592] width 55 height 27
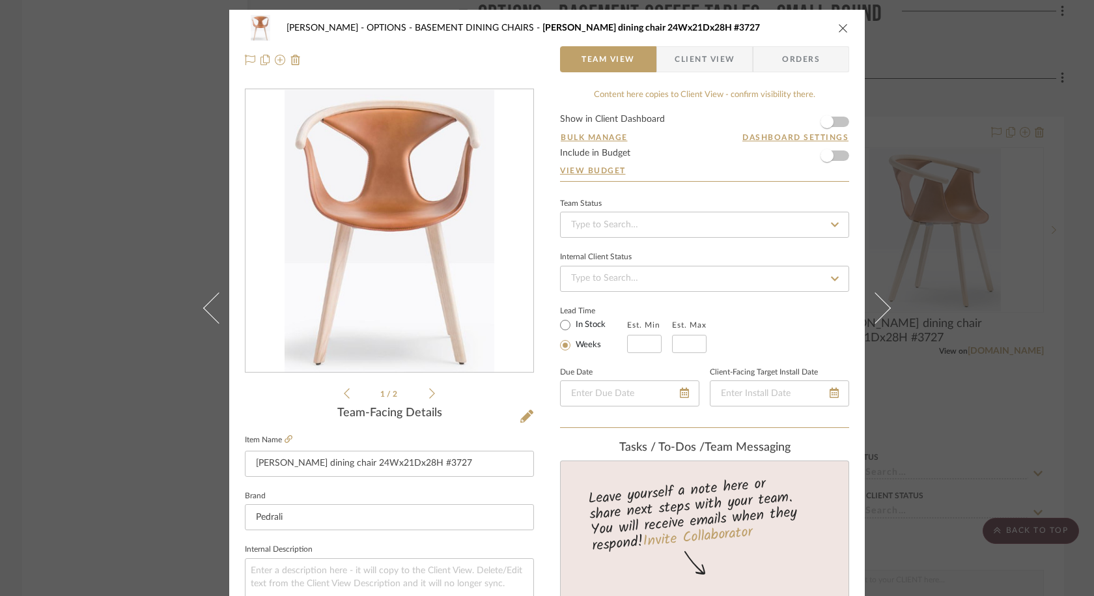
click at [840, 26] on icon "close" at bounding box center [843, 28] width 10 height 10
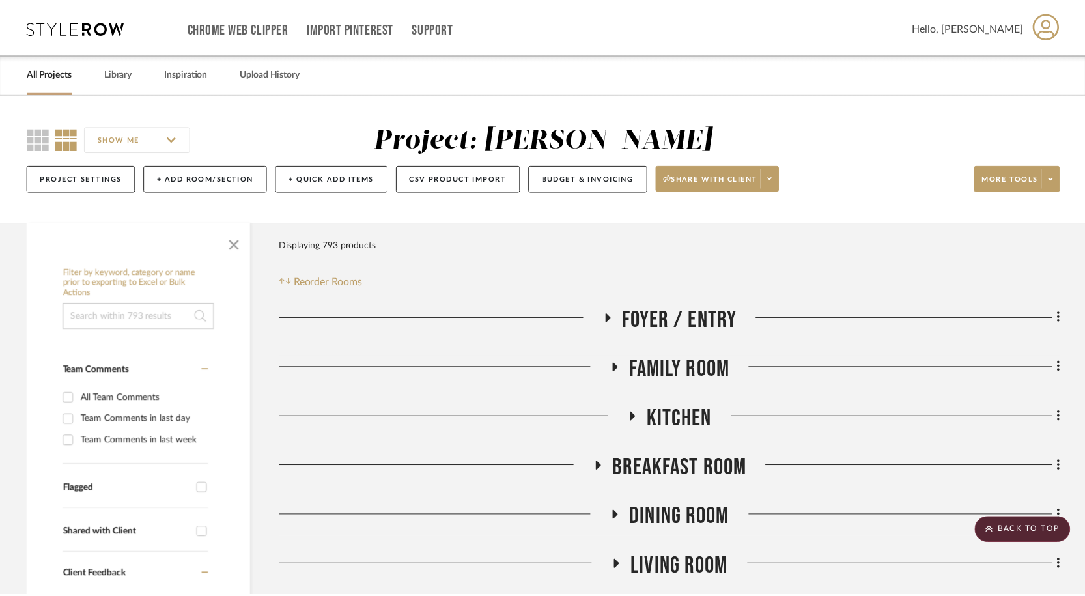
scroll to position [7233, 0]
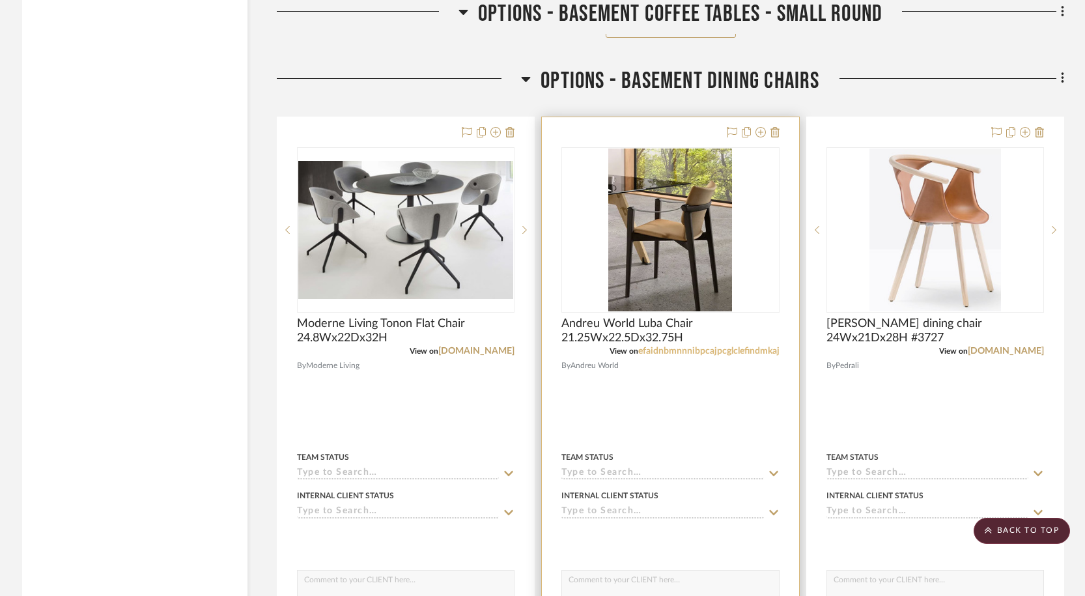
click at [755, 348] on link "efaidnbmnnnibpcajpcglclefindmkaj" at bounding box center [708, 351] width 141 height 9
click at [672, 335] on span "Andreu World Luba Chair 21.25Wx22.5Dx32.75H" at bounding box center [671, 331] width 218 height 29
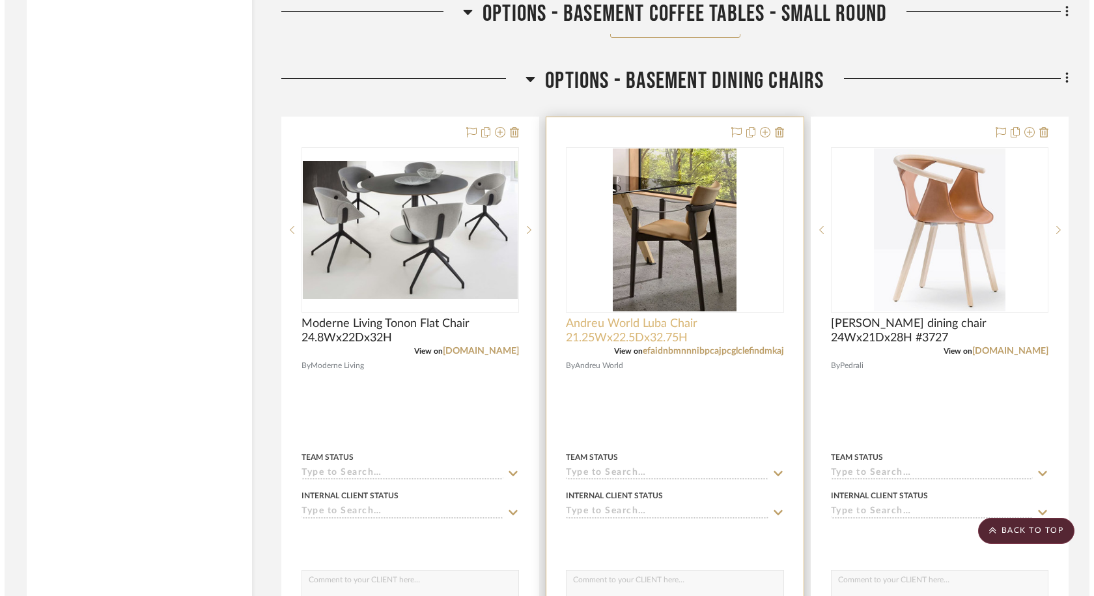
scroll to position [0, 0]
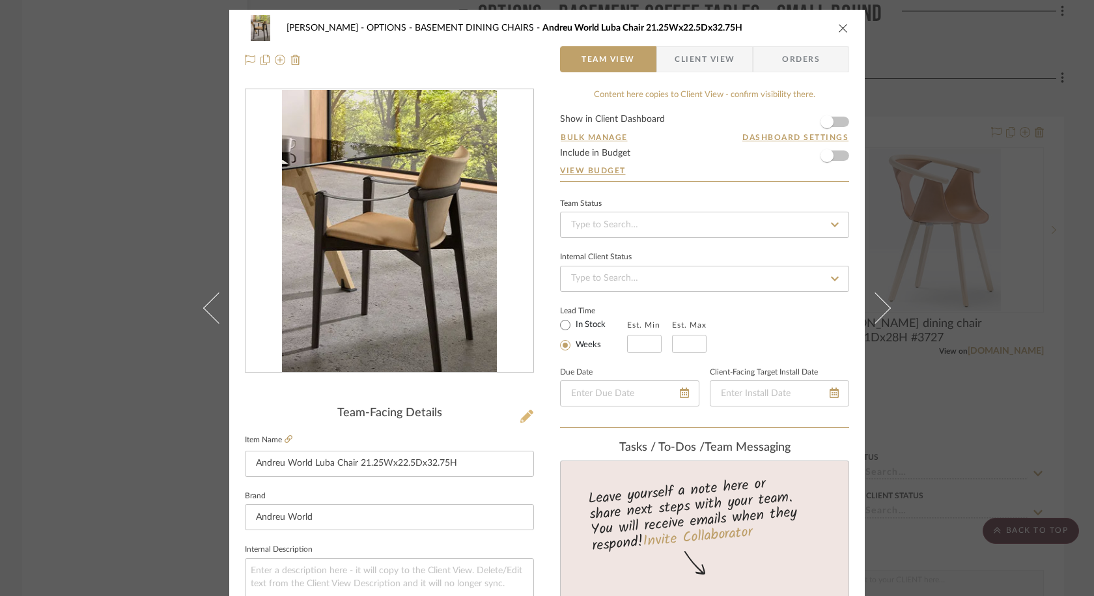
click at [526, 415] on icon at bounding box center [527, 416] width 13 height 13
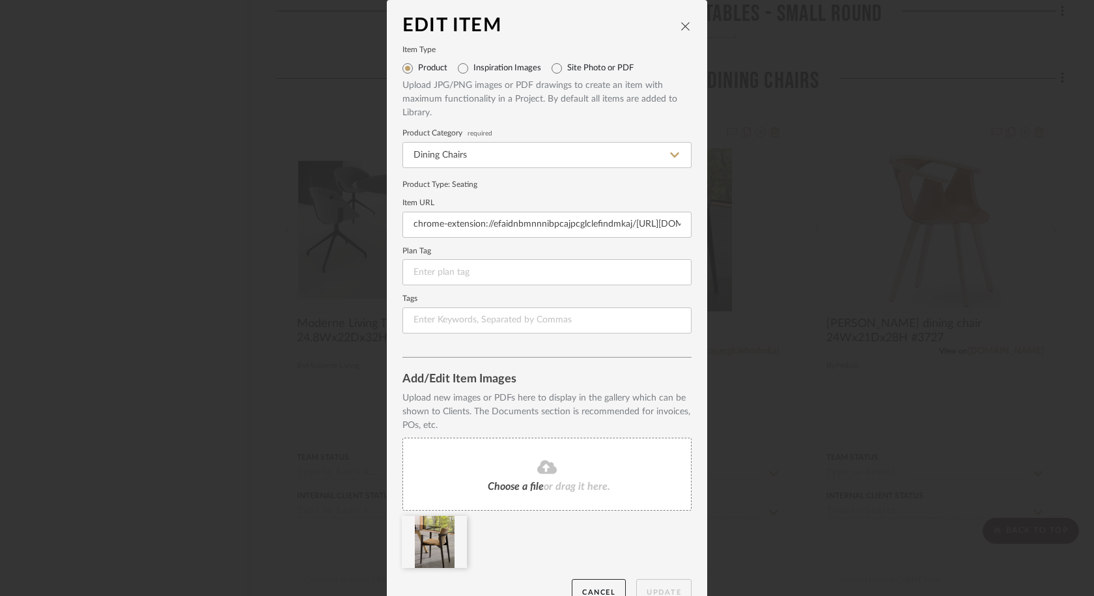
click at [520, 469] on fa-icon at bounding box center [547, 467] width 119 height 17
click at [786, 471] on div "Edit Item Item Type Product Inspiration Images Site Photo or PDF Upload JPG/PNG…" at bounding box center [547, 298] width 1094 height 596
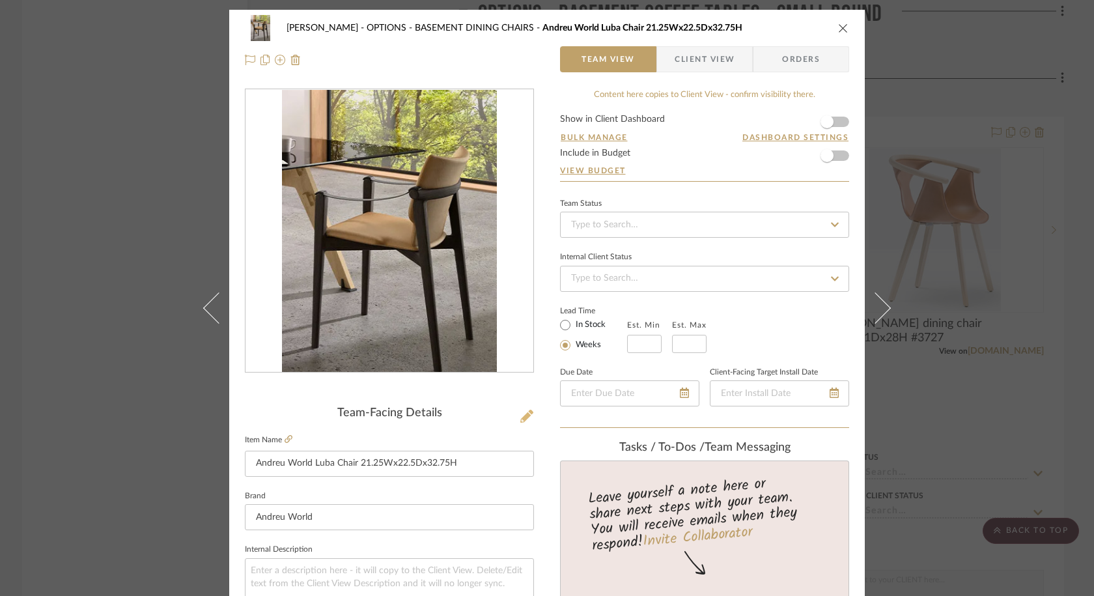
click at [522, 416] on icon at bounding box center [527, 416] width 13 height 13
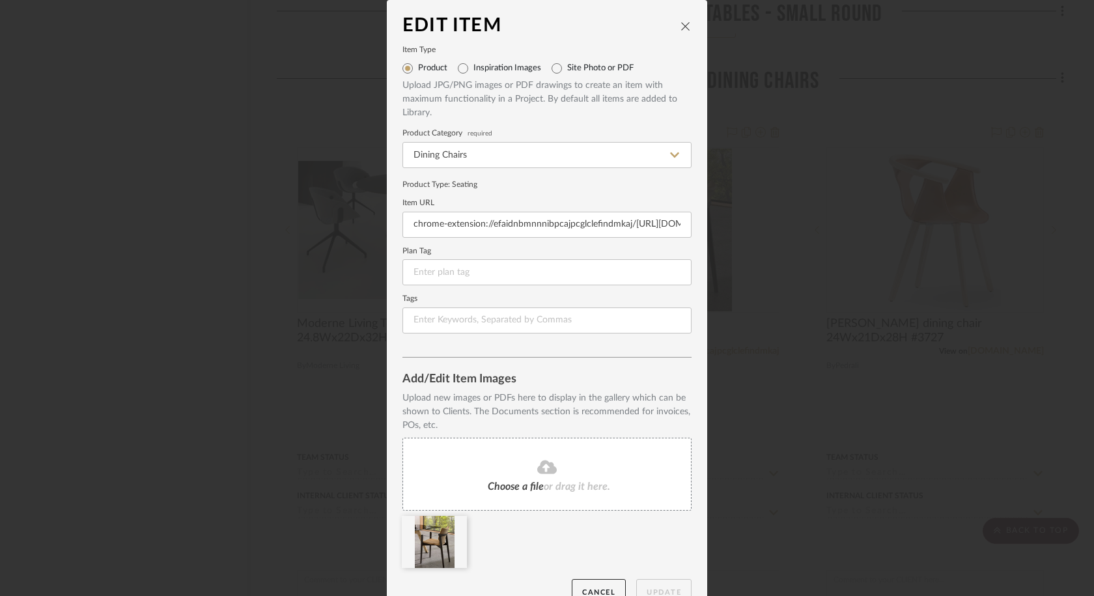
click at [532, 463] on fa-icon at bounding box center [547, 467] width 119 height 17
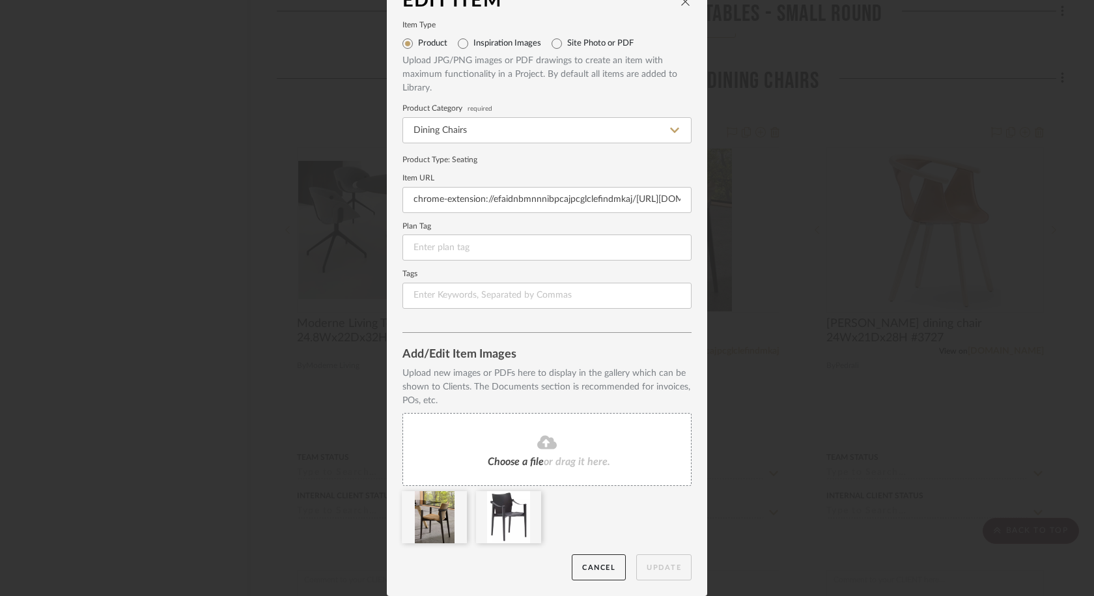
click at [627, 523] on div at bounding box center [552, 520] width 298 height 59
click at [597, 567] on button "Cancel" at bounding box center [599, 567] width 54 height 27
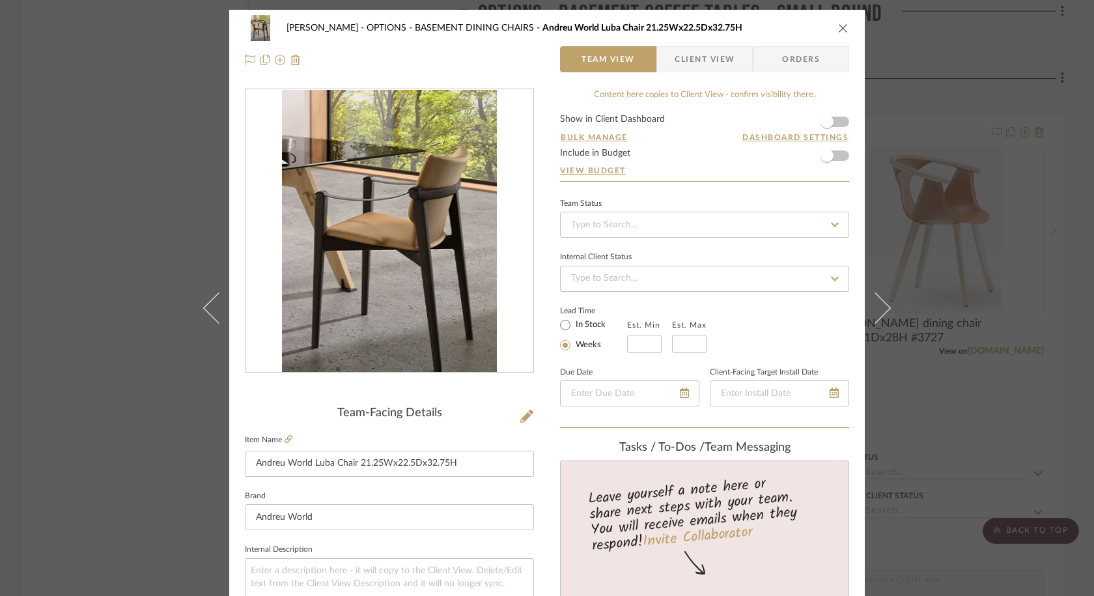
click at [838, 28] on icon "close" at bounding box center [843, 28] width 10 height 10
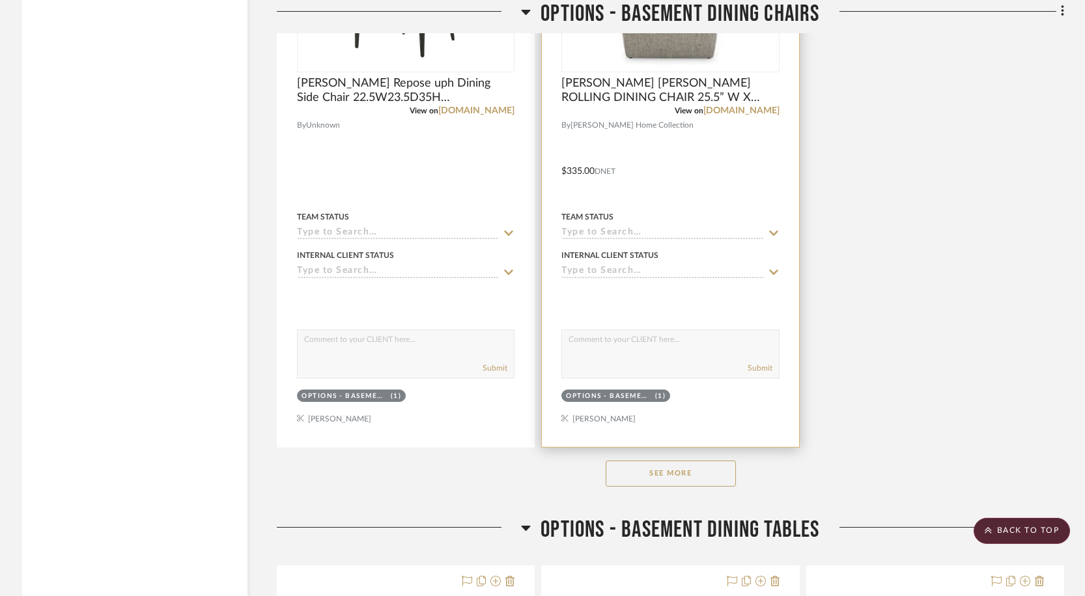
scroll to position [8633, 0]
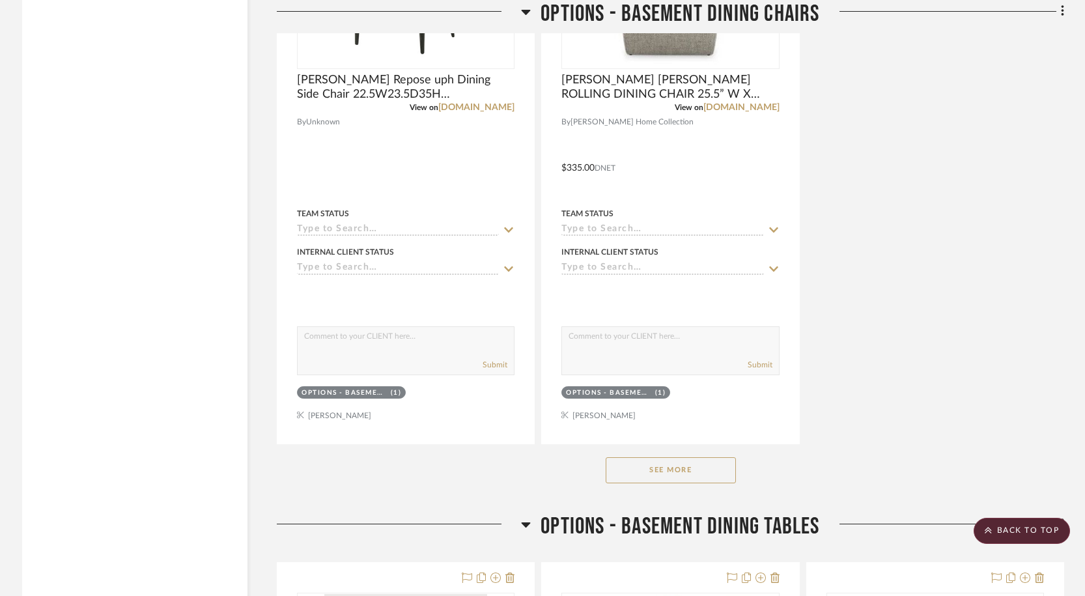
click at [697, 470] on button "See More" at bounding box center [671, 470] width 130 height 26
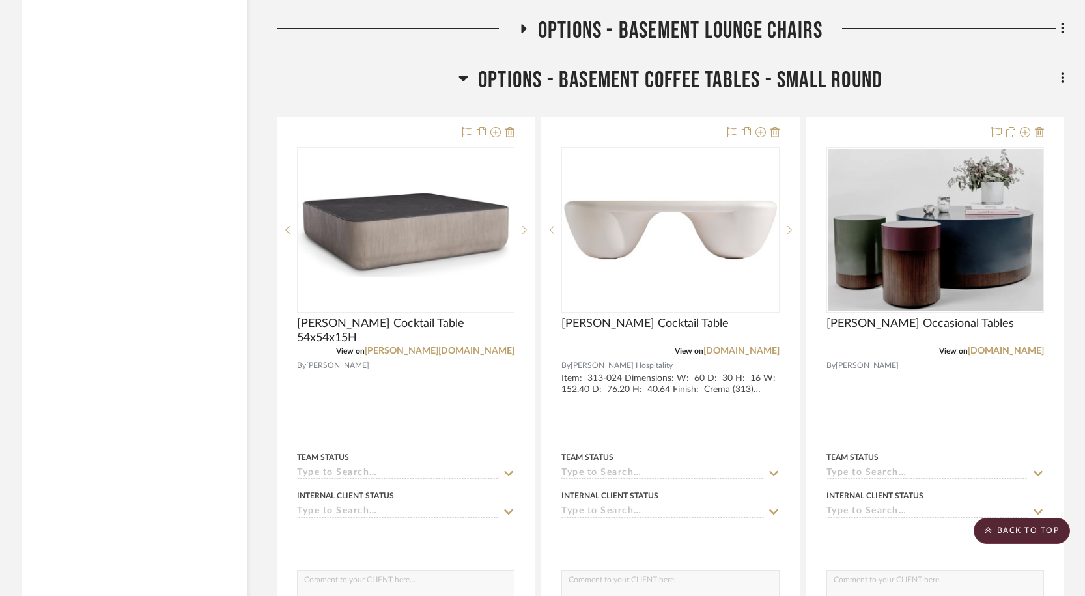
scroll to position [3107, 0]
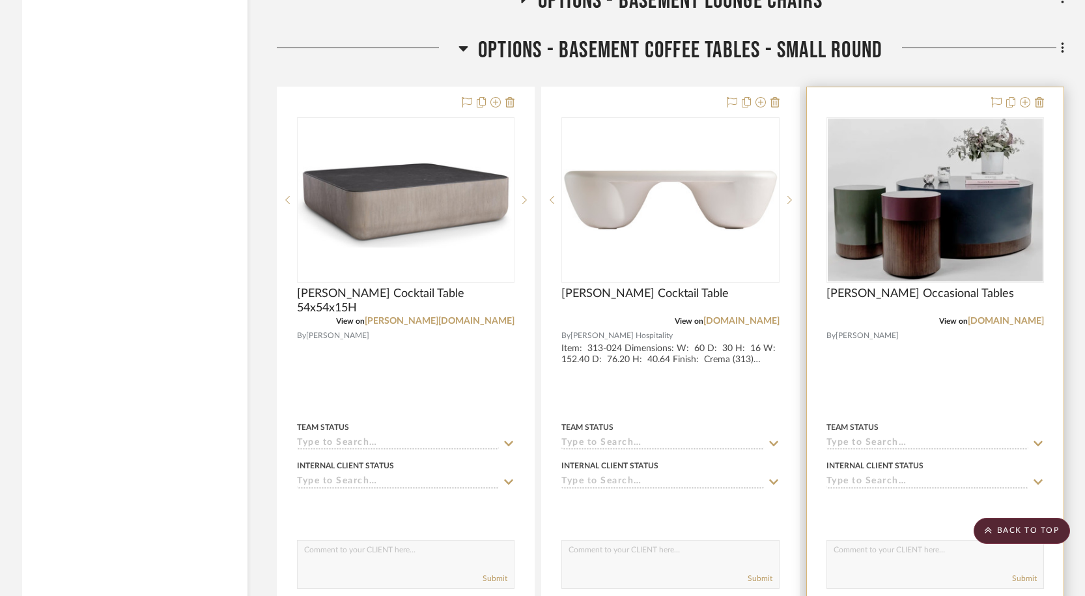
click at [978, 392] on div at bounding box center [935, 372] width 257 height 570
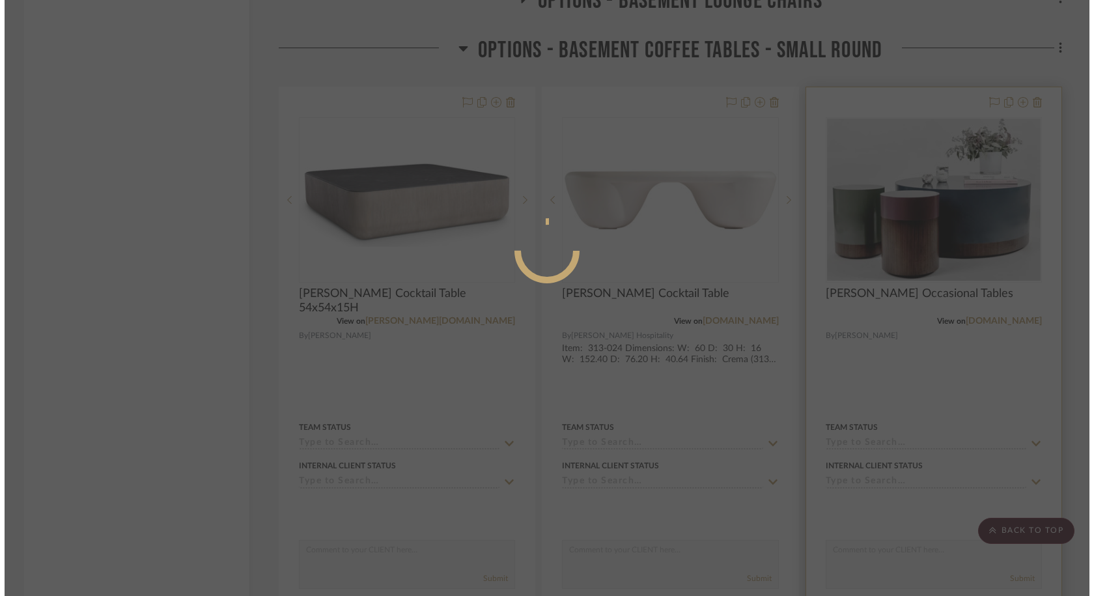
scroll to position [0, 0]
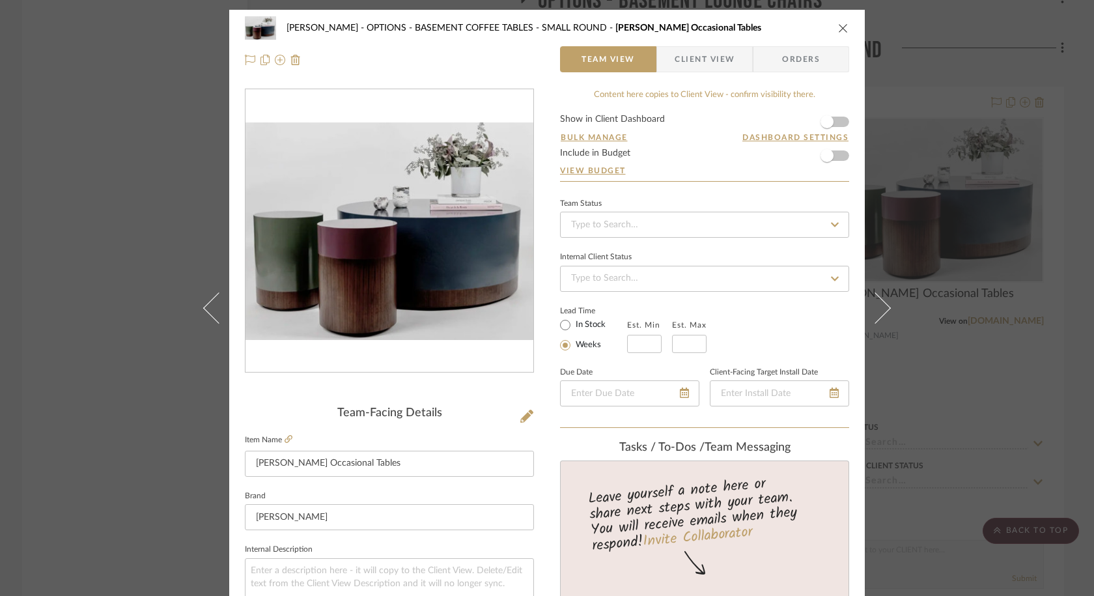
click at [838, 25] on icon "close" at bounding box center [843, 28] width 10 height 10
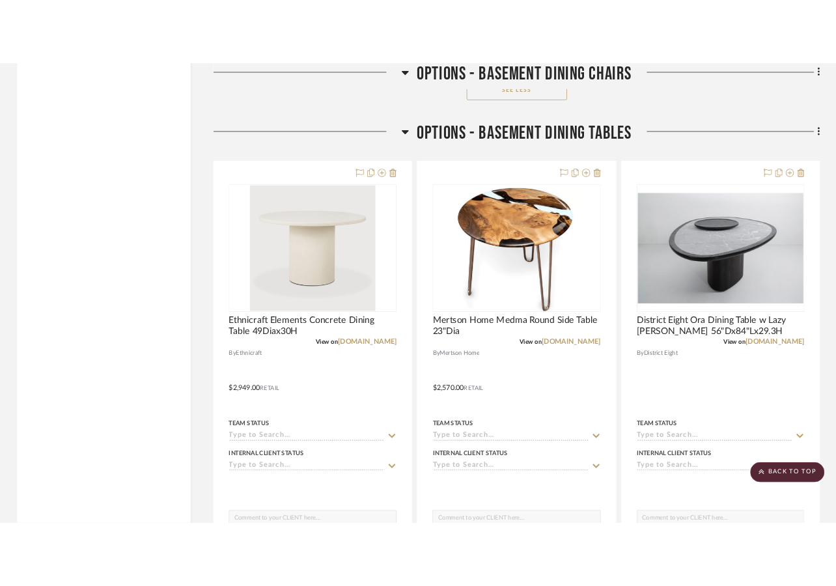
scroll to position [10225, 0]
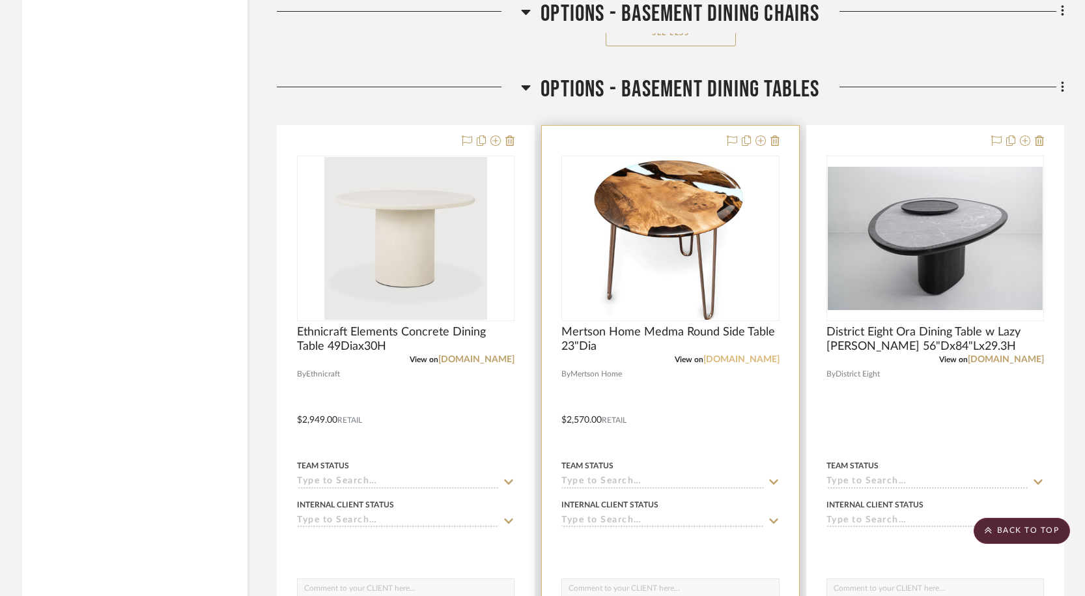
click at [739, 360] on link "[DOMAIN_NAME]" at bounding box center [742, 359] width 76 height 9
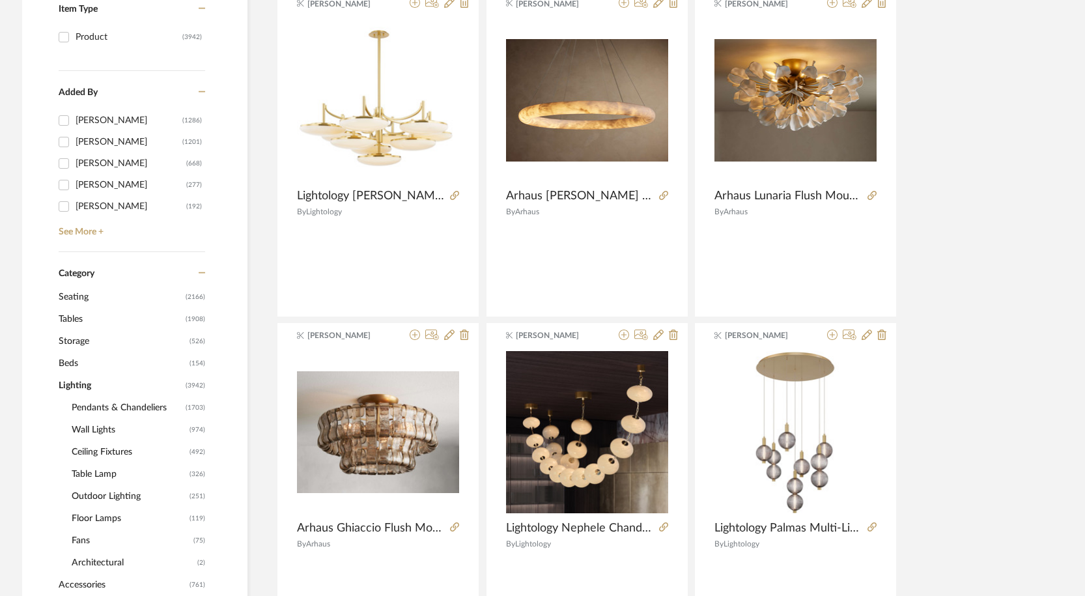
scroll to position [318, 0]
click at [80, 315] on span "Tables" at bounding box center [121, 318] width 124 height 22
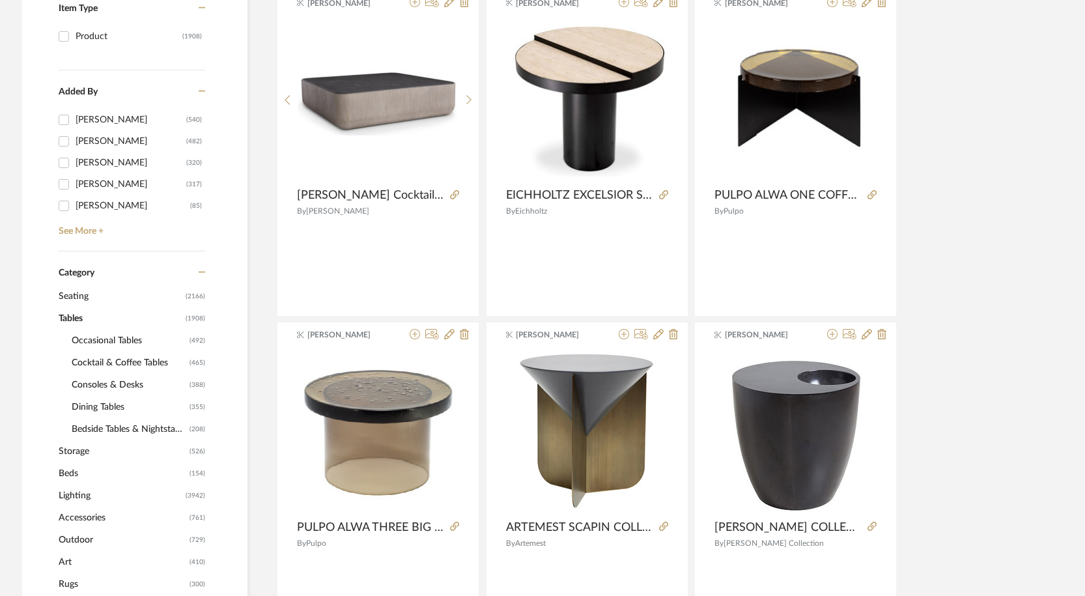
click at [121, 405] on span "Dining Tables" at bounding box center [129, 407] width 115 height 22
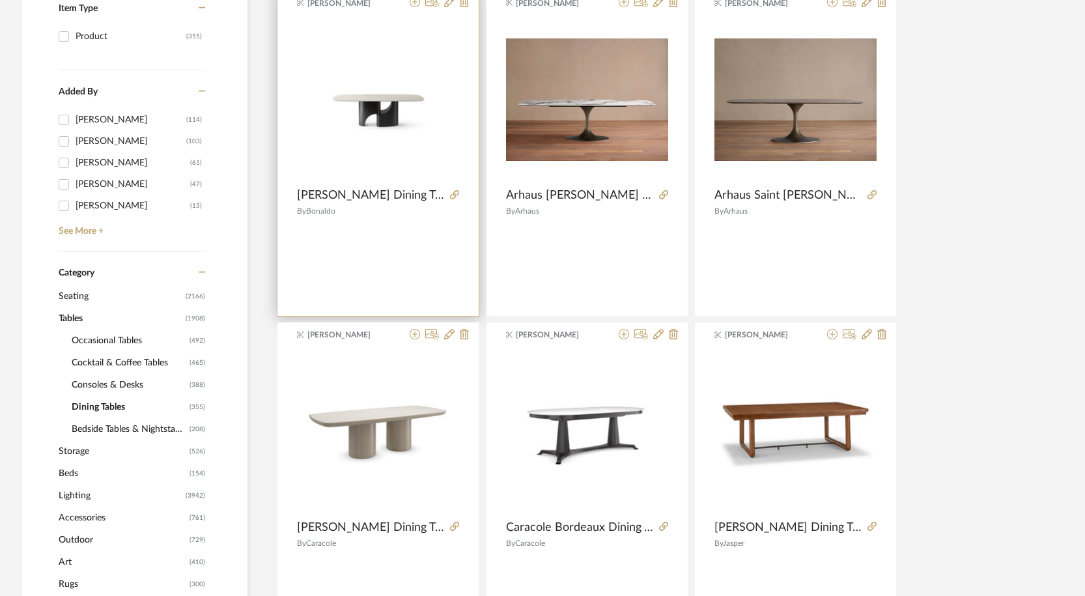
scroll to position [309, 0]
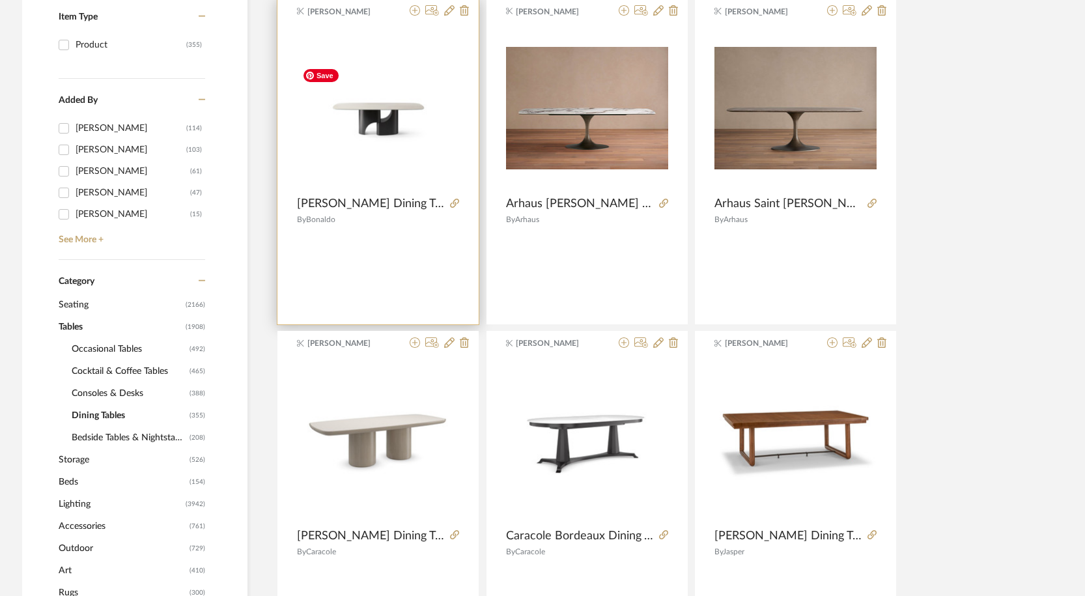
click at [399, 113] on img "0" at bounding box center [378, 108] width 162 height 91
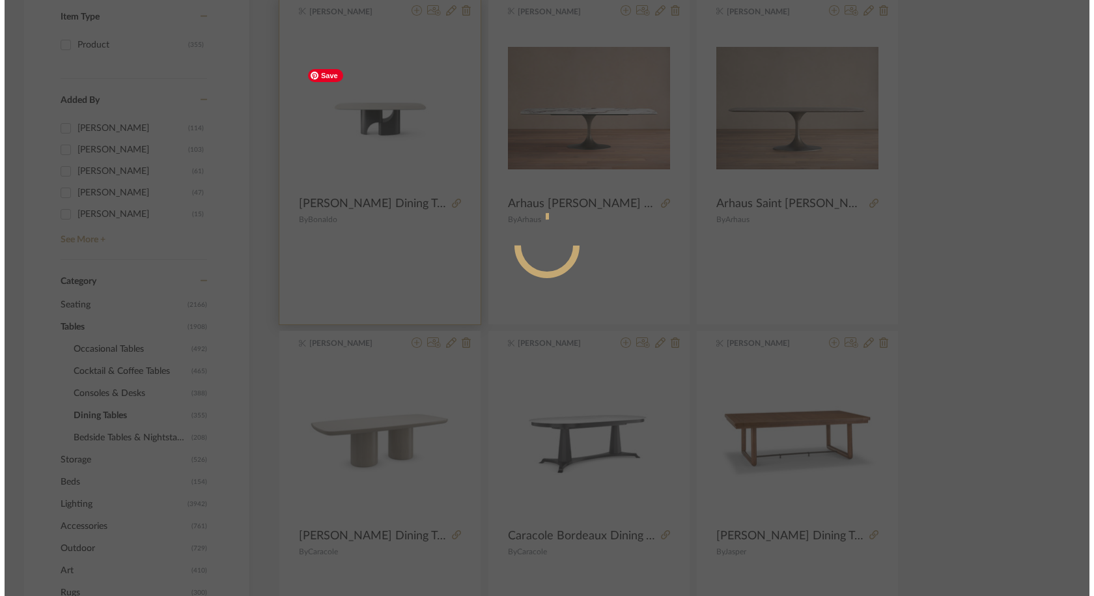
scroll to position [0, 0]
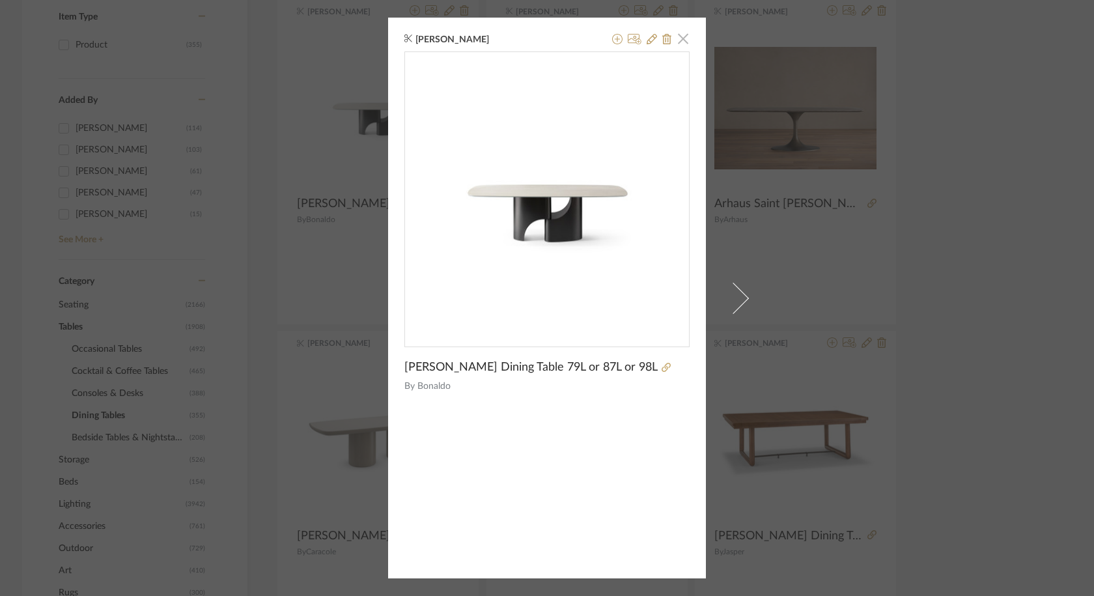
click at [680, 42] on span "button" at bounding box center [683, 38] width 26 height 26
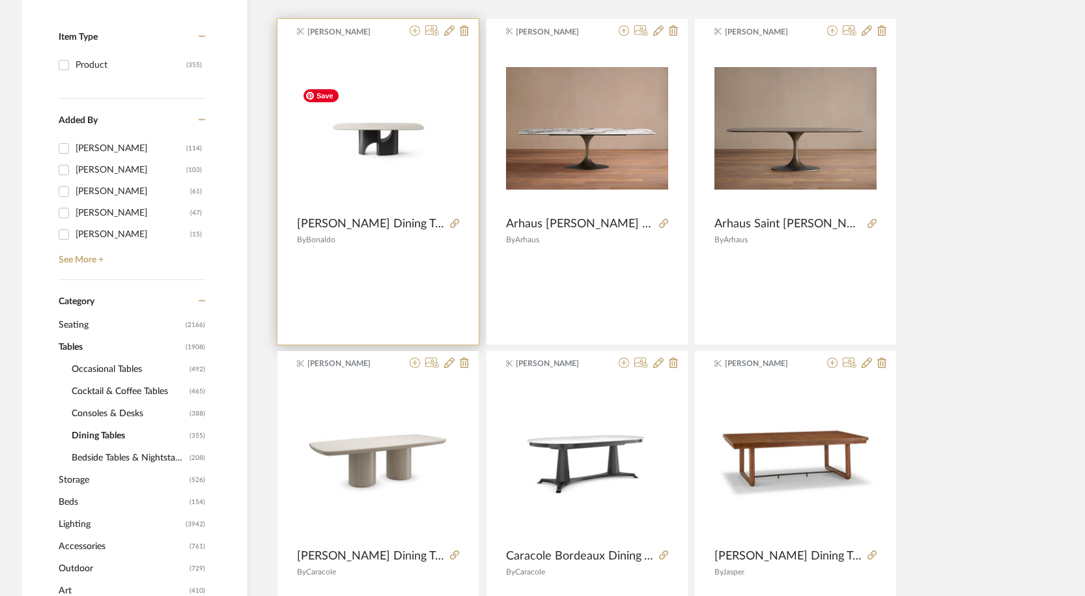
scroll to position [341, 0]
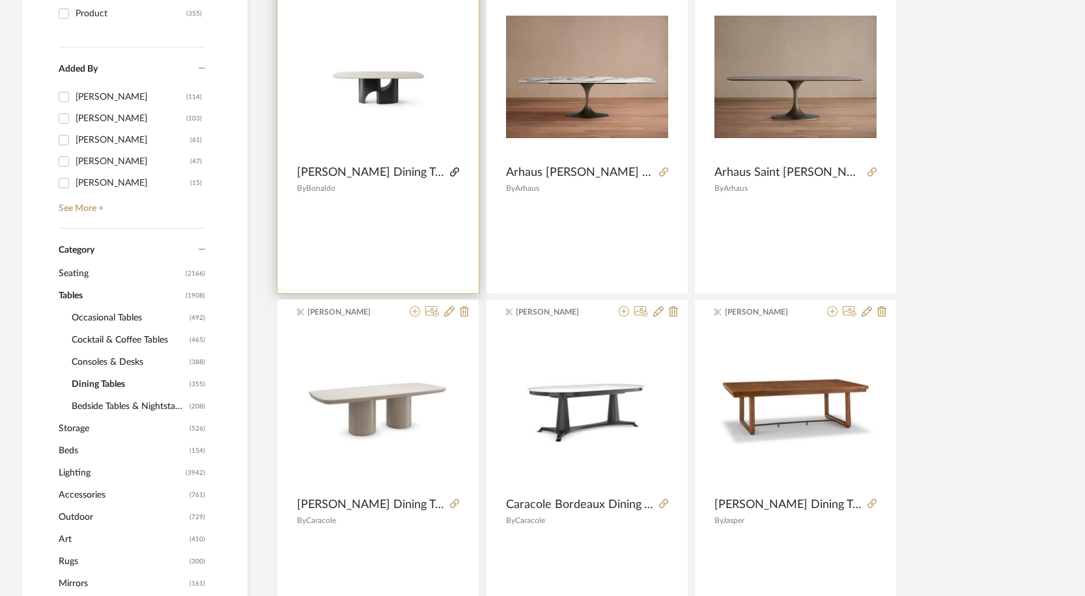
click at [453, 169] on icon at bounding box center [454, 171] width 9 height 9
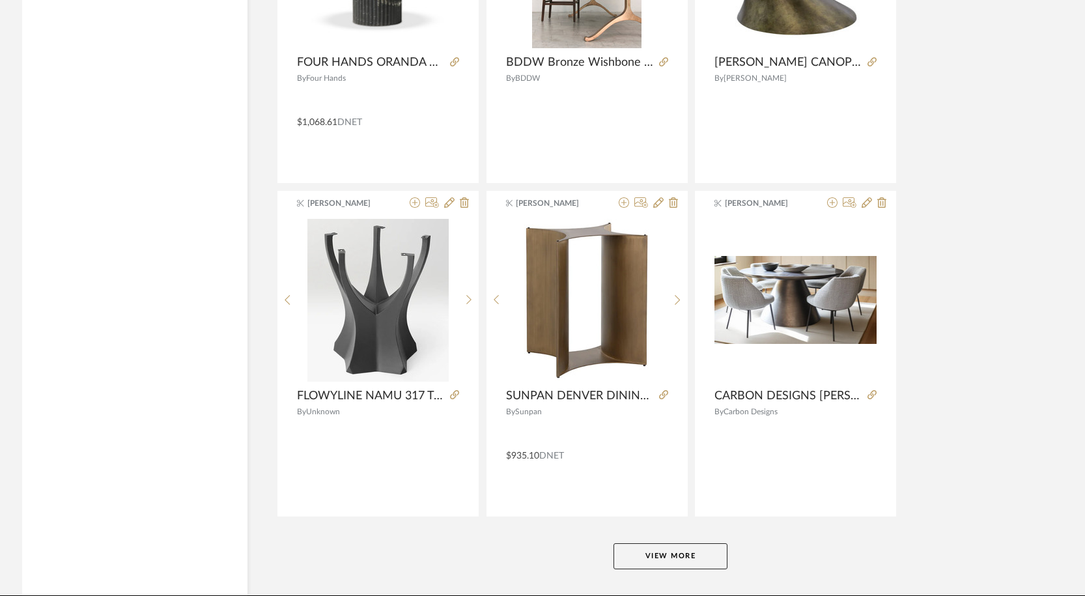
scroll to position [3841, 0]
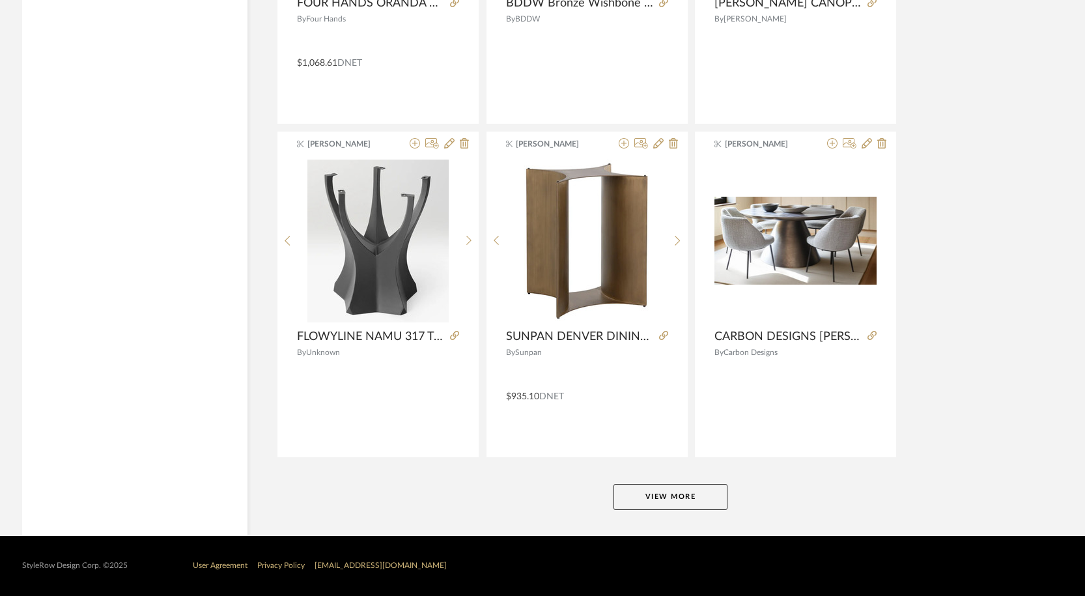
click at [679, 494] on button "View More" at bounding box center [671, 497] width 114 height 26
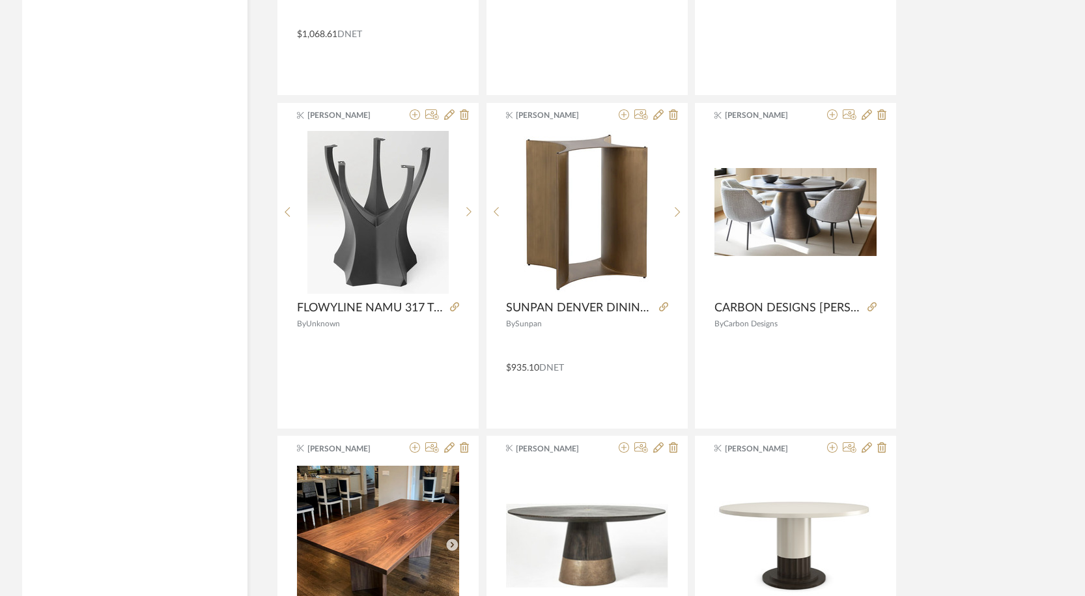
scroll to position [3869, 0]
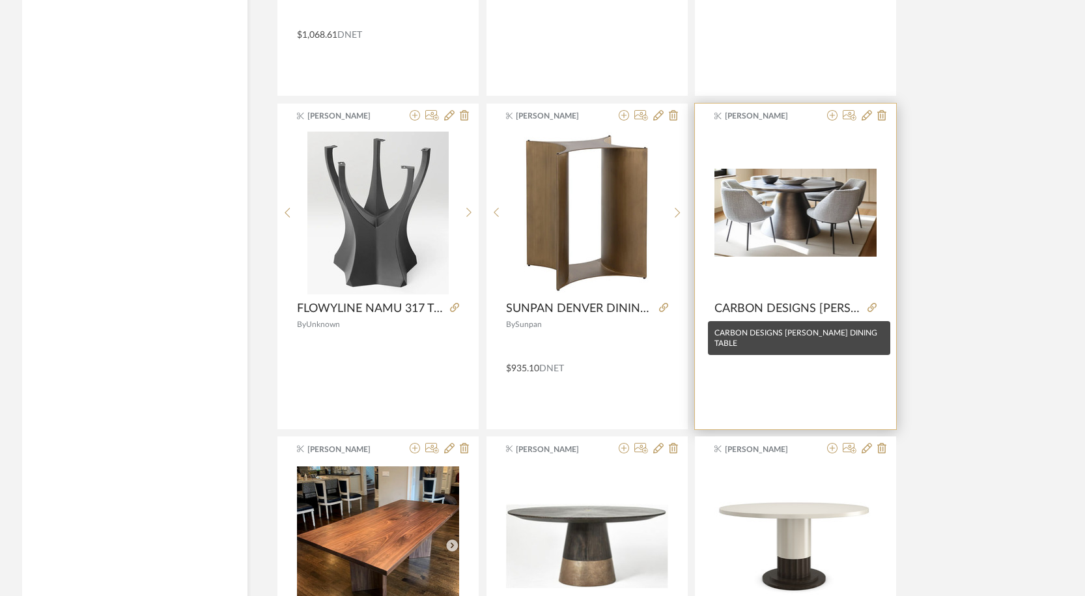
click at [845, 303] on span "CARBON DESIGNS HELEY DINING TABLE" at bounding box center [789, 309] width 148 height 14
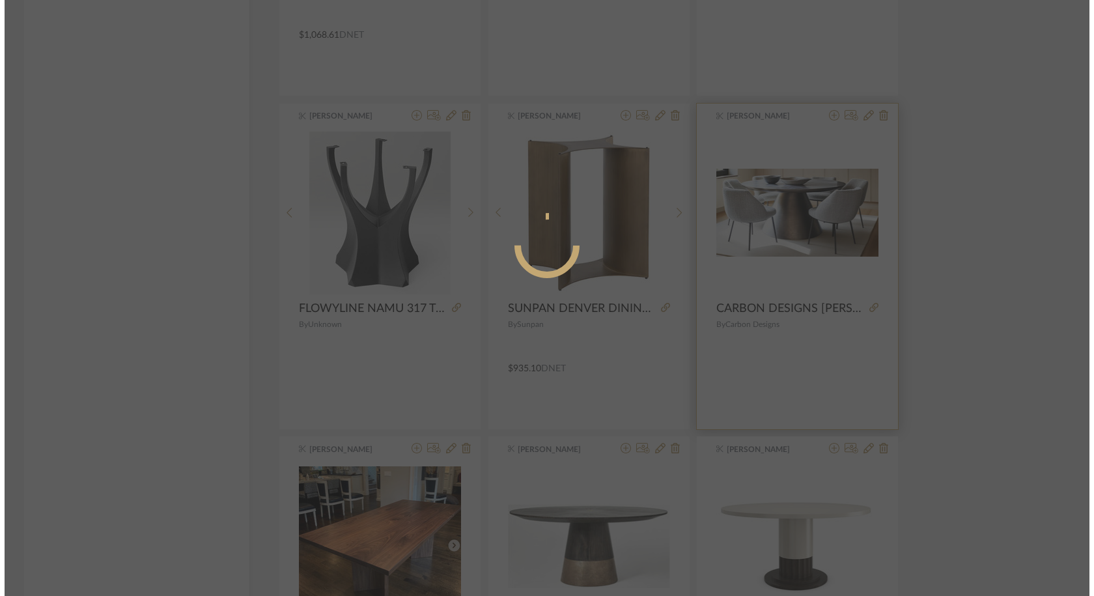
scroll to position [0, 0]
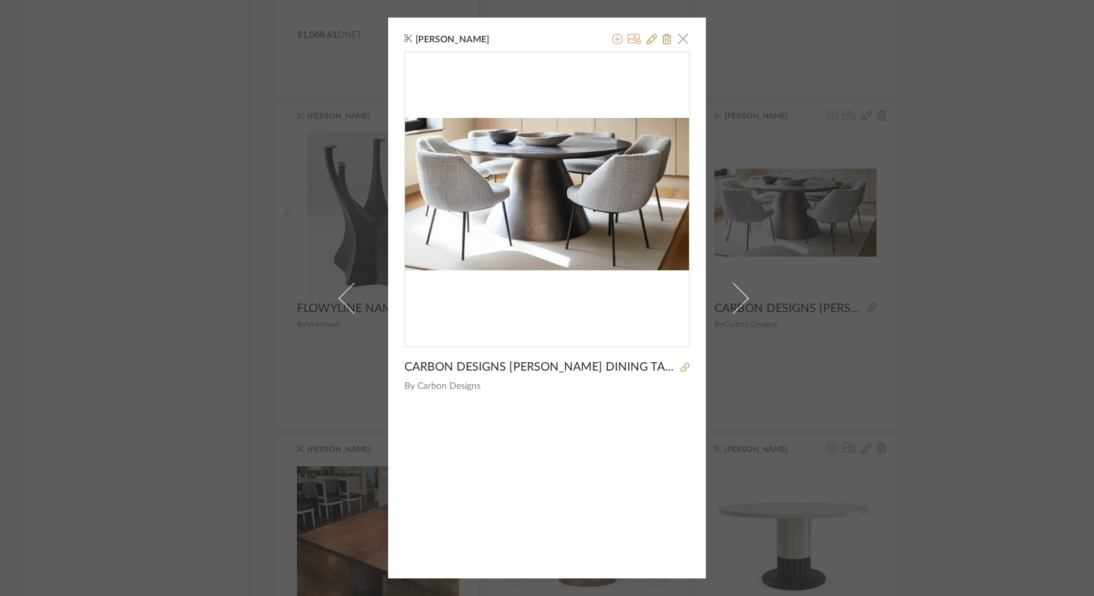
click at [679, 31] on span "button" at bounding box center [683, 38] width 26 height 26
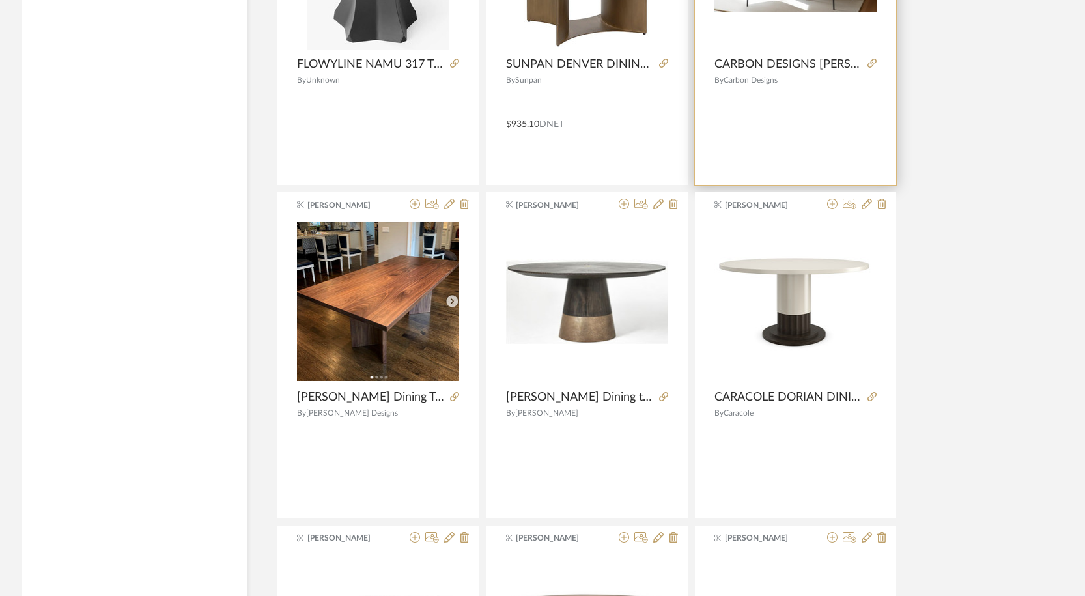
scroll to position [4125, 0]
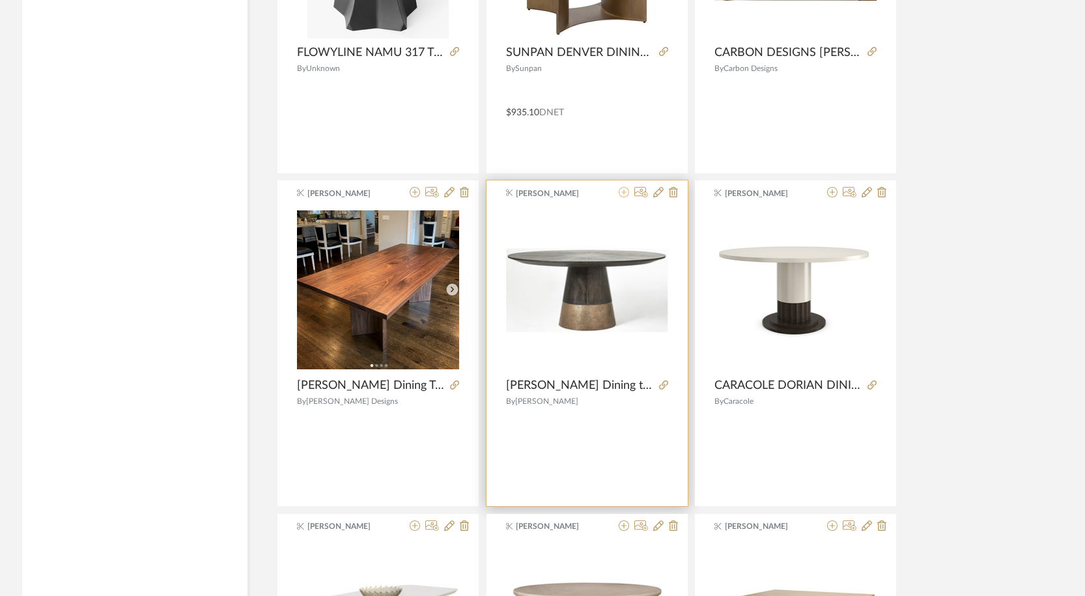
click at [625, 192] on icon at bounding box center [624, 192] width 10 height 10
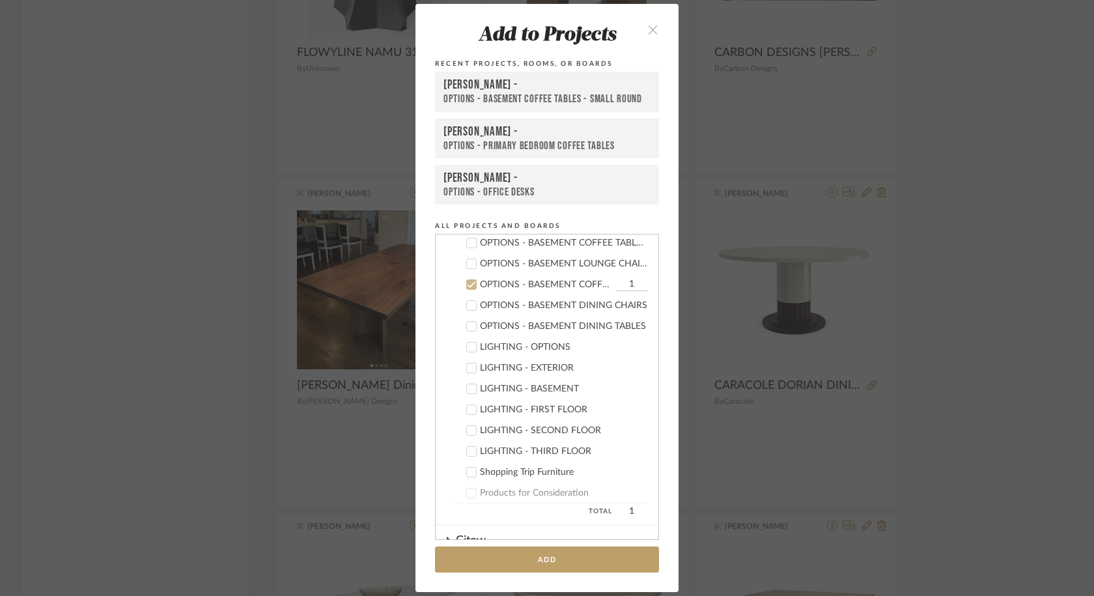
scroll to position [543, 0]
click at [504, 283] on div "OPTIONS - BASEMENT COFFEE TABLES - SMALL ROUND" at bounding box center [546, 286] width 132 height 11
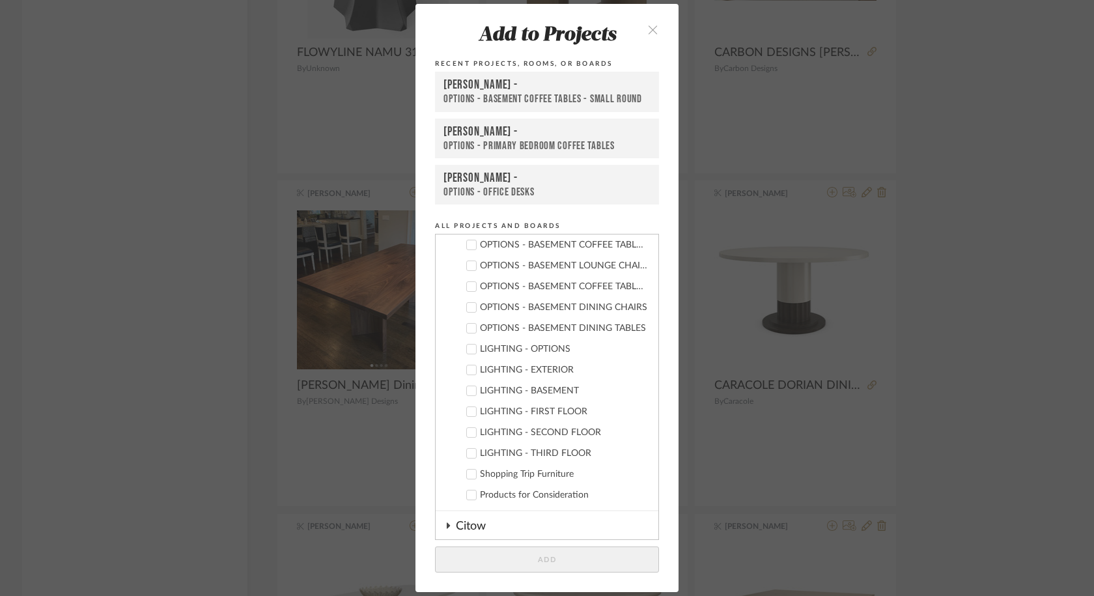
click at [513, 326] on div "OPTIONS - BASEMENT DINING TABLES" at bounding box center [564, 328] width 168 height 11
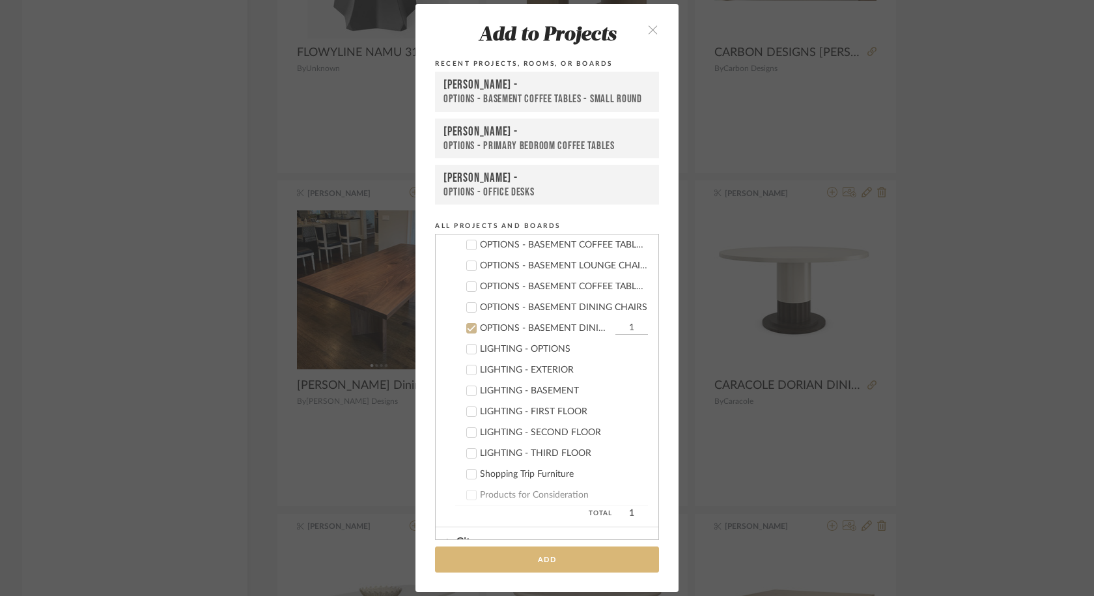
click at [538, 555] on button "Add" at bounding box center [547, 560] width 224 height 27
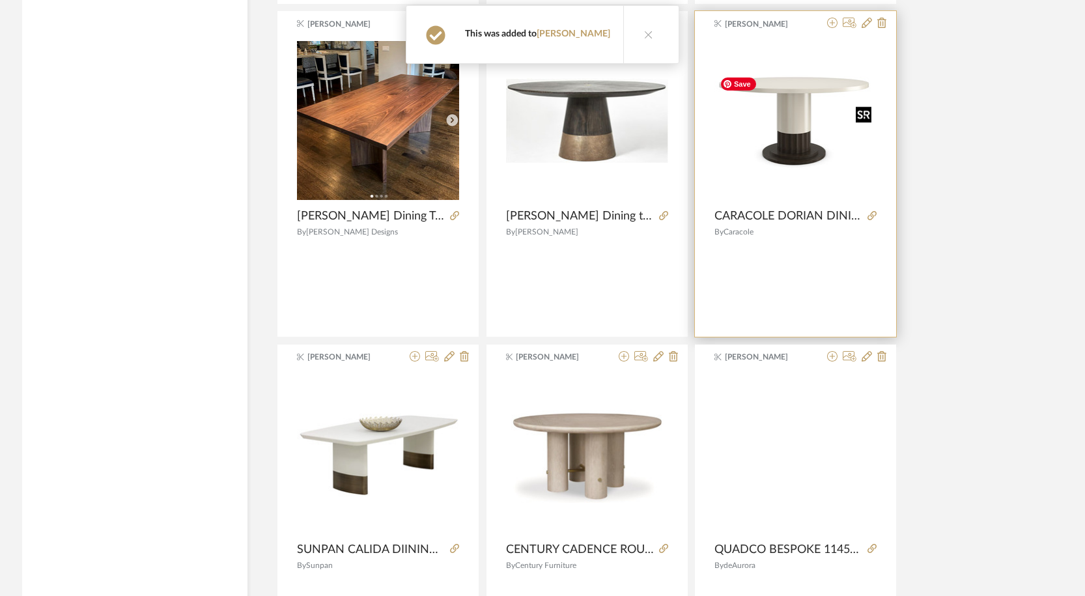
scroll to position [4466, 0]
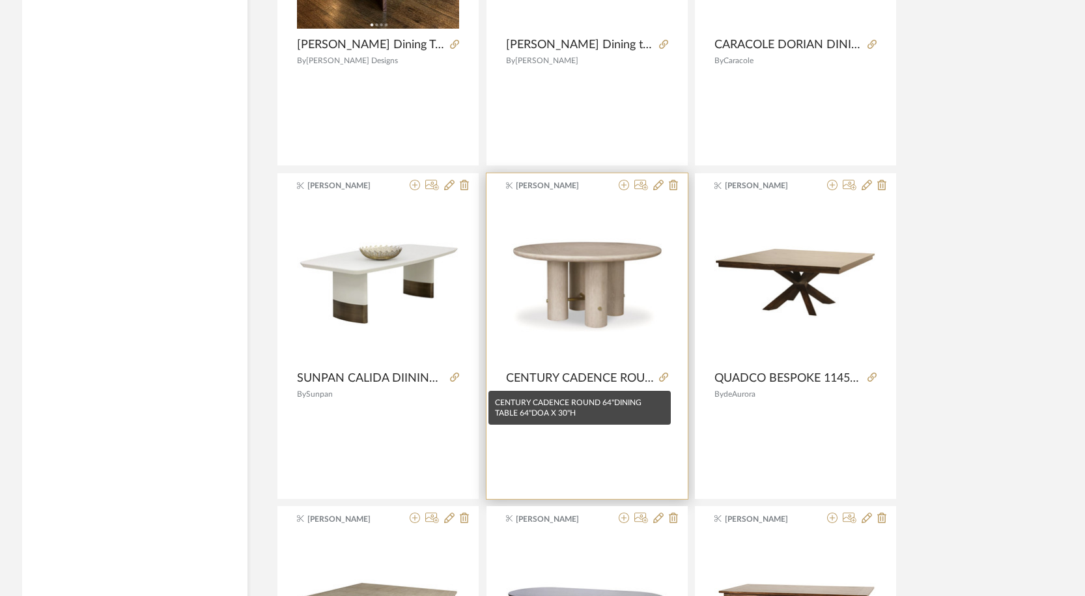
click at [626, 377] on span "CENTURY CADENCE ROUND 64"DINING TABLE 64"DOA X 30"H" at bounding box center [580, 378] width 148 height 14
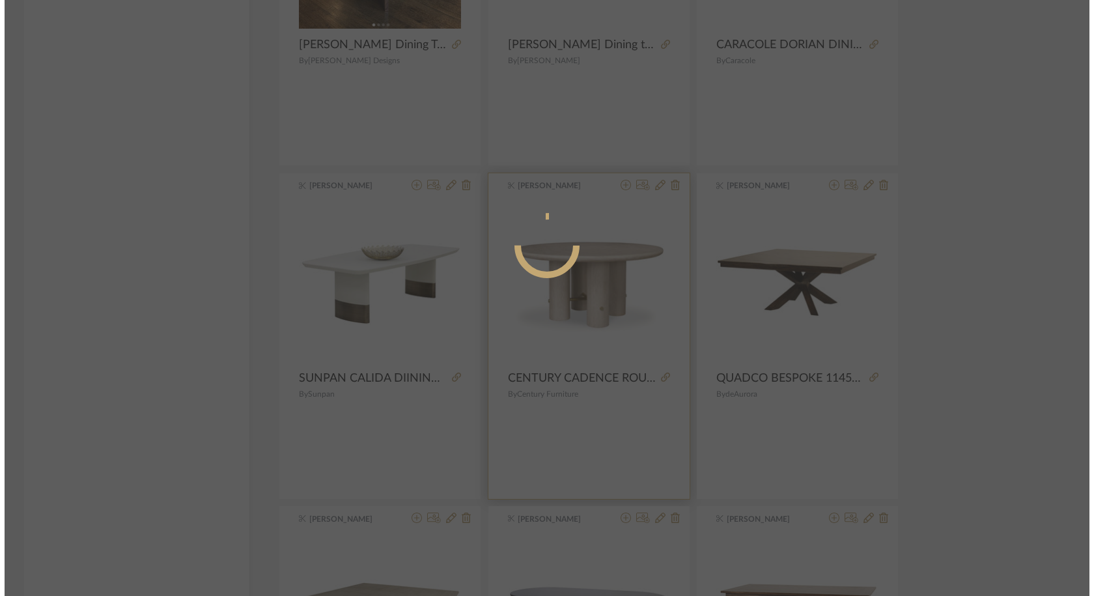
scroll to position [0, 0]
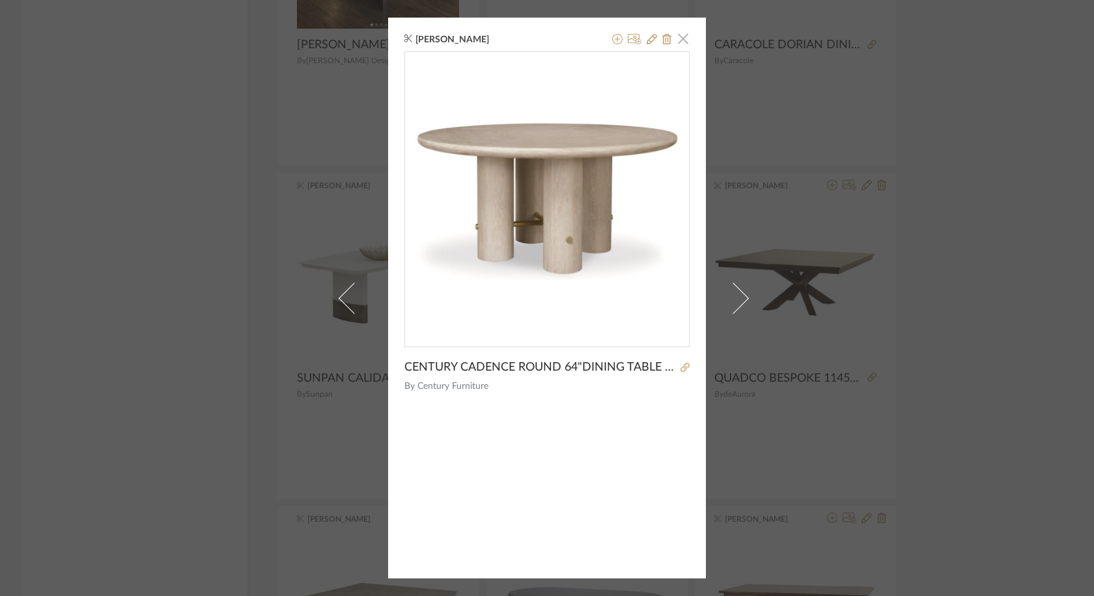
click at [684, 41] on span "button" at bounding box center [683, 38] width 26 height 26
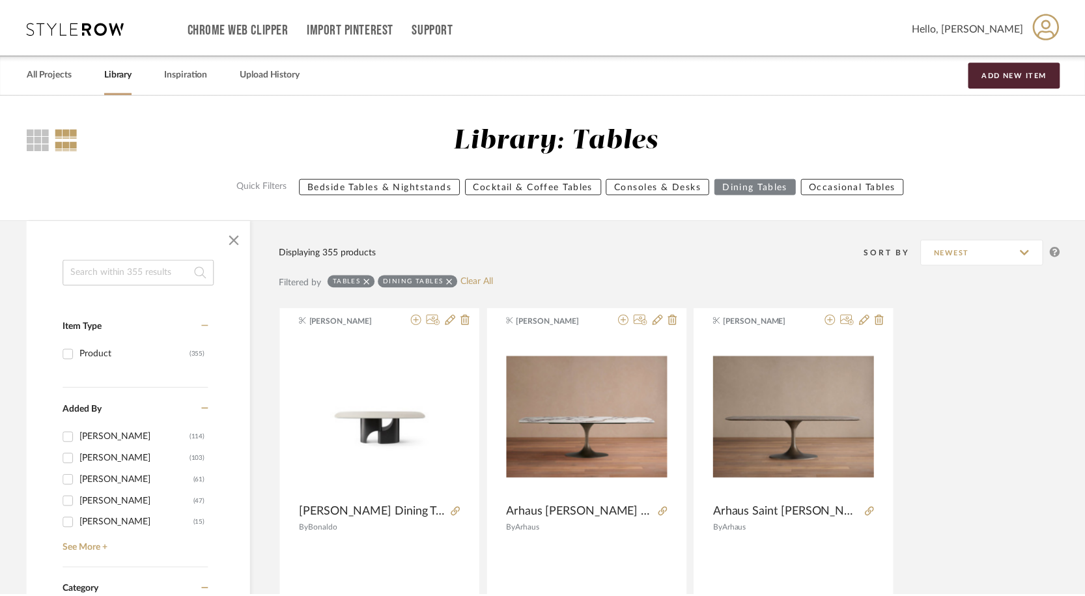
scroll to position [4466, 0]
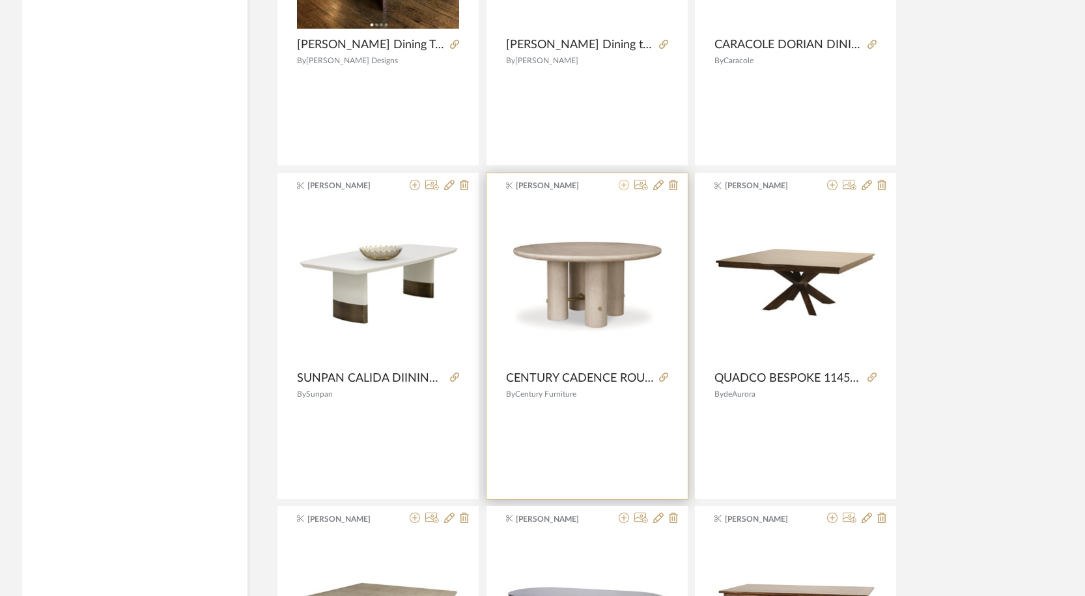
click at [622, 186] on icon at bounding box center [624, 185] width 10 height 10
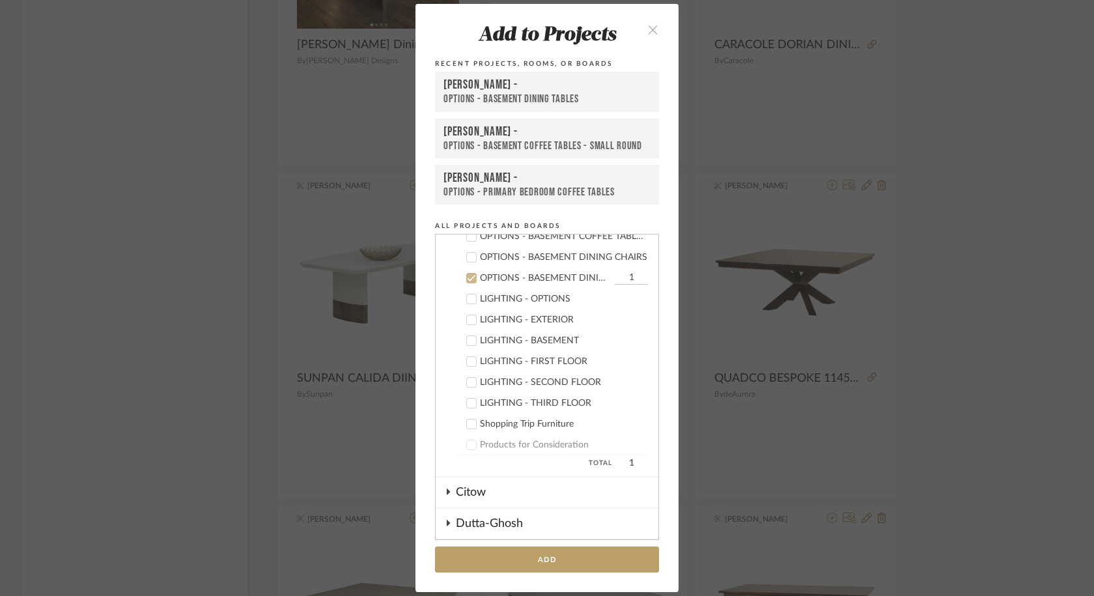
scroll to position [589, 0]
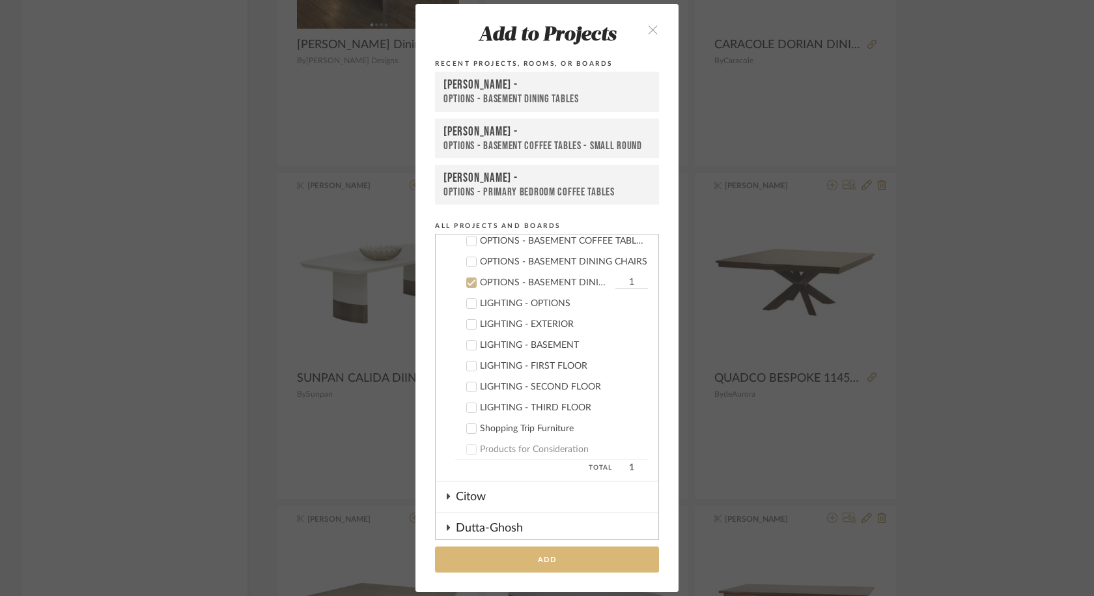
click at [579, 558] on button "Add" at bounding box center [547, 560] width 224 height 27
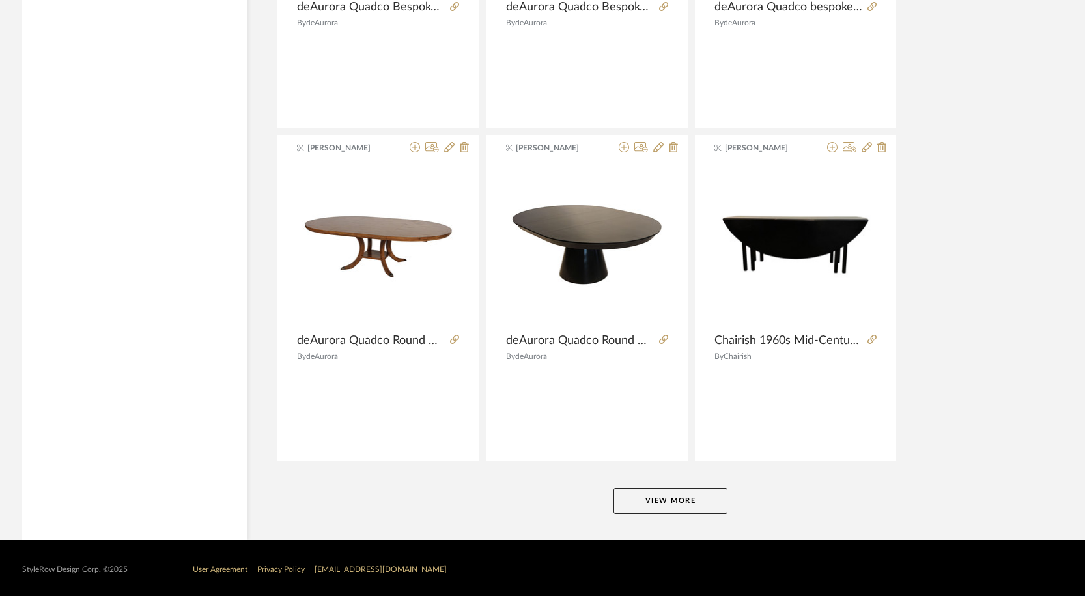
scroll to position [7840, 0]
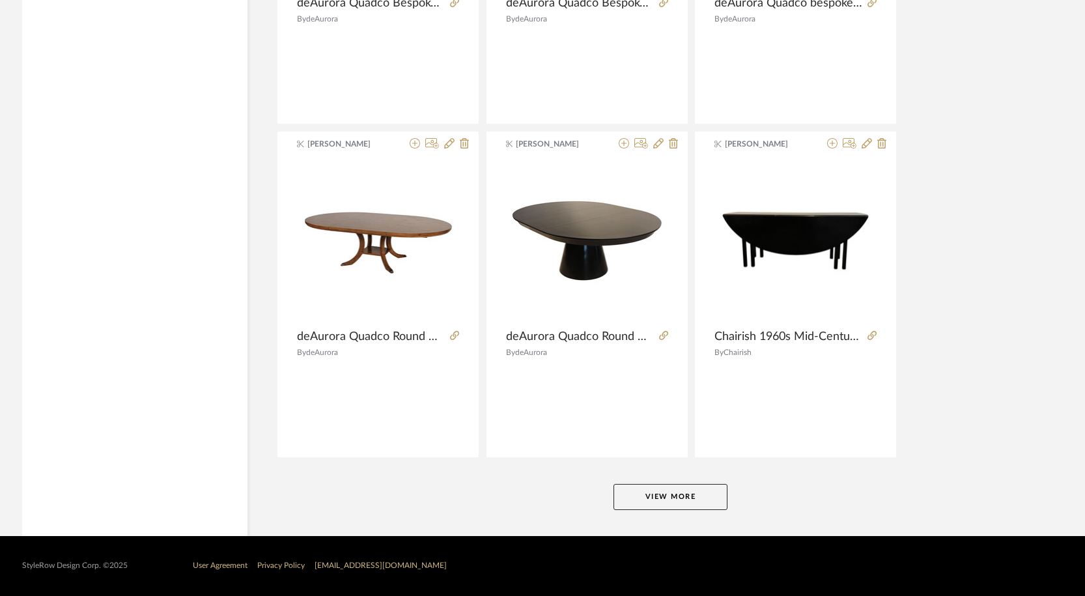
click at [663, 494] on button "View More" at bounding box center [671, 497] width 114 height 26
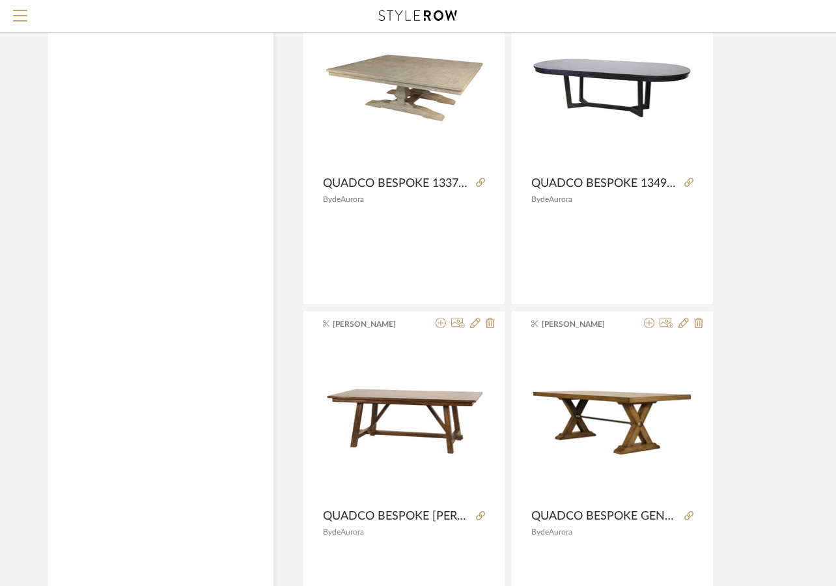
scroll to position [7265, 0]
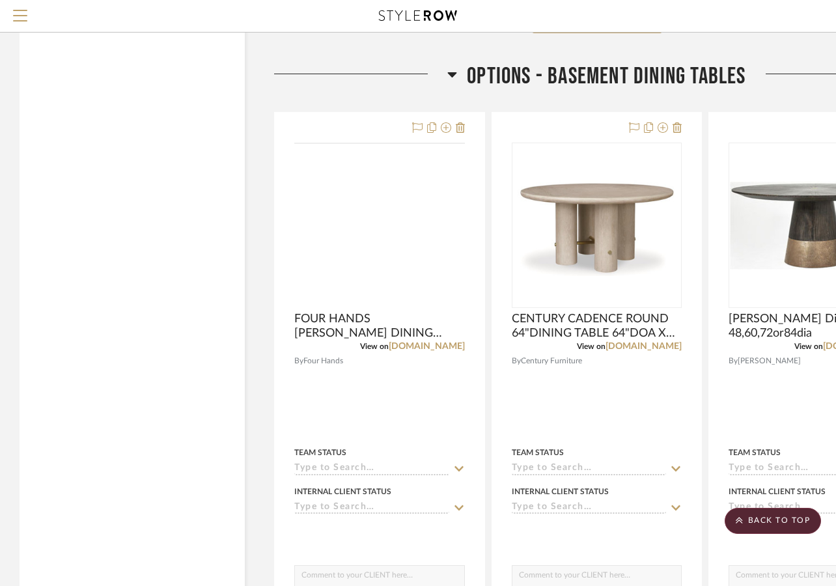
scroll to position [6726, 0]
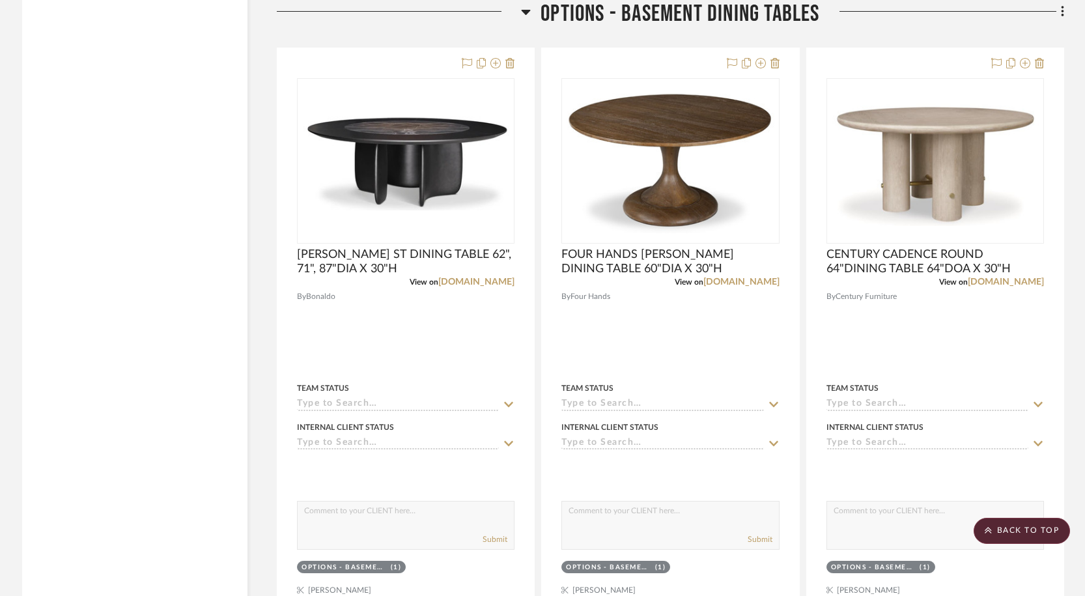
scroll to position [6874, 0]
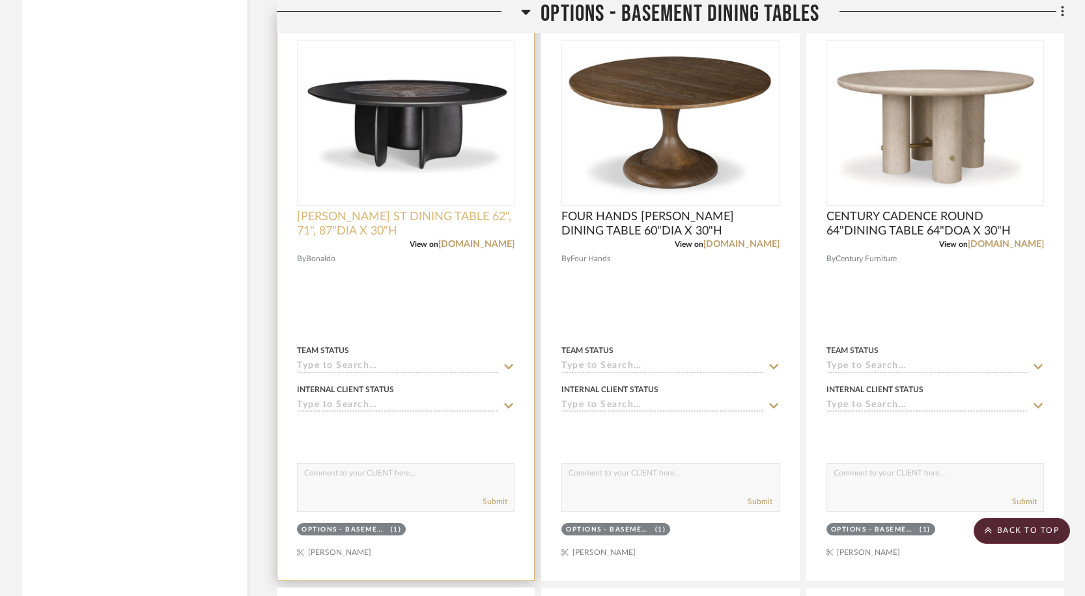
click at [470, 218] on span "[PERSON_NAME] ST DINING TABLE 62", 71", 87"DIA X 30"H" at bounding box center [406, 224] width 218 height 29
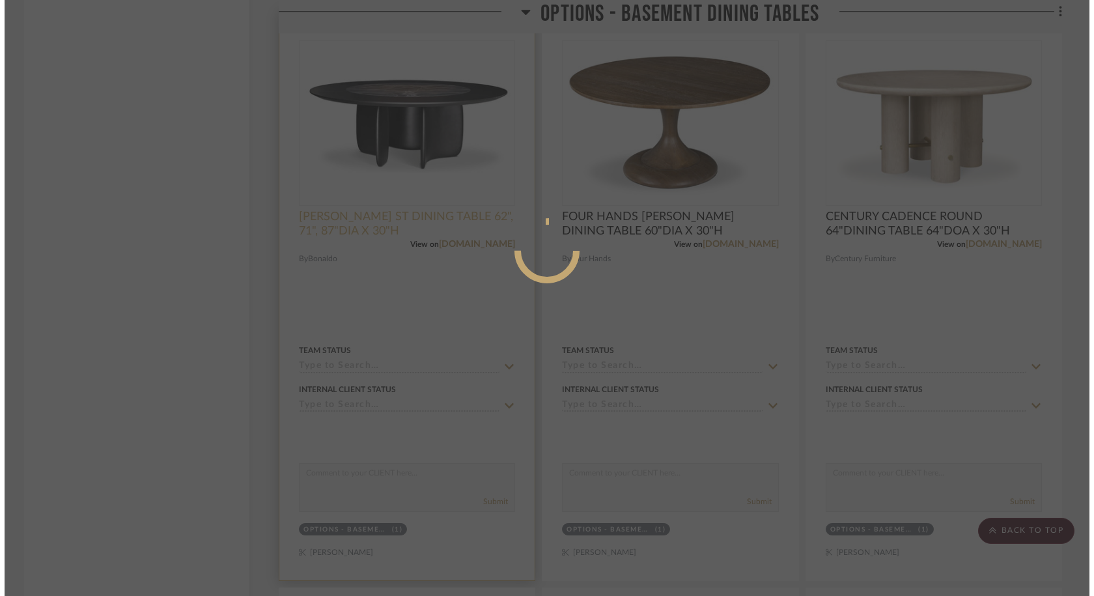
scroll to position [0, 0]
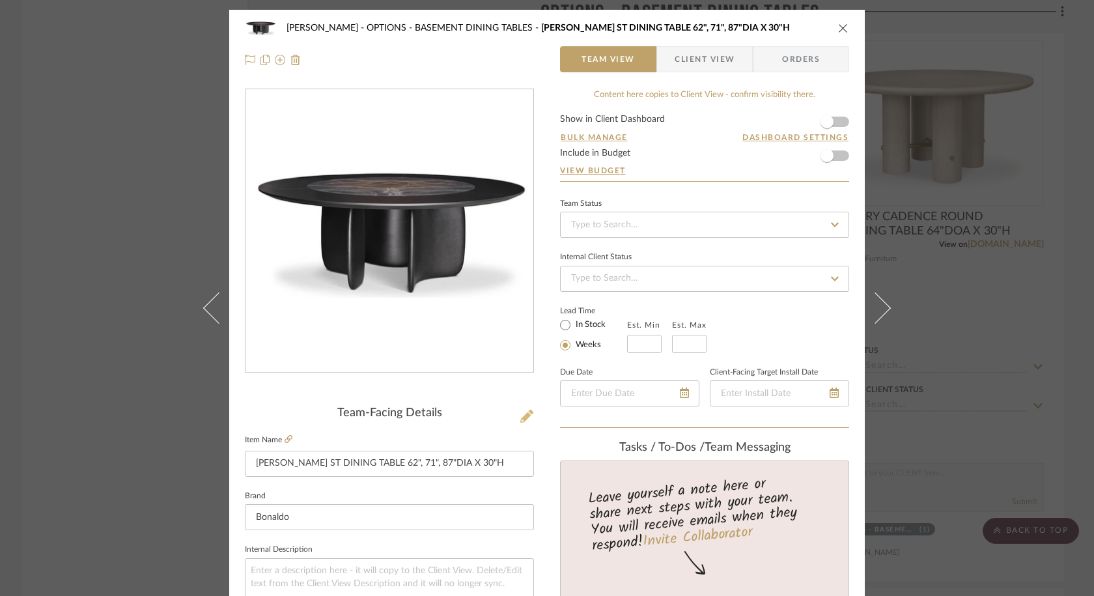
click at [526, 414] on icon at bounding box center [527, 416] width 13 height 13
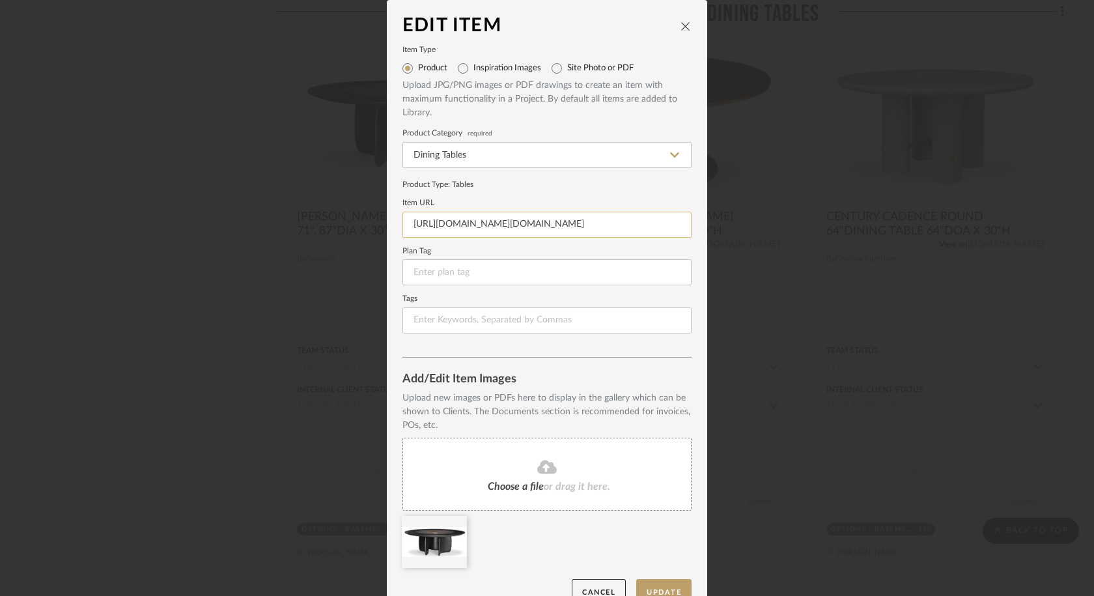
click at [497, 220] on input "[URL][DOMAIN_NAME][DOMAIN_NAME]" at bounding box center [547, 225] width 289 height 26
paste input "en/product/mellow-st"
type input "[URL][DOMAIN_NAME]"
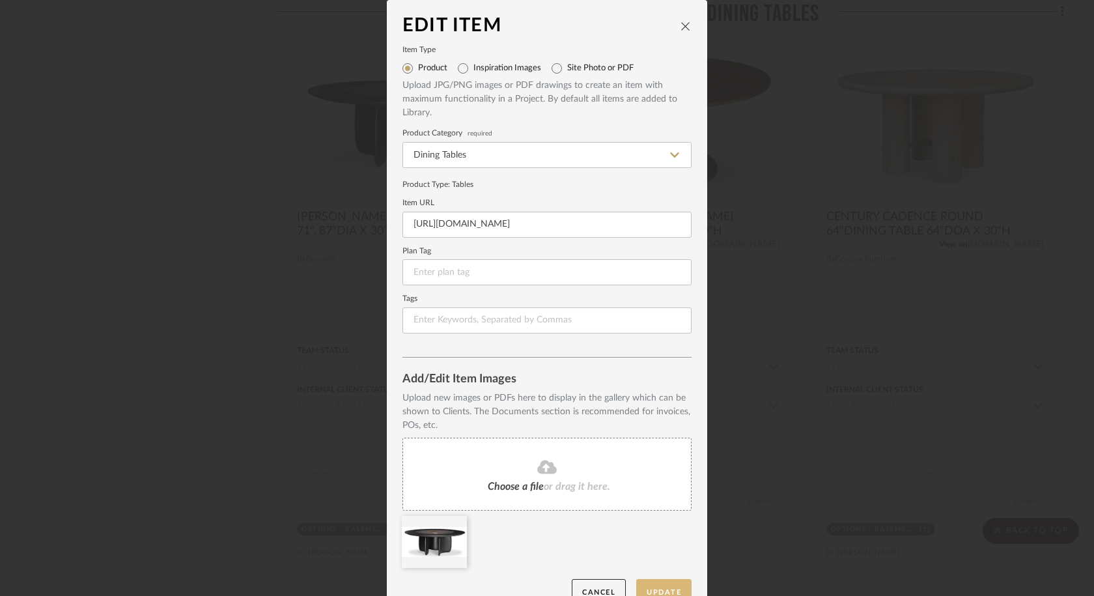
click at [663, 583] on button "Update" at bounding box center [663, 592] width 55 height 27
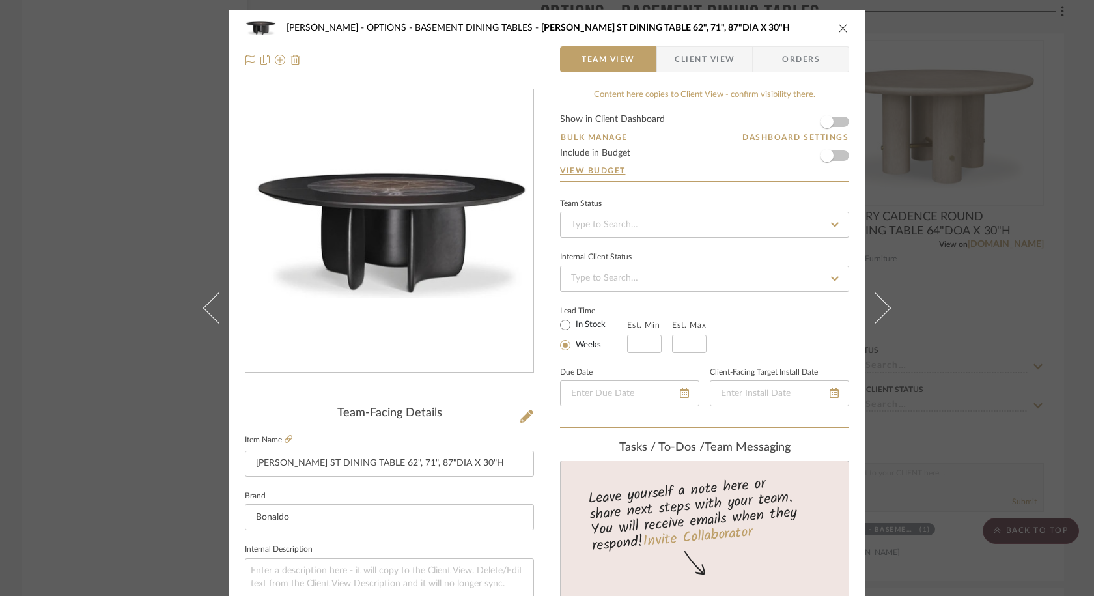
click at [840, 28] on icon "close" at bounding box center [843, 28] width 10 height 10
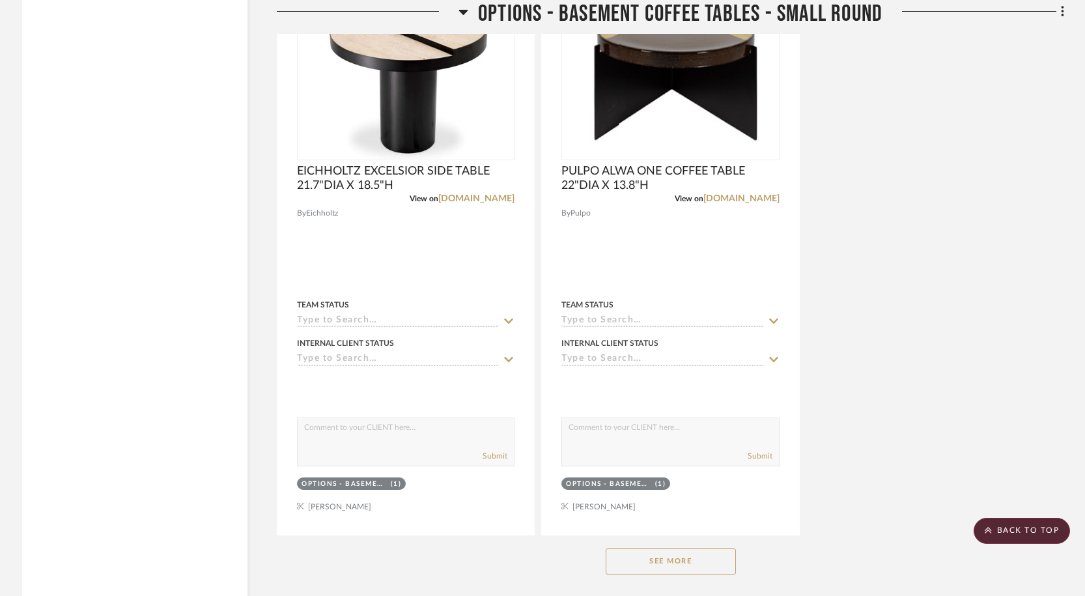
scroll to position [4364, 0]
